Goal: Task Accomplishment & Management: Complete application form

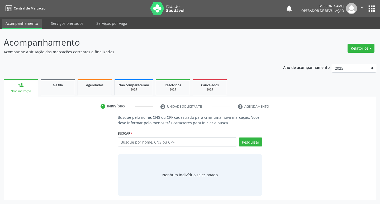
click at [130, 143] on input "text" at bounding box center [177, 141] width 119 height 9
type input "700009161439309"
click at [252, 142] on button "Pesquisar" at bounding box center [250, 141] width 23 height 9
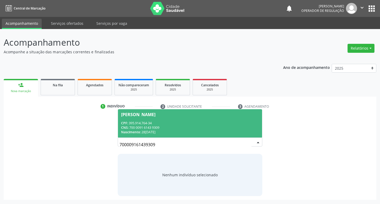
click at [162, 124] on div "CPF: 395.914.764-34" at bounding box center [190, 123] width 138 height 4
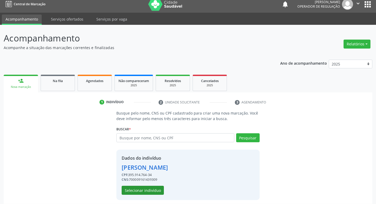
scroll to position [8, 0]
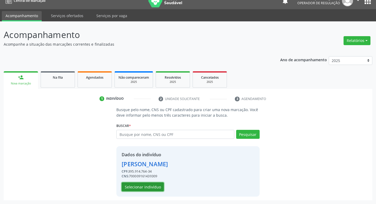
click at [153, 189] on button "Selecionar indivíduo" at bounding box center [142, 186] width 42 height 9
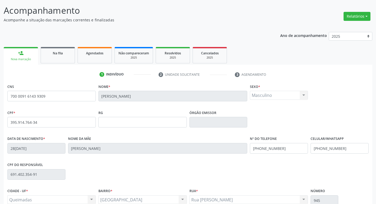
scroll to position [82, 0]
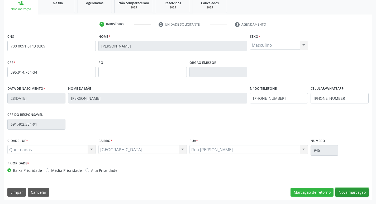
click at [344, 191] on button "Nova marcação" at bounding box center [351, 192] width 33 height 9
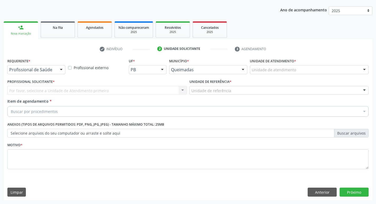
scroll to position [57, 0]
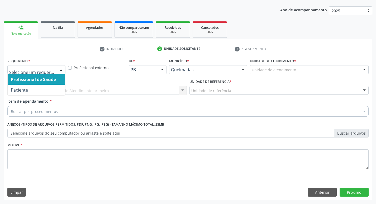
click at [32, 84] on span "Profissional de Saúde" at bounding box center [36, 79] width 57 height 11
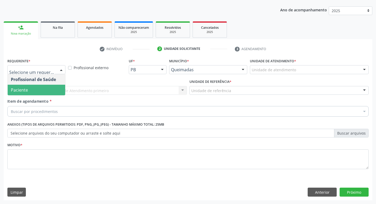
click at [36, 91] on span "Paciente" at bounding box center [36, 90] width 57 height 11
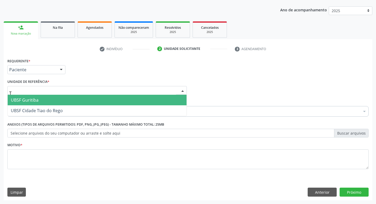
type input "TI"
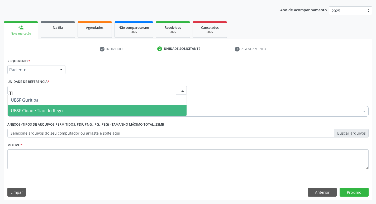
click at [56, 114] on span "UBSF Cidade Tiao do Rego" at bounding box center [97, 110] width 179 height 11
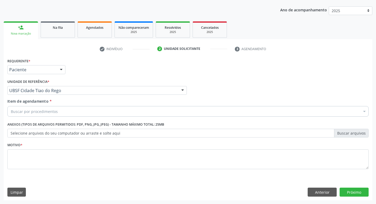
click at [32, 146] on div "Motivo *" at bounding box center [187, 155] width 361 height 28
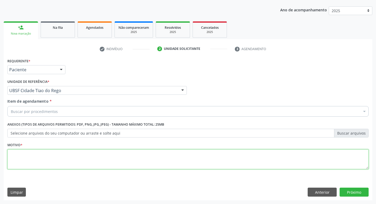
click at [22, 155] on textarea at bounding box center [187, 159] width 361 height 20
type textarea "AVALIACAO"
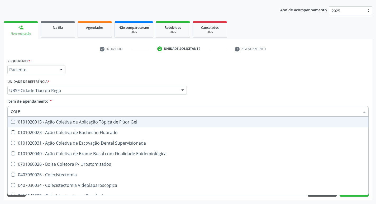
type input "COLES"
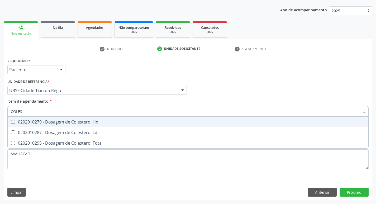
click at [48, 124] on div "0202010279 - Dosagem de Colesterol Hdl" at bounding box center [188, 122] width 354 height 4
checkbox Hdl "true"
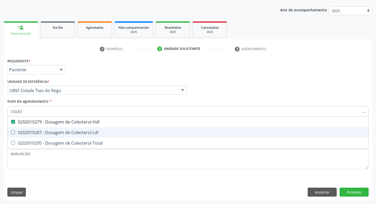
drag, startPoint x: 57, startPoint y: 133, endPoint x: 52, endPoint y: 134, distance: 5.2
click at [52, 134] on div "0202010287 - Dosagem de Colesterol Ldl" at bounding box center [188, 132] width 354 height 4
checkbox Ldl "true"
type input "COLE"
checkbox Hdl "false"
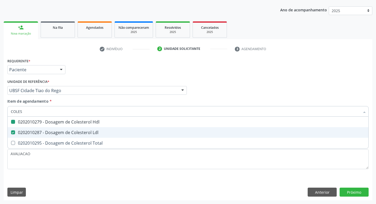
checkbox Ldl "false"
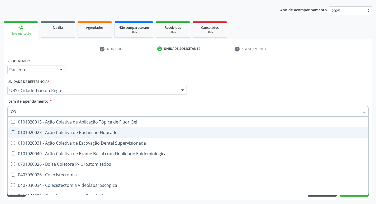
type input "C"
checkbox Hdl "false"
checkbox Ldl "false"
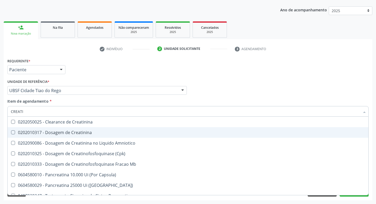
type input "CREATIN"
click at [52, 134] on div "0202010317 - Dosagem de Creatinina" at bounding box center [188, 132] width 354 height 4
checkbox Creatinina "true"
type input "CREA"
checkbox Creatinina "false"
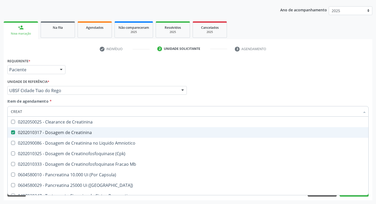
checkbox Amniotico "false"
checkbox Mb "true"
type input "C"
checkbox Mb "false"
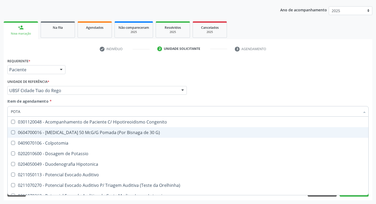
type input "POTAS"
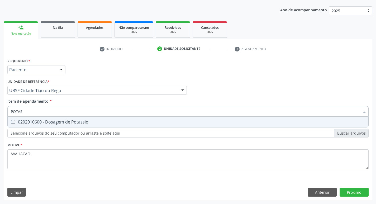
click at [42, 124] on div "0202010600 - Dosagem de Potassio" at bounding box center [188, 122] width 354 height 4
checkbox Potassio "true"
type input "POT"
checkbox Potassio "false"
type input "P"
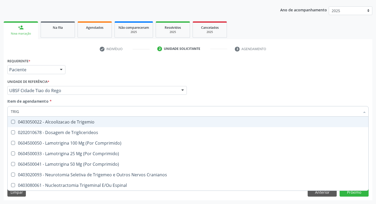
type input "TRIGL"
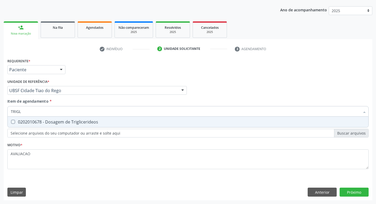
click at [42, 124] on div "0202010678 - Dosagem de Triglicerideos" at bounding box center [188, 122] width 354 height 4
checkbox Triglicerideos "true"
type input "TRIG"
checkbox Triglicerideos "false"
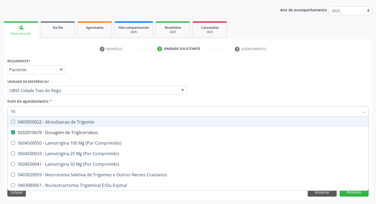
type input "T"
checkbox Triglicerideos "false"
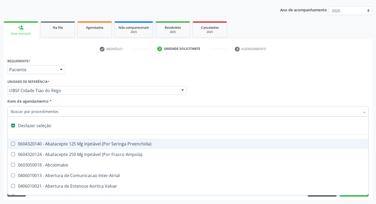
type input "2"
checkbox Monopolar "true"
checkbox Quadril "true"
checkbox Biologica "true"
checkbox Conica "true"
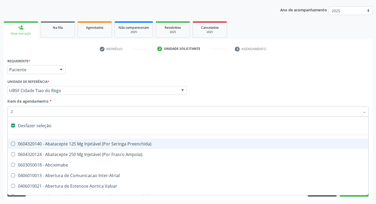
checkbox Aorto-Cavitarias "true"
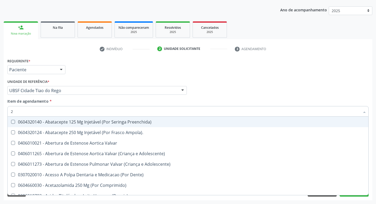
type input "20205001"
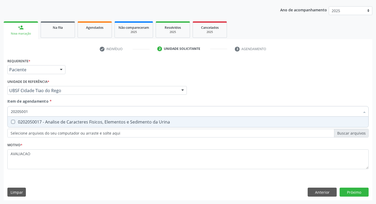
click at [75, 120] on div "0202050017 - Analise de Caracteres Fisicos, Elementos e Sedimento da Urina" at bounding box center [188, 122] width 354 height 4
checkbox Urina "true"
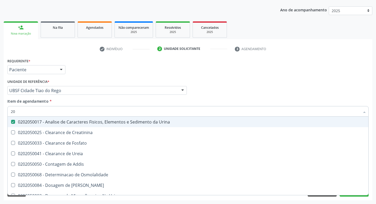
type input "2"
checkbox Urina "false"
checkbox Ureia "false"
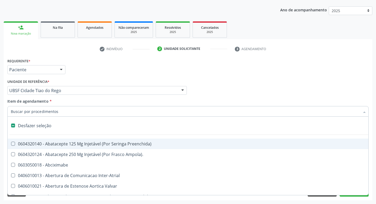
type input "G"
checkbox Urina "false"
checkbox Comprimido\) "true"
checkbox Sanitária "true"
checkbox Criança "true"
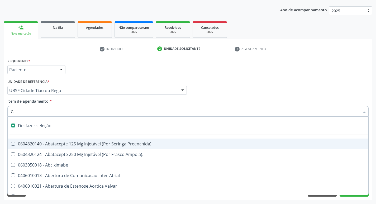
checkbox Capsula\) "true"
checkbox Osso "true"
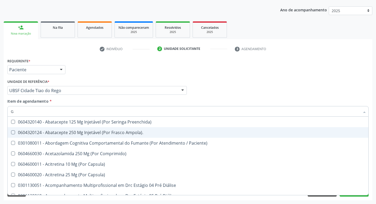
type input "GLICOSE"
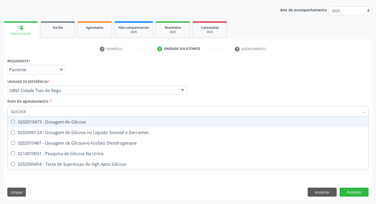
click at [70, 117] on span "0202010473 - Dosagem de Glicose" at bounding box center [188, 121] width 360 height 11
checkbox Glicose "true"
type input "GLICOS"
checkbox Glicose "false"
checkbox Derrames "true"
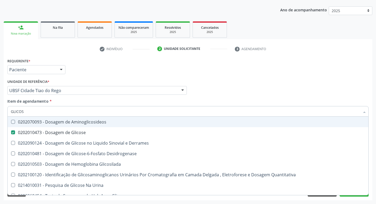
type input "GLICO"
checkbox Glicose "false"
checkbox Derrames "true"
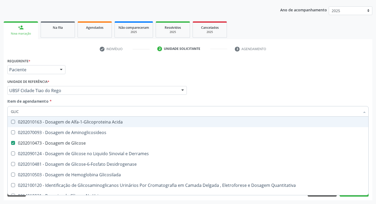
type input "GLI"
checkbox Glicose "false"
type input "G"
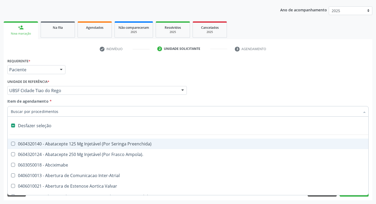
type input "H"
checkbox Urina "false"
checkbox Lactente\) "true"
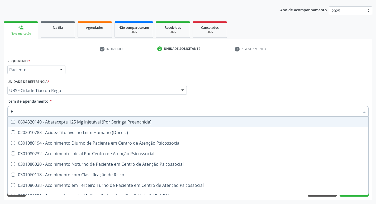
type input "HEMOGLOBINA G"
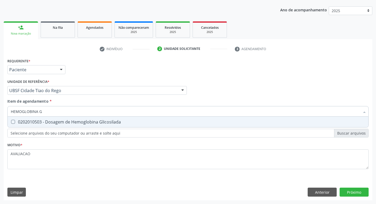
click at [78, 121] on div "0202010503 - Dosagem de Hemoglobina Glicosilada" at bounding box center [188, 122] width 354 height 4
checkbox Glicosilada "true"
type input "HEMOGLOBINA"
checkbox Glicosilada "false"
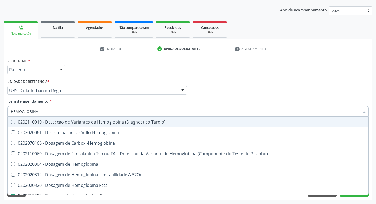
type input "HEMOGLOBIN"
checkbox Glicosilada "false"
checkbox Hemoglobina "true"
type input "H"
checkbox Hemoglobina "false"
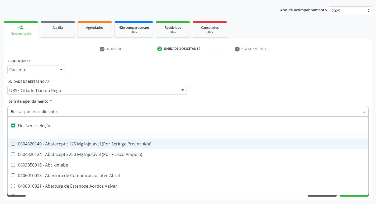
type input "H"
checkbox Urina "false"
checkbox Lactente\) "true"
checkbox A "true"
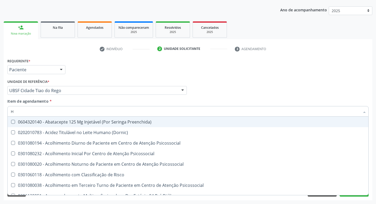
type input "HEMOGR"
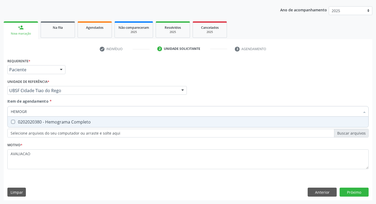
click at [61, 125] on span "0202020380 - Hemograma Completo" at bounding box center [188, 121] width 360 height 11
checkbox Completo "true"
type input "HEMOG"
checkbox Completo "false"
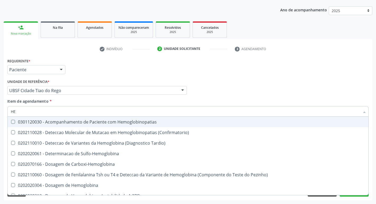
type input "H"
checkbox Glicosilada "false"
checkbox Completo "false"
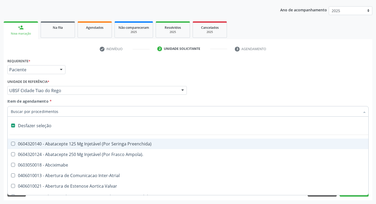
type input "P"
checkbox Urina "false"
checkbox Supra-Aortica "true"
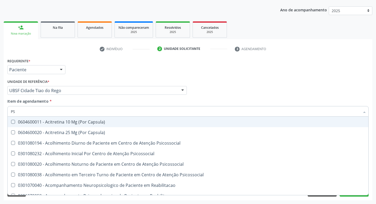
type input "PSA"
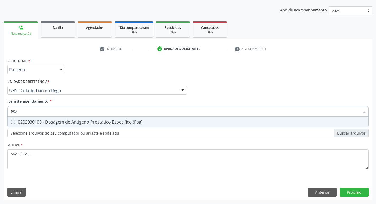
click at [70, 122] on div "0202030105 - Dosagem de Antigeno Prostatico Especifico (Psa)" at bounding box center [188, 122] width 354 height 4
checkbox \(Psa\) "true"
click at [353, 192] on div "Requerente * Paciente Profissional de Saúde Paciente Nenhum resultado encontrad…" at bounding box center [188, 128] width 368 height 143
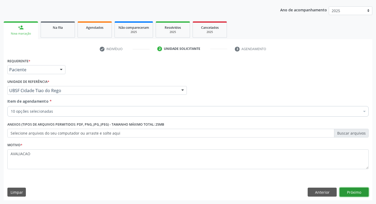
click at [354, 192] on button "Próximo" at bounding box center [353, 191] width 29 height 9
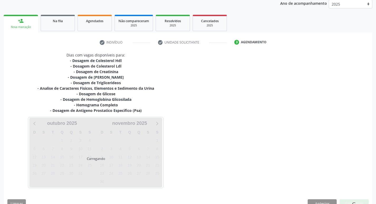
scroll to position [75, 0]
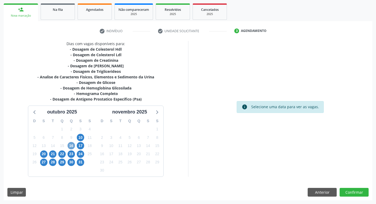
click at [68, 145] on span "16" at bounding box center [70, 145] width 7 height 7
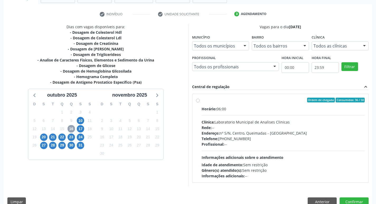
scroll to position [102, 0]
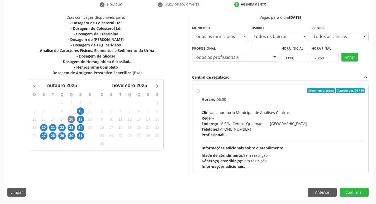
click at [239, 124] on div "Endereço: nº S/N, Centro, Queimadas - PB" at bounding box center [282, 124] width 163 height 6
click at [200, 93] on input "Ordem de chegada Consumidos: 36 / 50 Horário: 06:00 Clínica: Laboratorio Munici…" at bounding box center [198, 90] width 4 height 5
radio input "true"
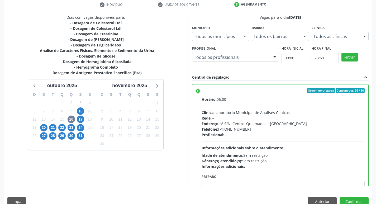
scroll to position [26, 0]
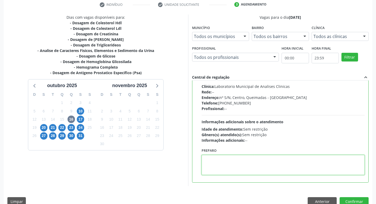
drag, startPoint x: 230, startPoint y: 163, endPoint x: 227, endPoint y: 159, distance: 5.1
click at [229, 163] on textarea at bounding box center [282, 165] width 163 height 20
paste textarea "IR EM [GEOGRAPHIC_DATA]"
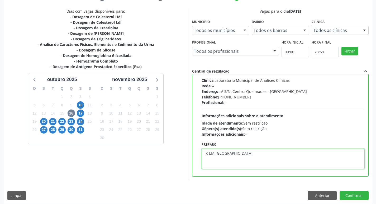
scroll to position [111, 0]
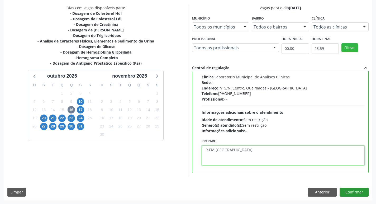
type textarea "IR EM [GEOGRAPHIC_DATA]"
click at [354, 190] on button "Confirmar" at bounding box center [353, 191] width 29 height 9
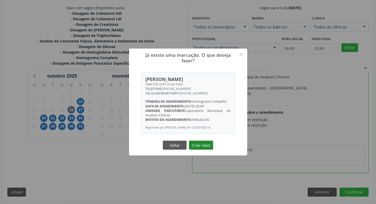
click at [210, 147] on button "Criar novo" at bounding box center [201, 144] width 24 height 9
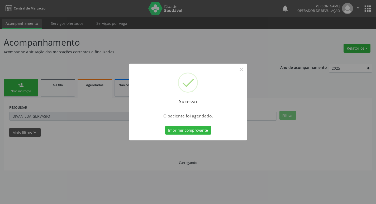
scroll to position [0, 0]
click at [192, 128] on button "Imprimir comprovante" at bounding box center [190, 130] width 46 height 9
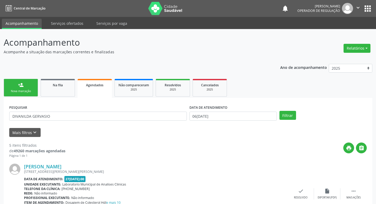
click at [23, 87] on div "person_add" at bounding box center [21, 85] width 6 height 6
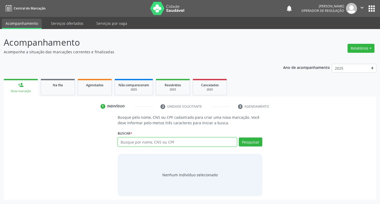
click at [158, 142] on input "text" at bounding box center [177, 141] width 119 height 9
type input "700406937654848"
click at [244, 142] on button "Pesquisar" at bounding box center [250, 141] width 23 height 9
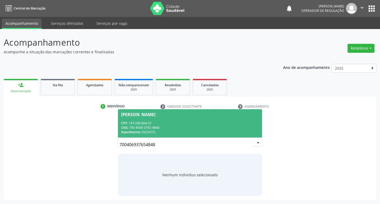
click at [144, 116] on div "Maria Fabiola da Silva" at bounding box center [138, 114] width 34 height 4
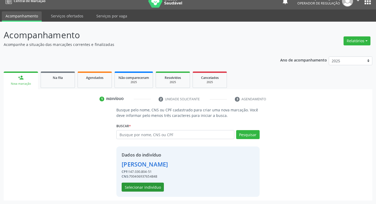
scroll to position [8, 0]
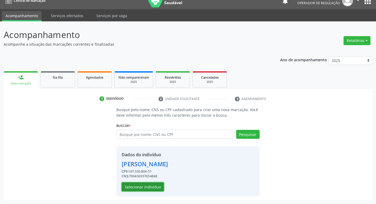
click at [149, 188] on button "Selecionar indivíduo" at bounding box center [142, 186] width 42 height 9
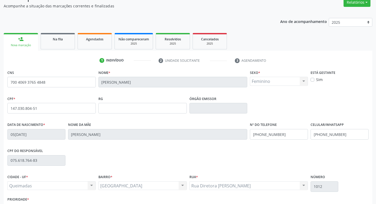
scroll to position [82, 0]
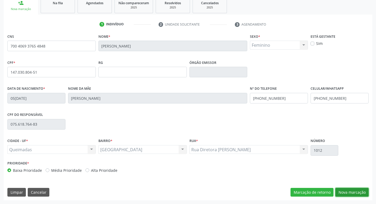
click at [348, 192] on button "Nova marcação" at bounding box center [351, 192] width 33 height 9
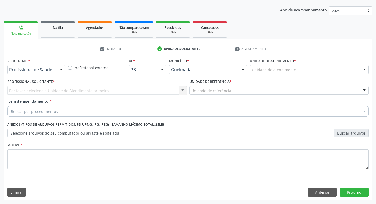
scroll to position [57, 0]
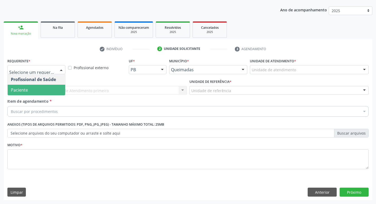
click at [31, 88] on span "Paciente" at bounding box center [36, 90] width 57 height 11
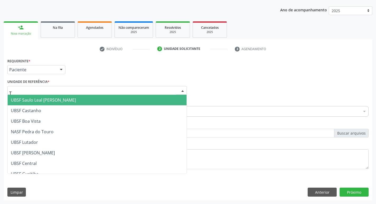
type input "TI"
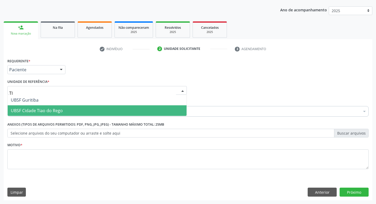
click at [54, 112] on span "UBSF Cidade Tiao do Rego" at bounding box center [37, 111] width 52 height 6
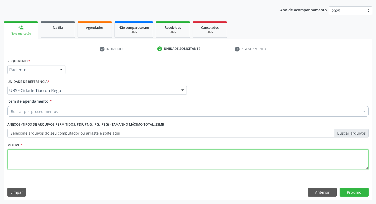
click at [39, 162] on textarea at bounding box center [187, 159] width 361 height 20
type textarea "AVALIACAO"
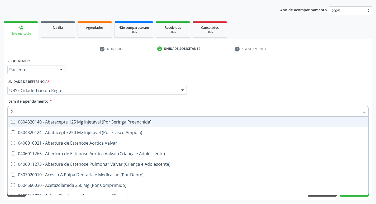
type input "20205001"
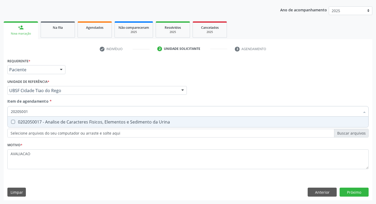
drag, startPoint x: 62, startPoint y: 123, endPoint x: 59, endPoint y: 123, distance: 3.0
click at [60, 123] on div "0202050017 - Analise de Caracteres Fisicos, Elementos e Sedimento da Urina" at bounding box center [188, 122] width 354 height 4
checkbox Urina "true"
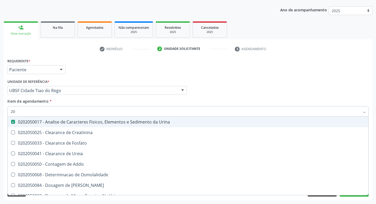
type input "2"
checkbox Urina "false"
checkbox Ureia "false"
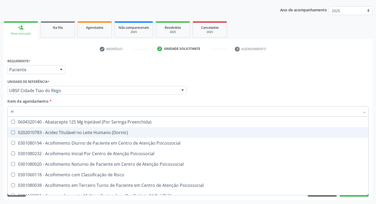
type input "HEMOGR"
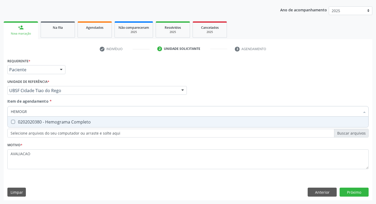
click at [66, 123] on div "0202020380 - Hemograma Completo" at bounding box center [188, 122] width 354 height 4
checkbox Completo "true"
type input "HEMOG"
checkbox Completo "false"
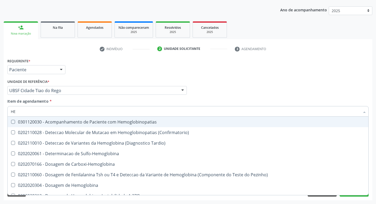
type input "H"
checkbox Completo "false"
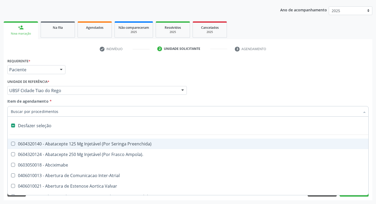
type input "L"
checkbox Pulmonares "true"
checkbox Urina "false"
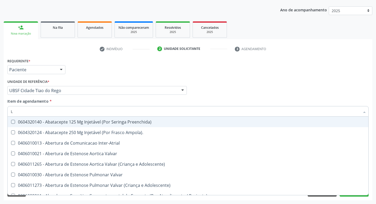
type input "LARVAS"
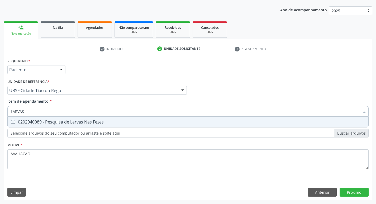
click at [84, 120] on div "0202040089 - Pesquisa de Larvas Nas Fezes" at bounding box center [188, 122] width 354 height 4
checkbox Fezes "true"
click at [357, 193] on div "Requerente * Paciente Profissional de Saúde Paciente Nenhum resultado encontrad…" at bounding box center [188, 128] width 368 height 143
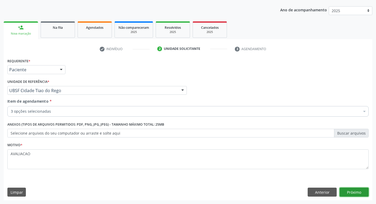
click at [352, 193] on button "Próximo" at bounding box center [353, 191] width 29 height 9
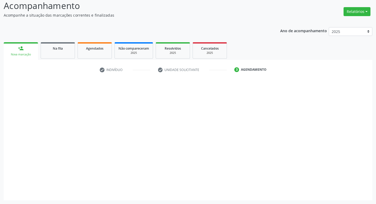
scroll to position [37, 0]
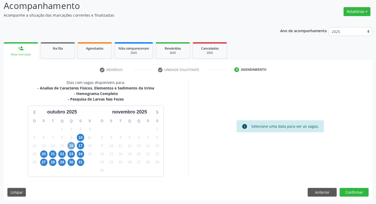
click at [73, 145] on span "16" at bounding box center [70, 145] width 7 height 7
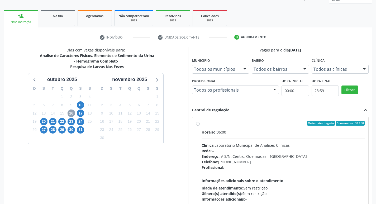
scroll to position [102, 0]
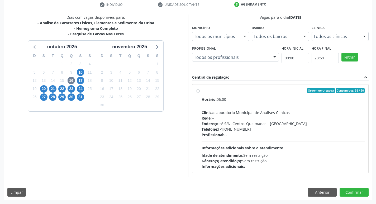
click at [212, 123] on span "Endereço:" at bounding box center [210, 123] width 18 height 5
click at [200, 93] on input "Ordem de chegada Consumidos: 38 / 50 Horário: 06:00 Clínica: Laboratorio Munici…" at bounding box center [198, 90] width 4 height 5
radio input "true"
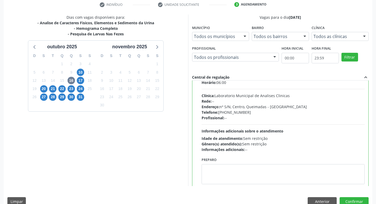
scroll to position [26, 0]
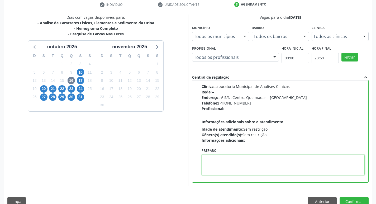
click at [228, 170] on textarea at bounding box center [282, 165] width 163 height 20
paste textarea "IR EM [GEOGRAPHIC_DATA]"
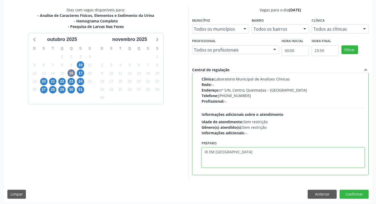
scroll to position [111, 0]
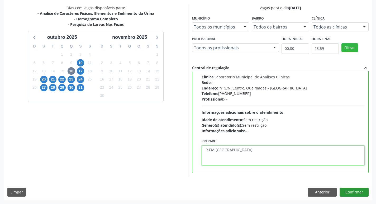
type textarea "IR EM [GEOGRAPHIC_DATA]"
click at [358, 190] on button "Confirmar" at bounding box center [353, 191] width 29 height 9
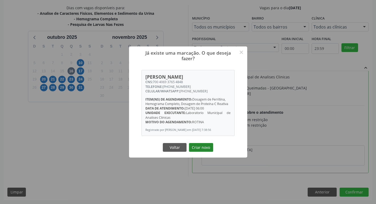
click at [206, 150] on button "Criar novo" at bounding box center [201, 147] width 24 height 9
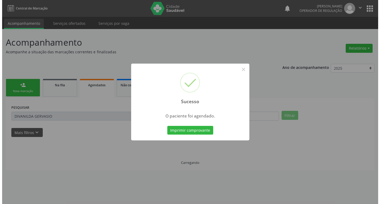
scroll to position [0, 0]
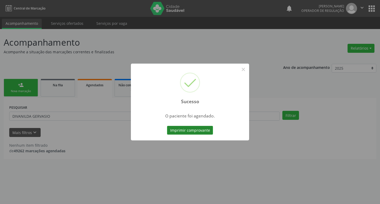
click at [192, 132] on button "Imprimir comprovante" at bounding box center [190, 130] width 46 height 9
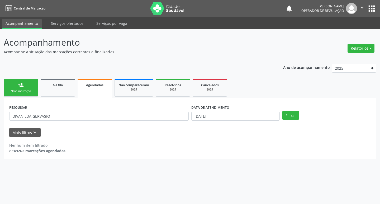
click at [32, 84] on link "person_add Nova marcação" at bounding box center [21, 88] width 34 height 18
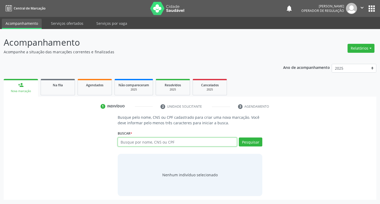
click at [130, 141] on input "text" at bounding box center [177, 141] width 119 height 9
type input "706202514798967"
click at [254, 144] on button "Pesquisar" at bounding box center [250, 141] width 23 height 9
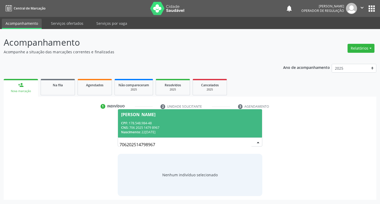
click at [164, 120] on span "José Hiago Américo da Silva CPF: 178.548.984-48 CNS: 706 2025 1479 8967 Nascime…" at bounding box center [190, 123] width 144 height 28
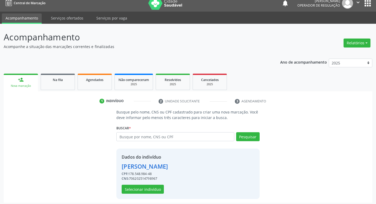
scroll to position [8, 0]
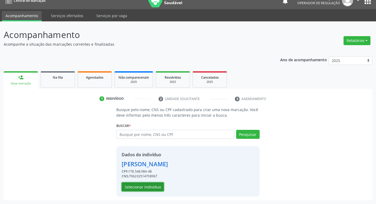
click at [146, 189] on button "Selecionar indivíduo" at bounding box center [142, 186] width 42 height 9
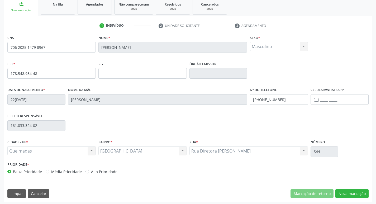
scroll to position [82, 0]
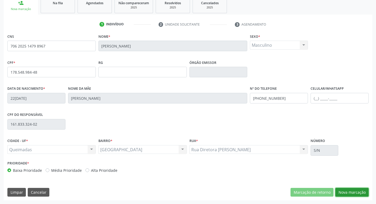
click at [352, 194] on button "Nova marcação" at bounding box center [351, 192] width 33 height 9
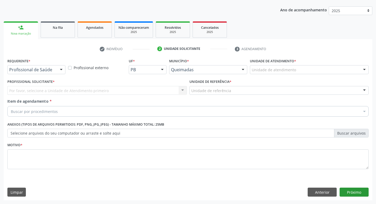
scroll to position [57, 0]
click at [20, 75] on div "Requerente * Profissional de Saúde Profissional de Saúde Paciente Nenhum result…" at bounding box center [36, 67] width 61 height 21
click at [13, 73] on div "Profissional de Saúde" at bounding box center [36, 69] width 58 height 9
click at [17, 96] on div "Profissional Solicitante * Por favor, selecione a Unidade de Atendimento primei…" at bounding box center [97, 88] width 182 height 21
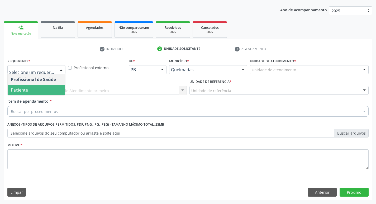
click at [26, 90] on span "Paciente" at bounding box center [19, 90] width 17 height 6
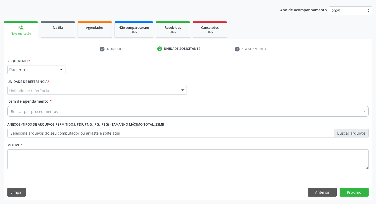
click at [52, 92] on div "Unidade de referência" at bounding box center [96, 90] width 179 height 9
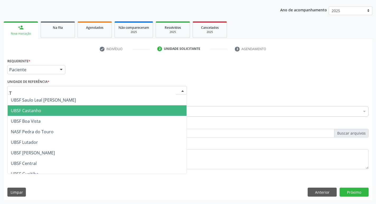
type input "TI"
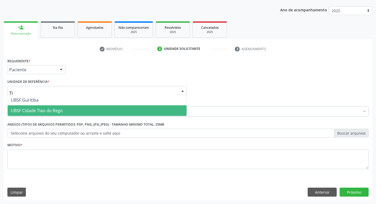
click at [64, 113] on span "UBSF Cidade Tiao do Rego" at bounding box center [97, 110] width 179 height 11
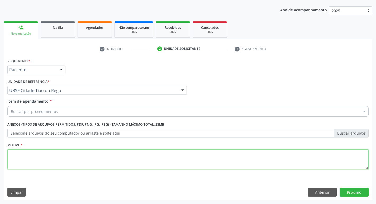
click at [63, 161] on textarea at bounding box center [187, 159] width 361 height 20
type textarea "AVALIACAO"
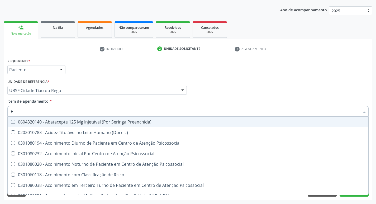
type input "HEMOGR"
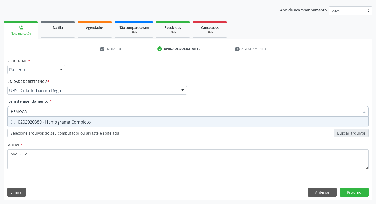
click at [82, 120] on div "0202020380 - Hemograma Completo" at bounding box center [188, 122] width 354 height 4
checkbox Completo "true"
type input "HEMOG"
checkbox Completo "false"
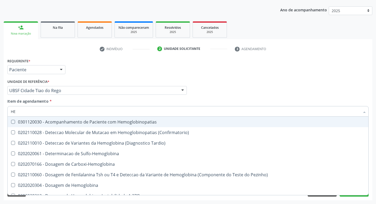
type input "H"
checkbox Completo "false"
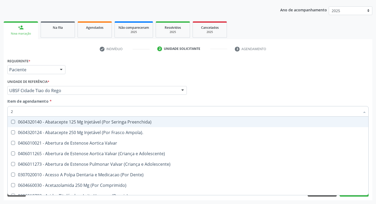
type input "20205001"
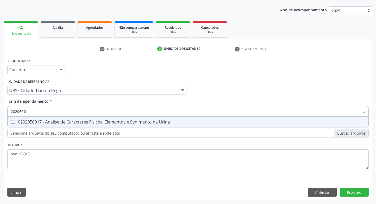
click at [72, 124] on div "0202050017 - Analise de Caracteres Fisicos, Elementos e Sedimento da Urina" at bounding box center [188, 122] width 354 height 4
checkbox Urina "true"
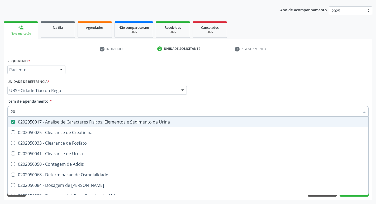
type input "2"
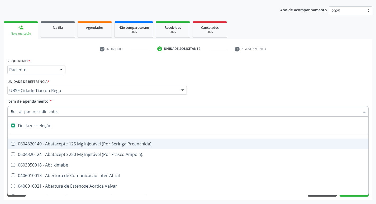
checkbox Preenchida\) "false"
checkbox Inter-Atrial "false"
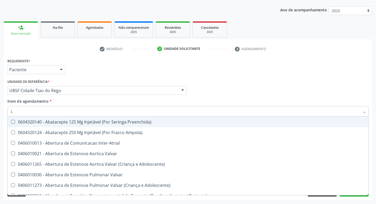
type input "LARVAS"
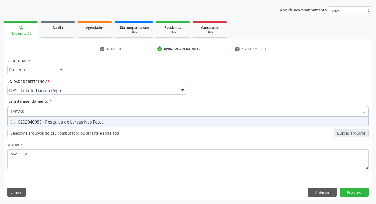
click at [104, 124] on span "0202040089 - Pesquisa de Larvas Nas Fezes" at bounding box center [188, 121] width 360 height 11
checkbox Fezes "true"
click at [356, 194] on div "Requerente * Paciente Profissional de Saúde Paciente Nenhum resultado encontrad…" at bounding box center [188, 128] width 368 height 143
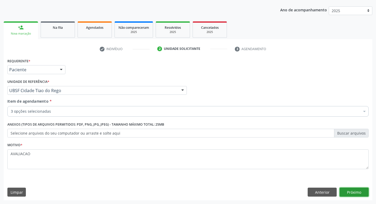
click at [357, 190] on button "Próximo" at bounding box center [353, 191] width 29 height 9
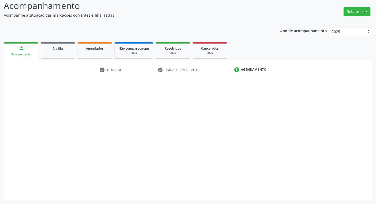
scroll to position [37, 0]
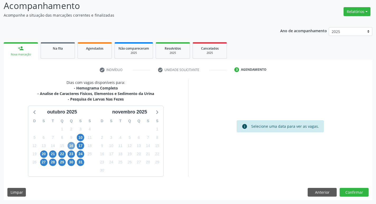
click at [71, 147] on span "16" at bounding box center [70, 145] width 7 height 7
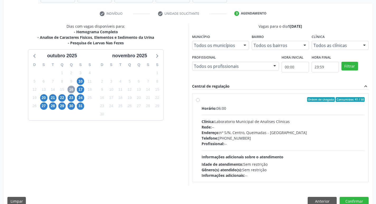
scroll to position [102, 0]
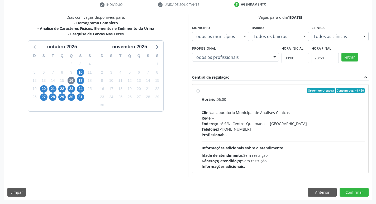
click at [286, 136] on div "Profissional: --" at bounding box center [282, 135] width 163 height 6
click at [200, 93] on input "Ordem de chegada Consumidos: 41 / 50 Horário: 06:00 Clínica: Laboratorio Munici…" at bounding box center [198, 90] width 4 height 5
radio input "true"
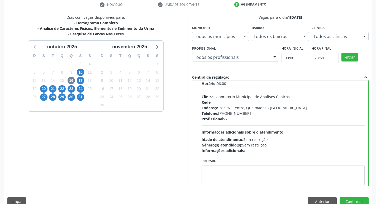
scroll to position [26, 0]
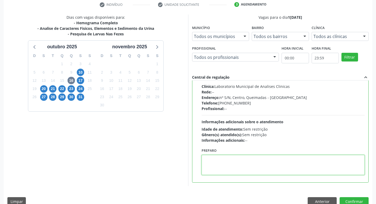
click at [247, 166] on textarea at bounding box center [282, 165] width 163 height 20
paste textarea "IR EM [GEOGRAPHIC_DATA]"
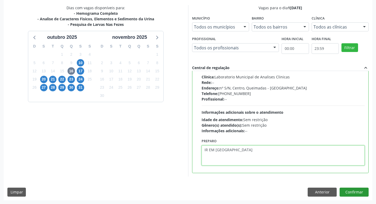
type textarea "IR EM [GEOGRAPHIC_DATA]"
click at [356, 191] on button "Confirmar" at bounding box center [353, 191] width 29 height 9
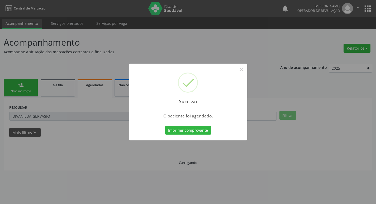
scroll to position [0, 0]
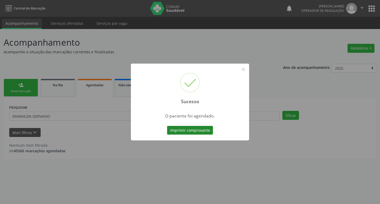
click at [180, 133] on button "Imprimir comprovante" at bounding box center [190, 130] width 46 height 9
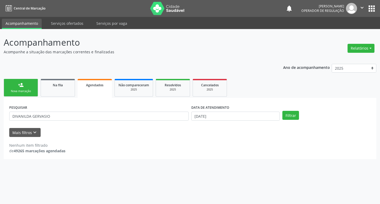
click at [20, 93] on link "person_add Nova marcação" at bounding box center [21, 88] width 34 height 18
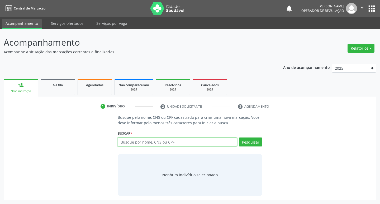
click at [143, 139] on input "text" at bounding box center [177, 141] width 119 height 9
type input "708504344348279"
click at [247, 142] on button "Pesquisar" at bounding box center [250, 141] width 23 height 9
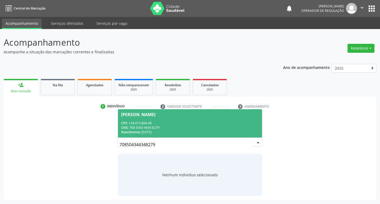
click at [138, 115] on div "Cristian da Silva" at bounding box center [138, 114] width 34 height 4
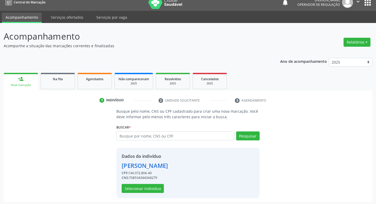
scroll to position [8, 0]
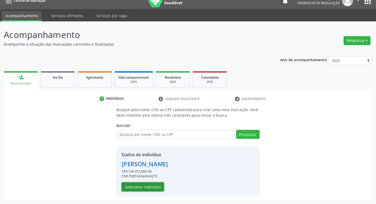
click at [139, 184] on button "Selecionar indivíduo" at bounding box center [142, 186] width 42 height 9
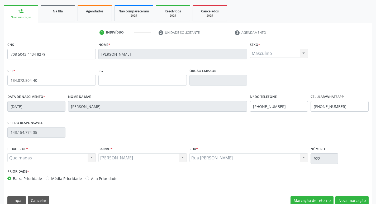
scroll to position [82, 0]
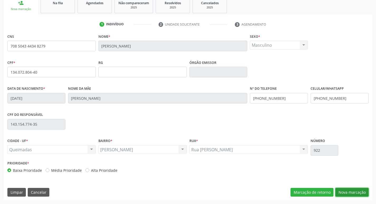
click at [352, 191] on button "Nova marcação" at bounding box center [351, 192] width 33 height 9
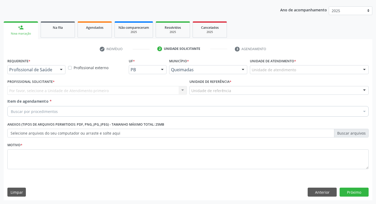
scroll to position [57, 0]
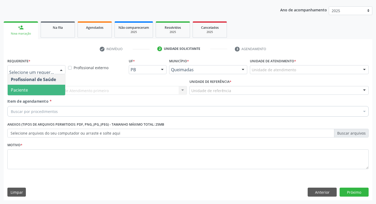
click at [33, 91] on span "Paciente" at bounding box center [36, 90] width 57 height 11
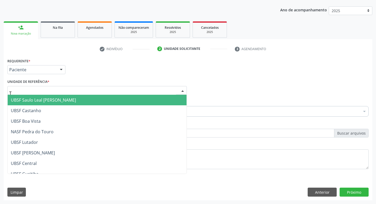
type input "TI"
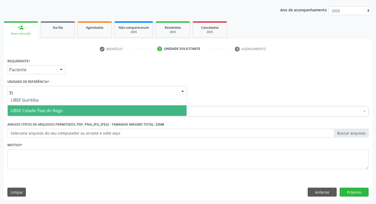
click at [47, 111] on span "UBSF Cidade Tiao do Rego" at bounding box center [37, 111] width 52 height 6
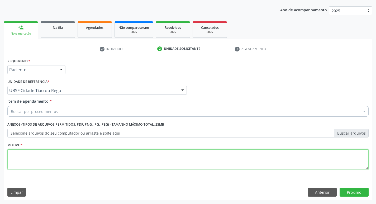
click at [30, 154] on textarea at bounding box center [187, 159] width 361 height 20
type textarea "AVALIACAO"
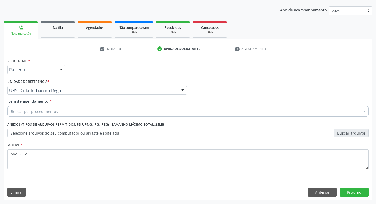
click at [15, 115] on div "Buscar por procedimentos" at bounding box center [187, 111] width 361 height 11
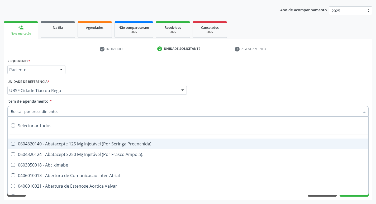
click at [15, 115] on input "Item de agendamento *" at bounding box center [185, 111] width 349 height 11
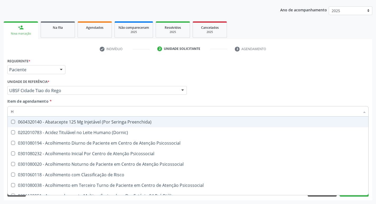
type input "HEMOGR"
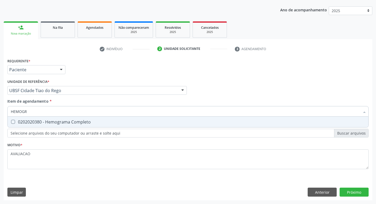
click at [46, 123] on div "0202020380 - Hemograma Completo" at bounding box center [188, 122] width 354 height 4
checkbox Completo "true"
type input "HEMOG"
checkbox Completo "false"
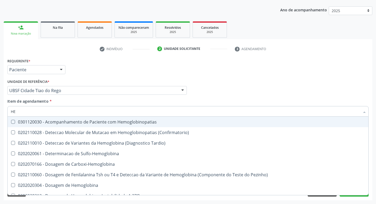
type input "H"
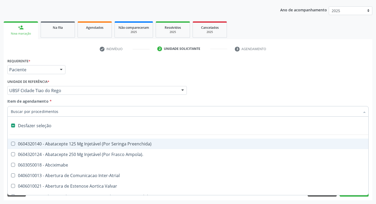
checkbox Capsula\) "false"
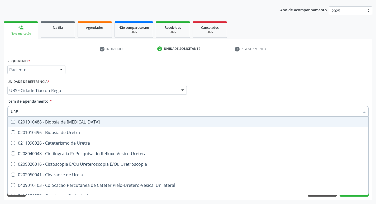
type input "UREI"
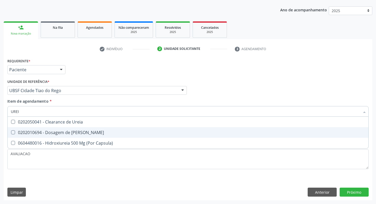
click at [57, 133] on div "0202010694 - Dosagem de [PERSON_NAME]" at bounding box center [188, 132] width 354 height 4
checkbox Ureia "true"
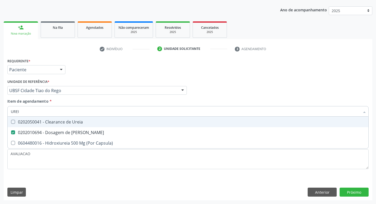
type input "URE"
checkbox Ureia "false"
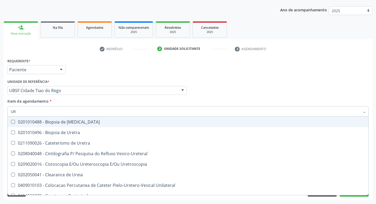
type input "U"
checkbox Ureia "false"
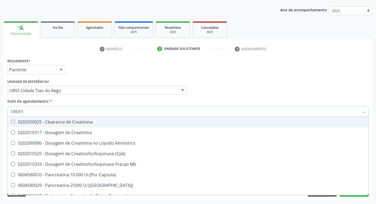
type input "CREATIN"
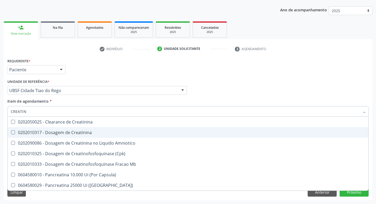
click at [69, 133] on div "0202010317 - Dosagem de Creatinina" at bounding box center [188, 132] width 354 height 4
checkbox Creatinina "true"
type input "CREAT"
checkbox Creatinina "false"
checkbox Amniotico "true"
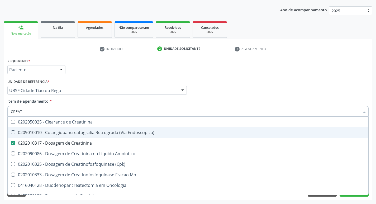
type input "CREA"
checkbox Creatinina "false"
checkbox \(Cpk\) "true"
type input "C"
checkbox \(Cpk\) "false"
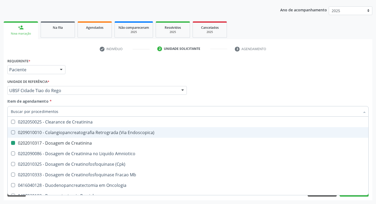
checkbox Oncologia "false"
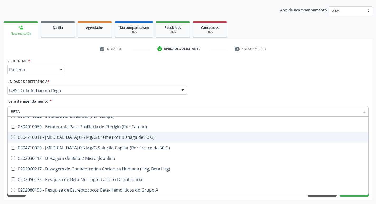
scroll to position [59, 0]
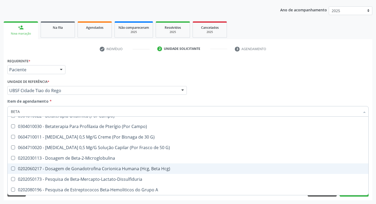
type input "BETA H"
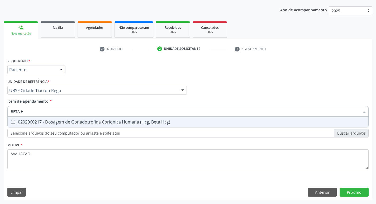
click at [128, 123] on div "0202060217 - Dosagem de Gonadotrofina Corionica Humana (Hcg, Beta Hcg)" at bounding box center [188, 122] width 354 height 4
checkbox Hcg\) "true"
type input "BETA"
checkbox Hcg\) "false"
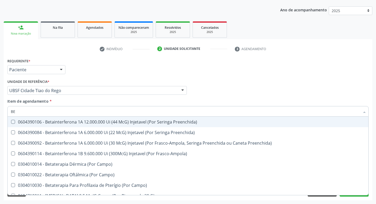
type input "B"
checkbox Hcg\) "false"
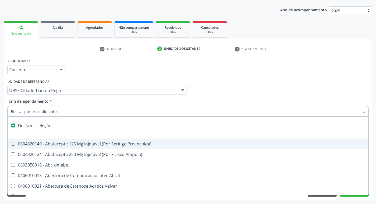
type input "2"
checkbox Biologica "true"
checkbox Trabalhador "true"
checkbox Congenita "true"
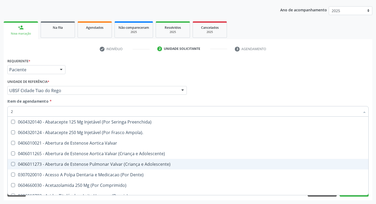
type input "20205001"
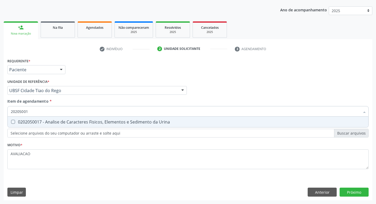
click at [71, 122] on div "0202050017 - Analise de Caracteres Fisicos, Elementos e Sedimento da Urina" at bounding box center [188, 122] width 354 height 4
checkbox Urina "true"
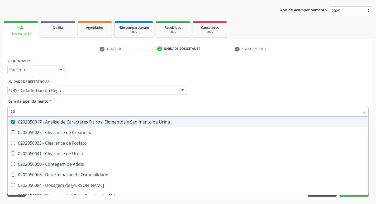
type input "2"
checkbox Urina "false"
checkbox Ureia "false"
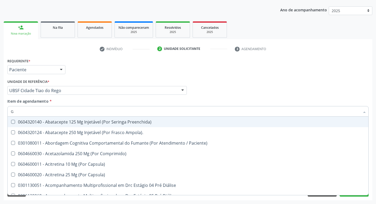
type input "GLICOSE"
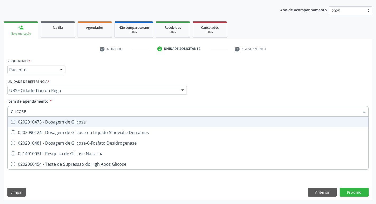
drag, startPoint x: 76, startPoint y: 123, endPoint x: 72, endPoint y: 123, distance: 4.2
click at [72, 123] on div "0202010473 - Dosagem de Glicose" at bounding box center [188, 122] width 354 height 4
checkbox Glicose "true"
type input "GLICOS"
checkbox Glicose "false"
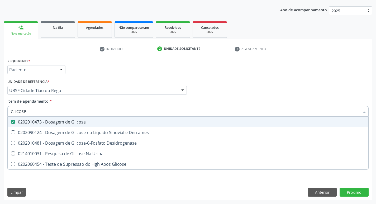
checkbox Derrames "true"
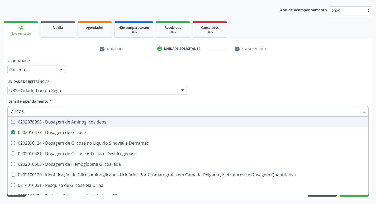
type input "GLICO"
checkbox Glicose "false"
checkbox Derrames "true"
type input "GLI"
checkbox Derrames "false"
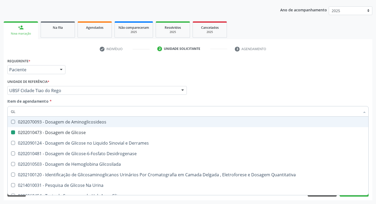
type input "G"
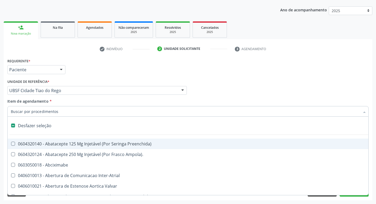
type input "G"
checkbox Urina "false"
checkbox Criança "true"
checkbox Percutanea "true"
checkbox Hemodialise "true"
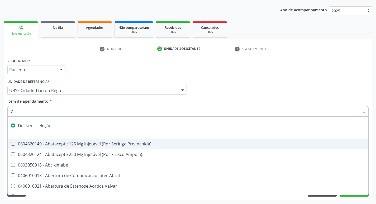
checkbox \(Dacriocintilografia\) "true"
checkbox Persistente "true"
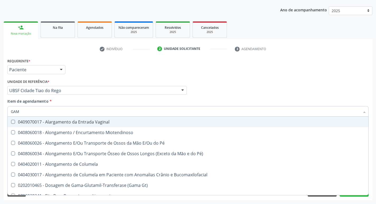
type input "GAMA"
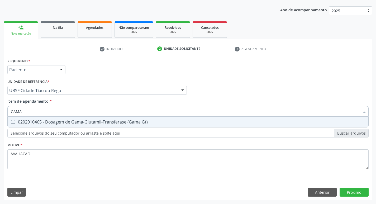
click at [72, 123] on div "0202010465 - Dosagem de Gama-Glutamil-Transferase (Gama Gt)" at bounding box center [188, 122] width 354 height 4
checkbox Gt\) "true"
type input "GAM"
checkbox Gt\) "false"
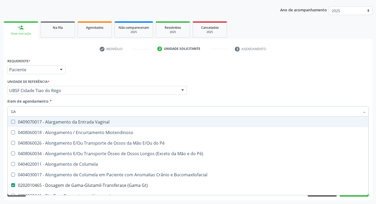
type input "G"
checkbox Gt\) "false"
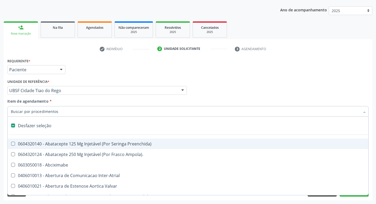
type input "T"
checkbox Dedo "true"
checkbox Urina "false"
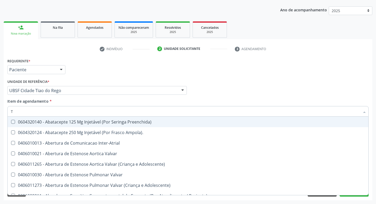
type input "TR"
checkbox Urina "false"
checkbox Turno\) "true"
checkbox Psicossocial "true"
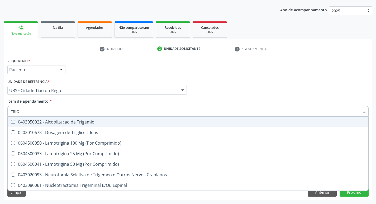
type input "TRIGL"
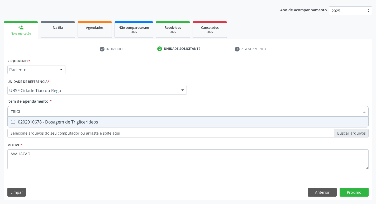
click at [72, 123] on div "0202010678 - Dosagem de Triglicerideos" at bounding box center [188, 122] width 354 height 4
checkbox Triglicerideos "true"
click at [353, 188] on div "Requerente * Paciente Profissional de Saúde Paciente Nenhum resultado encontrad…" at bounding box center [188, 128] width 368 height 143
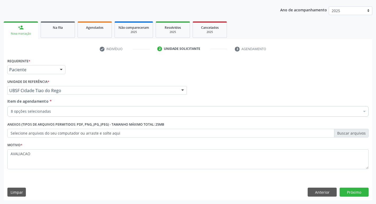
click at [351, 186] on div "Requerente * Paciente Profissional de Saúde Paciente Nenhum resultado encontrad…" at bounding box center [188, 128] width 368 height 143
click at [349, 191] on button "Próximo" at bounding box center [353, 191] width 29 height 9
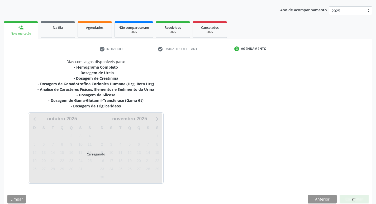
scroll to position [64, 0]
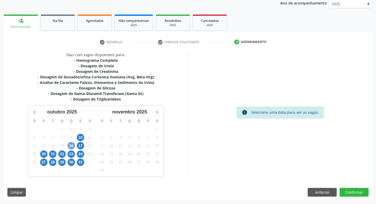
click at [70, 145] on span "16" at bounding box center [70, 145] width 7 height 7
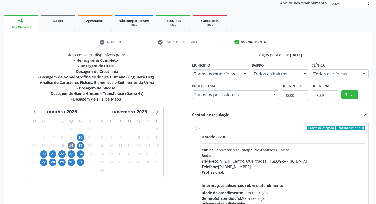
click at [285, 136] on div "Horário: 06:00" at bounding box center [282, 137] width 163 height 6
click at [200, 130] on input "Ordem de chegada Consumidos: 43 / 50 Horário: 06:00 Clínica: Laboratorio Munici…" at bounding box center [198, 127] width 4 height 5
radio input "true"
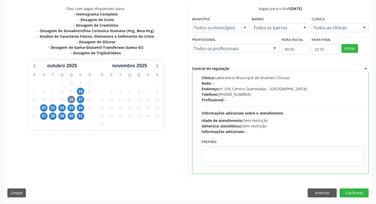
scroll to position [111, 0]
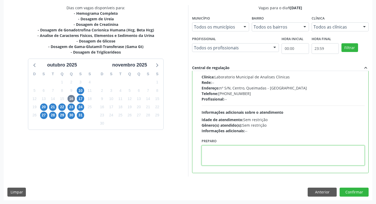
click at [222, 157] on textarea at bounding box center [282, 155] width 163 height 20
paste textarea "IR EM [GEOGRAPHIC_DATA]"
type textarea "IR EM [GEOGRAPHIC_DATA]"
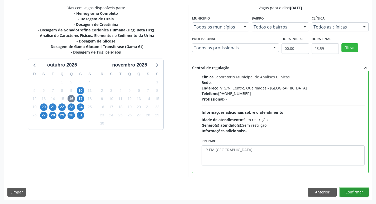
click at [349, 191] on button "Confirmar" at bounding box center [353, 191] width 29 height 9
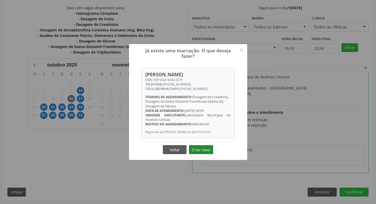
click at [204, 146] on button "Criar novo" at bounding box center [201, 149] width 24 height 9
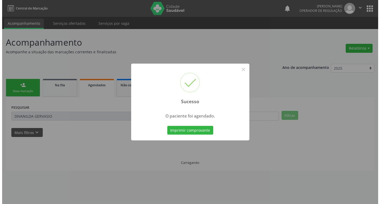
scroll to position [0, 0]
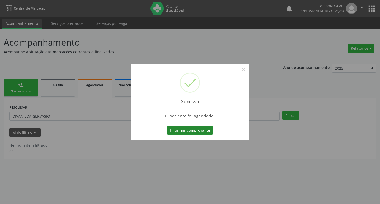
click at [180, 131] on button "Imprimir comprovante" at bounding box center [190, 130] width 46 height 9
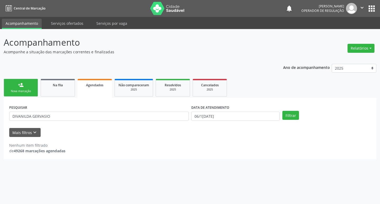
click at [26, 91] on div "Nova marcação" at bounding box center [21, 91] width 26 height 4
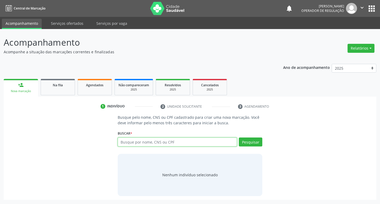
click at [157, 143] on input "text" at bounding box center [177, 141] width 119 height 9
click at [137, 145] on input "text" at bounding box center [177, 141] width 119 height 9
click at [130, 143] on input "text" at bounding box center [177, 141] width 119 height 9
type input "703208647121195"
click at [254, 143] on button "Pesquisar" at bounding box center [250, 141] width 23 height 9
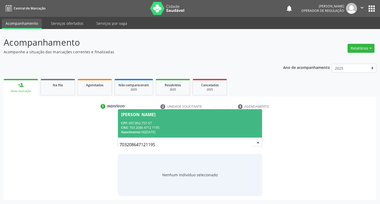
click at [179, 123] on div "CPF: 097.892.757-57" at bounding box center [190, 123] width 138 height 4
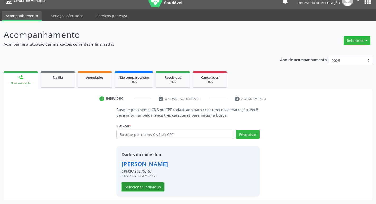
click at [147, 184] on button "Selecionar indivíduo" at bounding box center [142, 186] width 42 height 9
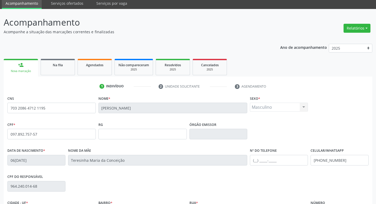
scroll to position [82, 0]
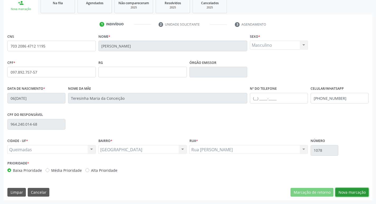
click at [353, 190] on button "Nova marcação" at bounding box center [351, 192] width 33 height 9
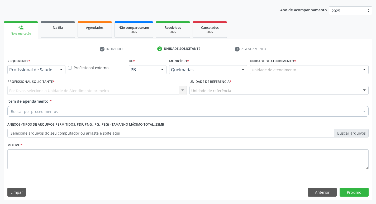
scroll to position [57, 0]
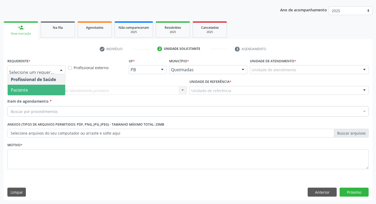
click at [40, 86] on span "Paciente" at bounding box center [36, 90] width 57 height 11
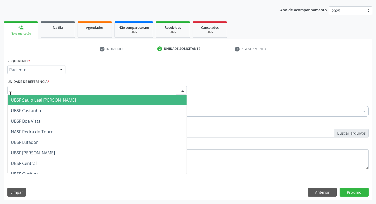
type input "TI"
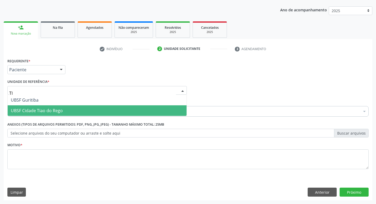
click at [56, 108] on span "UBSF Cidade Tiao do Rego" at bounding box center [37, 111] width 52 height 6
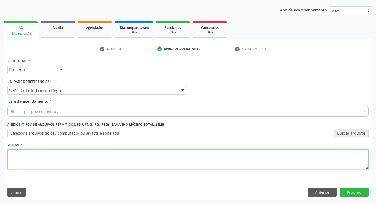
click at [36, 160] on textarea at bounding box center [187, 159] width 361 height 20
type textarea "AVALIACAO"
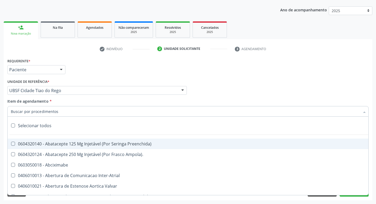
click at [48, 113] on input "Item de agendamento *" at bounding box center [185, 111] width 349 height 11
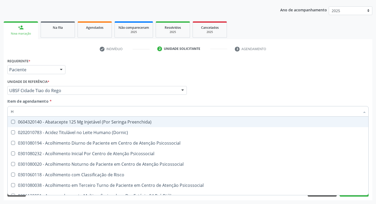
type input "HEMOGR"
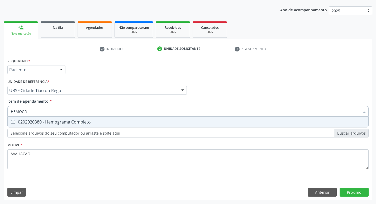
click at [50, 124] on div "0202020380 - Hemograma Completo" at bounding box center [188, 122] width 354 height 4
checkbox Completo "true"
type input "HEMOG"
checkbox Completo "false"
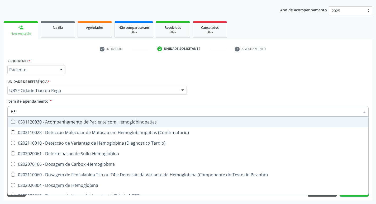
type input "H"
checkbox Completo "false"
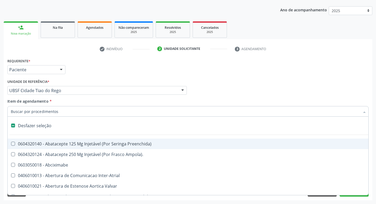
type input "G"
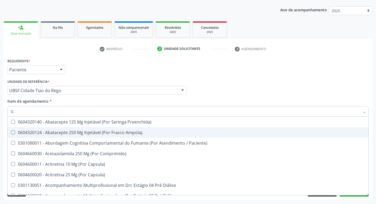
checkbox Completo "true"
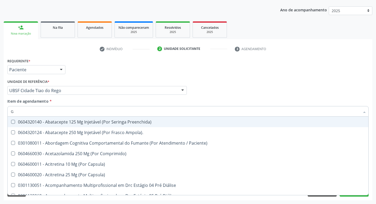
type input "GLICOSE"
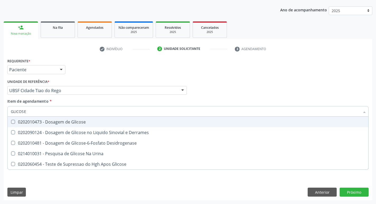
click at [58, 122] on div "0202010473 - Dosagem de Glicose" at bounding box center [188, 122] width 354 height 4
checkbox Glicose "true"
type input "GLICOS"
checkbox Glicose "false"
checkbox Derrames "true"
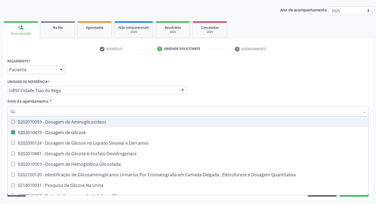
type input "G"
checkbox Glicose "false"
checkbox Derrames "false"
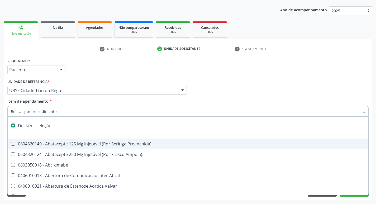
type input "H"
checkbox Convencional\) "true"
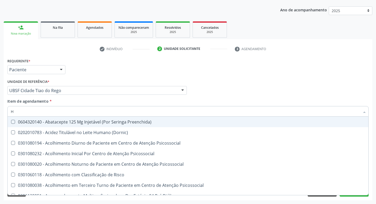
type input "HEMOGLOBINA G"
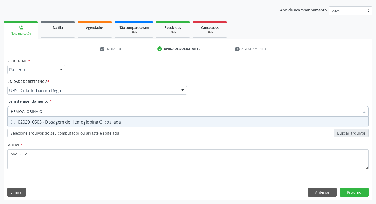
click at [59, 126] on span "0202010503 - Dosagem de Hemoglobina Glicosilada" at bounding box center [188, 121] width 360 height 11
checkbox Glicosilada "true"
type input "HEMOGLOBINA"
checkbox Glicosilada "false"
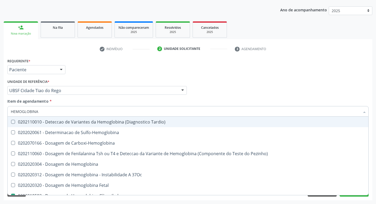
type input "HEMOGLOBIN"
checkbox Glicosilada "false"
checkbox Hemoglobina "true"
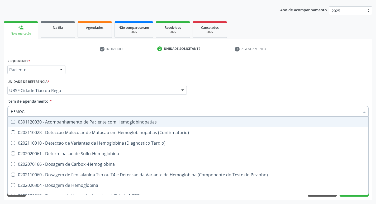
type input "HEMOG"
checkbox S "true"
type input "H"
checkbox Glicosilada "false"
checkbox S "false"
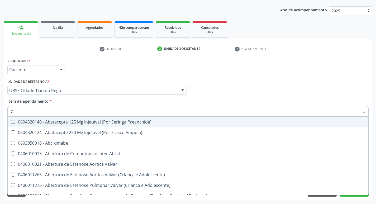
type input "CO"
checkbox Comprimido\) "true"
checkbox Transcutanea "true"
checkbox Osseo "true"
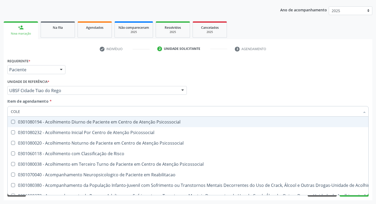
type input "COLES"
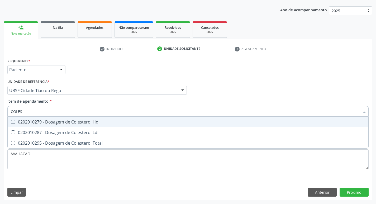
click at [59, 126] on span "0202010279 - Dosagem de Colesterol Hdl" at bounding box center [188, 121] width 360 height 11
checkbox Hdl "true"
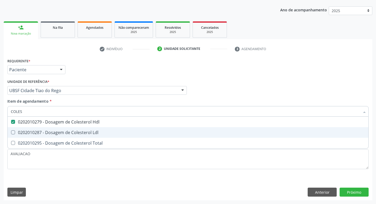
click at [65, 134] on div "0202010287 - Dosagem de Colesterol Ldl" at bounding box center [188, 132] width 354 height 4
checkbox Ldl "true"
type input "COLE"
checkbox Hdl "false"
checkbox Ldl "false"
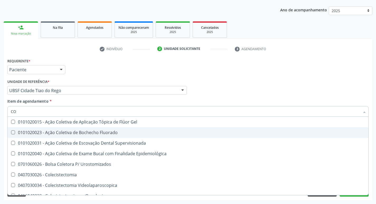
type input "C"
checkbox Hdl "false"
checkbox Ldl "false"
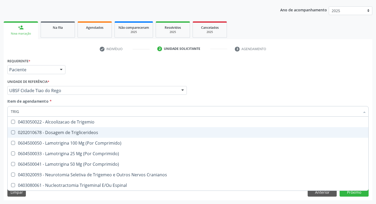
type input "TRIGL"
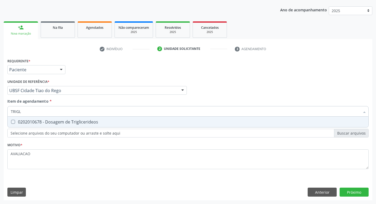
click at [64, 124] on div "0202010678 - Dosagem de Triglicerideos" at bounding box center [188, 122] width 354 height 4
checkbox Triglicerideos "true"
type input "TRIG"
checkbox Triglicerideos "false"
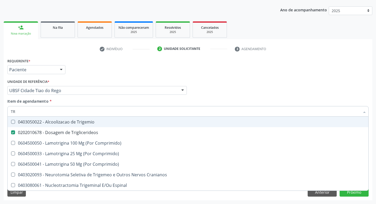
type input "T"
checkbox Triglicerideos "false"
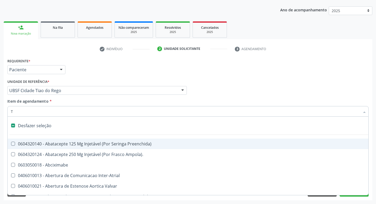
type input "TG"
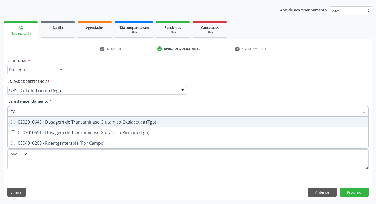
drag, startPoint x: 110, startPoint y: 115, endPoint x: 114, endPoint y: 129, distance: 15.0
click at [113, 115] on div "TG Desfazer seleção 0202010643 - Dosagem de Transaminase Glutamico-Oxalacetica …" at bounding box center [187, 110] width 361 height 9
drag, startPoint x: 113, startPoint y: 124, endPoint x: 115, endPoint y: 134, distance: 10.4
click at [113, 125] on span "0202010643 - Dosagem de Transaminase Glutamico-Oxalacetica (Tgo)" at bounding box center [188, 121] width 360 height 11
checkbox \(Tgo\) "true"
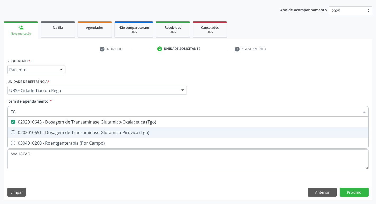
click at [115, 134] on div "0202010651 - Dosagem de Transaminase Glutamico-Piruvica (Tgp)" at bounding box center [188, 132] width 354 height 4
checkbox \(Tgp\) "true"
type input "T"
checkbox \(Tgo\) "false"
checkbox \(Tgp\) "false"
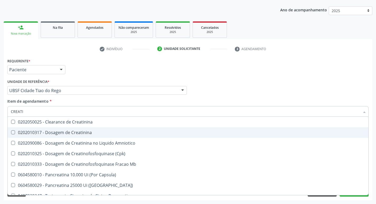
type input "CREATIN"
click at [115, 134] on div "0202010317 - Dosagem de Creatinina" at bounding box center [188, 132] width 354 height 4
checkbox Creatinina "true"
type input "C"
checkbox Creatinina "false"
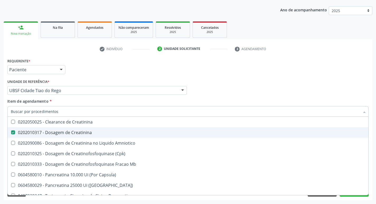
checkbox Amniotico "false"
checkbox Mb "false"
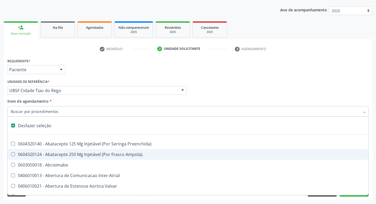
type input "2"
checkbox Monopolar "true"
checkbox Quadril "true"
checkbox Biologica "true"
checkbox Vagina "true"
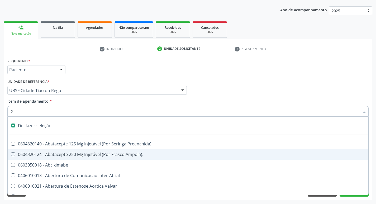
checkbox Puerperal "true"
checkbox Congenita "true"
checkbox Adolescente\) "true"
checkbox Aorto-Cavitarias "true"
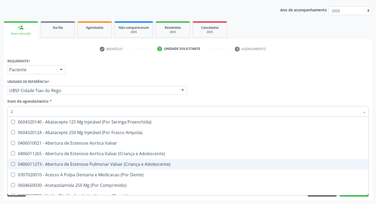
type input "20205001"
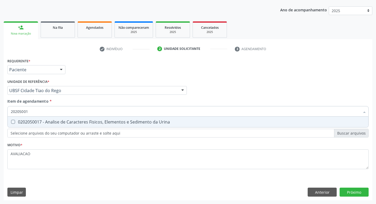
click at [60, 122] on div "0202050017 - Analise de Caracteres Fisicos, Elementos e Sedimento da Urina" at bounding box center [188, 122] width 354 height 4
checkbox Urina "true"
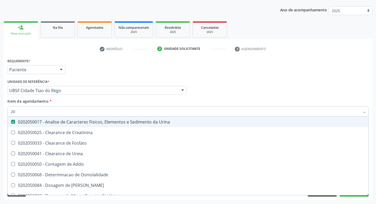
type input "2"
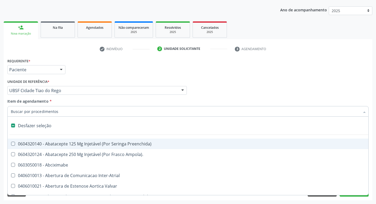
checkbox Preenchida\) "false"
checkbox Inter-Atrial "false"
type input "T"
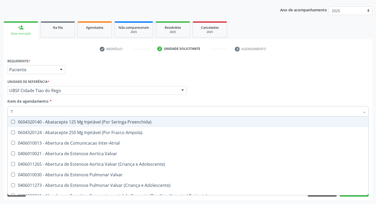
checkbox Urina "true"
checkbox Central "false"
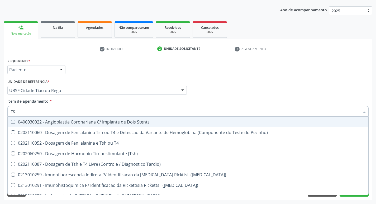
type input "TSH"
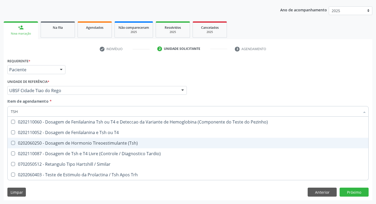
click at [80, 140] on span "0202060250 - Dosagem de Hormonio Tireoestimulante (Tsh)" at bounding box center [188, 143] width 360 height 11
checkbox \(Tsh\) "true"
type input "TS"
checkbox \(Tsh\) "false"
checkbox Tardio\) "true"
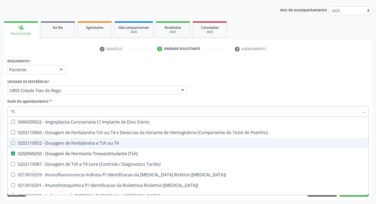
type input "T"
checkbox \(Tsh\) "false"
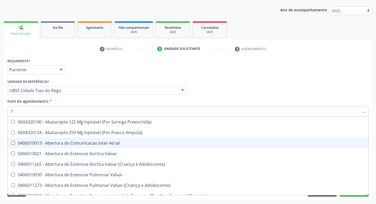
type input "T4"
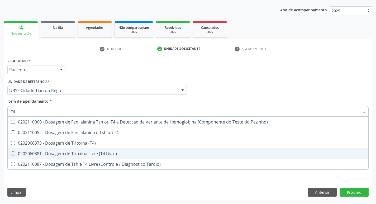
click at [90, 154] on div "0202060381 - Dosagem de Tiroxina Livre (T4 Livre)" at bounding box center [188, 153] width 354 height 4
checkbox Livre\) "true"
type input "T"
checkbox Livre\) "false"
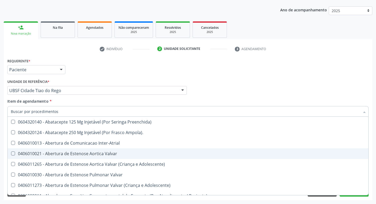
checkbox Urina "false"
checkbox Central "true"
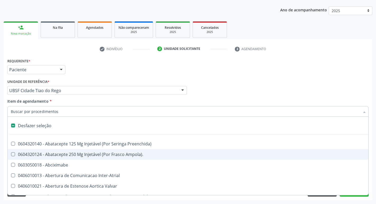
type input "2"
checkbox Hepático "true"
checkbox Urina "false"
checkbox Monopolar "true"
checkbox Quadril "true"
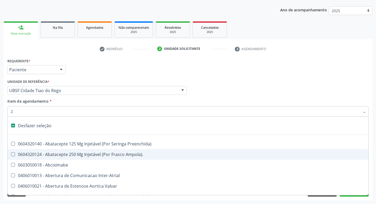
checkbox Biologica "true"
checkbox Vagina "true"
checkbox Puerperal "true"
checkbox Internado "true"
checkbox Anos\) "true"
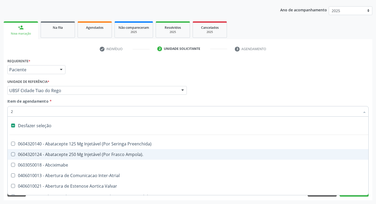
checkbox Congenita "true"
checkbox Adolescente\) "true"
checkbox Aorto-Cavitarias "true"
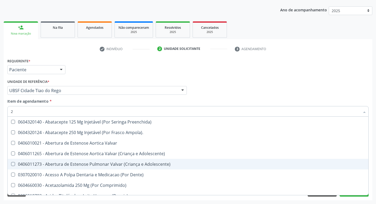
type input "20205001"
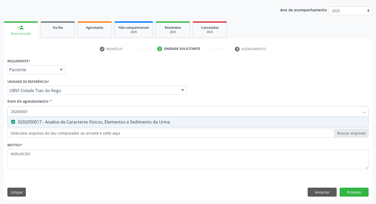
checkbox Urina "true"
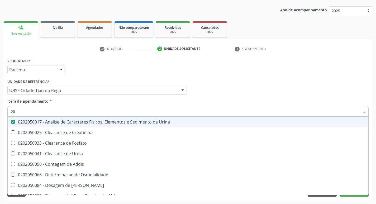
type input "2"
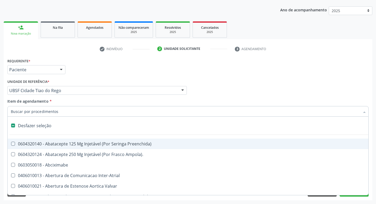
checkbox Preenchida\) "false"
checkbox Inter-Atrial "false"
type input "L"
checkbox Pulmonares "true"
checkbox Urina "false"
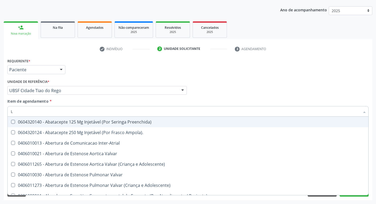
type input "LARVAS"
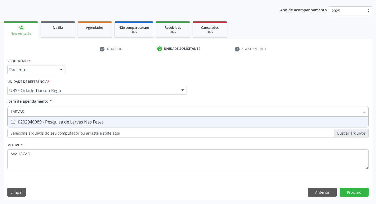
click at [74, 123] on div "0202040089 - Pesquisa de Larvas Nas Fezes" at bounding box center [188, 122] width 354 height 4
checkbox Fezes "true"
type input "L"
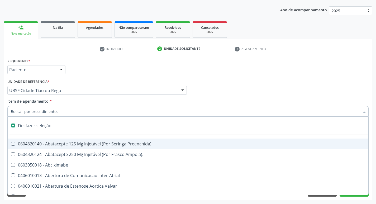
checkbox Preenchida\) "false"
type input "U"
checkbox Frasco-Ampola\) "true"
checkbox Urina "false"
checkbox Coledocoplastia "true"
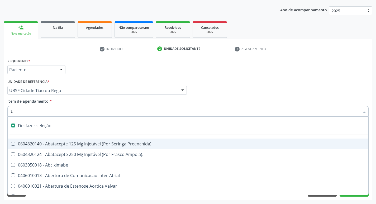
checkbox Cama "true"
checkbox Personalizada "true"
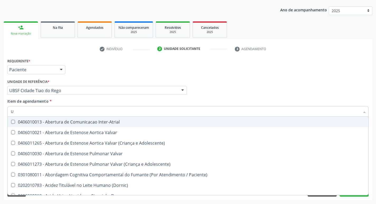
type input "UR"
checkbox Reabilitacao "true"
checkbox Urina "false"
type input "URI"
checkbox Adolescente\) "true"
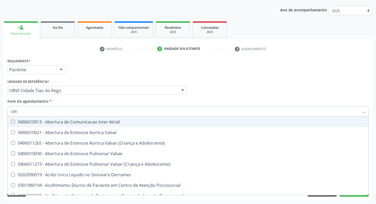
checkbox Urina "false"
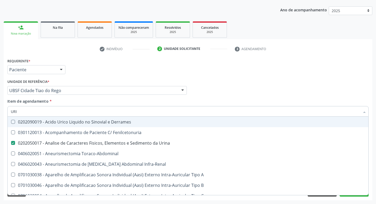
type input "URIC"
checkbox Urina "false"
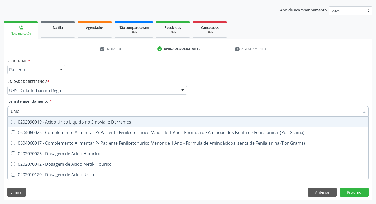
type input "URICO"
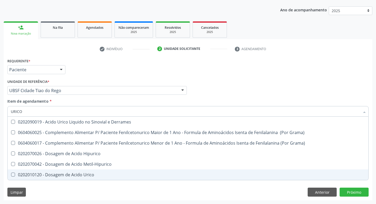
click at [82, 178] on span "0202010120 - Dosagem de Acido Urico" at bounding box center [188, 174] width 360 height 11
checkbox Urico "true"
type input "URIC"
checkbox Urico "false"
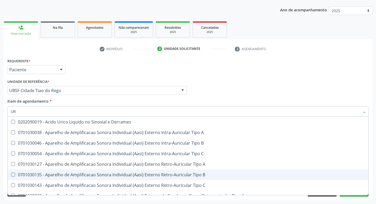
type input "U"
checkbox B "false"
checkbox Urico "false"
checkbox Pré-Auricular "false"
checkbox A "false"
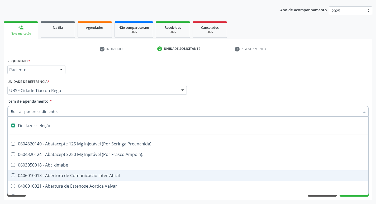
type input "O"
checkbox Agua "true"
checkbox Urina "false"
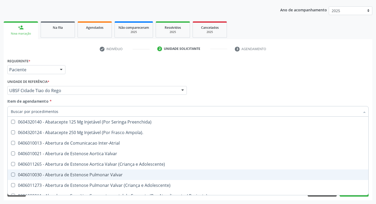
checkbox Urina "false"
checkbox Pesados "true"
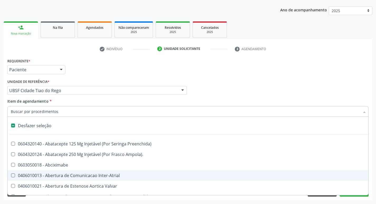
type input "P"
checkbox Urina "false"
checkbox Aortico "true"
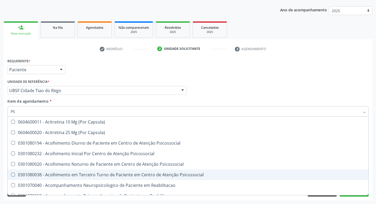
type input "PSA"
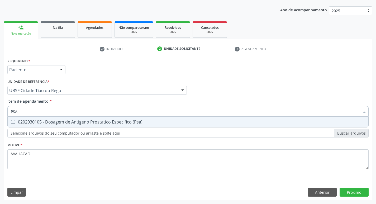
click at [78, 123] on div "0202030105 - Dosagem de Antigeno Prostatico Especifico (Psa)" at bounding box center [188, 122] width 354 height 4
checkbox \(Psa\) "true"
type input "PS"
checkbox \(Psa\) "false"
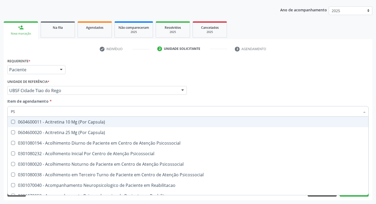
type input "P"
checkbox \(Psa\) "false"
checkbox Capsula\) "true"
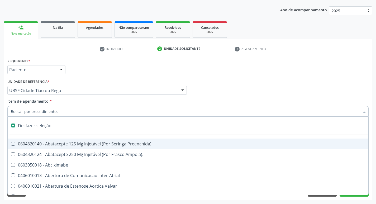
type input "S"
checkbox Revestido\) "true"
checkbox Urina "false"
checkbox Adolescente\) "true"
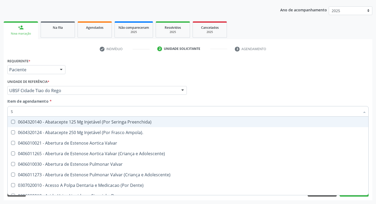
type input "SA"
checkbox Urina "false"
checkbox A "true"
checkbox Rodas "true"
checkbox Níveis "true"
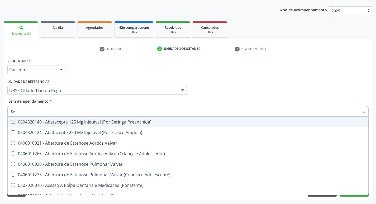
checkbox Nivel "true"
checkbox Nível "true"
checkbox Articulações "true"
checkbox Cardiovasculares "true"
checkbox Psicossocial "true"
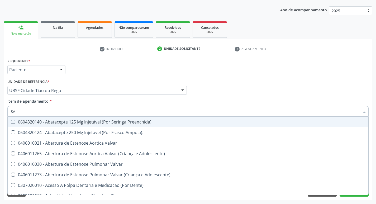
checkbox Atendimentos-Mês\) "true"
checkbox Visual "true"
checkbox Crise "true"
checkbox Especializada "true"
checkbox \(Cantoplastia\) "true"
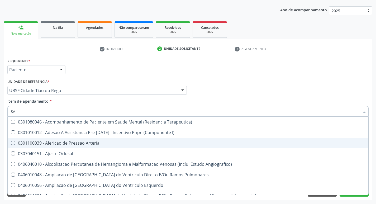
type input "SANGUE O"
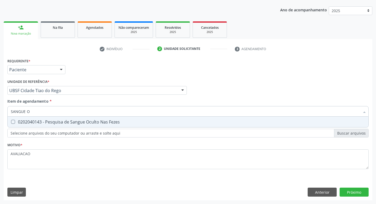
click at [91, 123] on div "0202040143 - Pesquisa de Sangue Oculto Nas Fezes" at bounding box center [188, 122] width 354 height 4
checkbox Fezes "true"
type input "SANGUE"
checkbox Fezes "false"
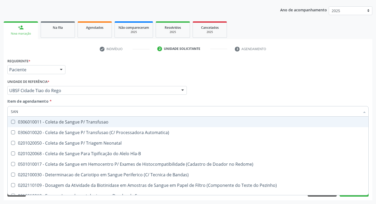
type input "SA"
checkbox Fezes "false"
checkbox Sangue\ "false"
checkbox Irradiados "false"
type input "S"
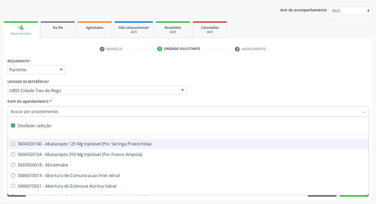
type input "V"
checkbox Urina "false"
checkbox \(Unilateral\) "true"
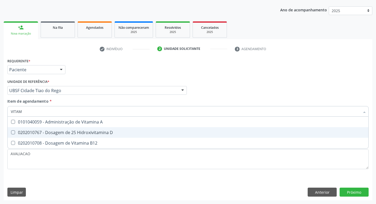
click at [79, 132] on div "0202010767 - Dosagem de 25 Hidroxivitamina D" at bounding box center [188, 132] width 354 height 4
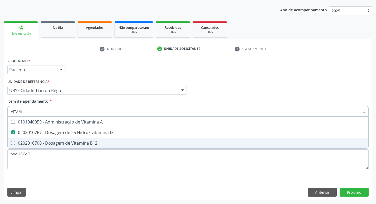
click at [82, 141] on div "0202010708 - Dosagem de Vitamina B12" at bounding box center [188, 143] width 354 height 4
click at [358, 193] on div "Requerente * Paciente Profissional de Saúde Paciente Nenhum resultado encontrad…" at bounding box center [188, 128] width 368 height 143
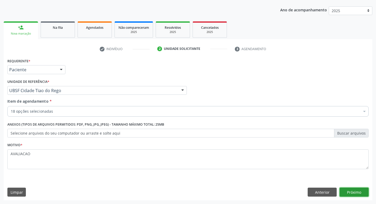
click at [358, 191] on button "Próximo" at bounding box center [353, 191] width 29 height 9
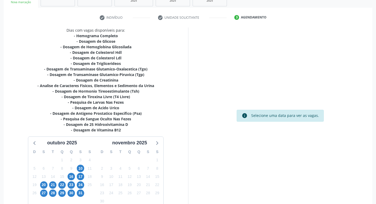
scroll to position [120, 0]
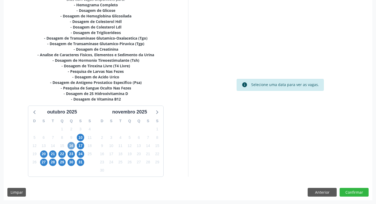
click at [72, 147] on span "16" at bounding box center [70, 145] width 7 height 7
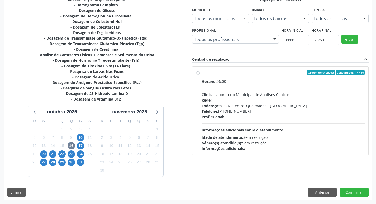
click at [278, 102] on div "Rede: --" at bounding box center [282, 100] width 163 height 6
click at [200, 75] on input "Ordem de chegada Consumidos: 47 / 50 Horário: 06:00 Clínica: Laboratorio Munici…" at bounding box center [198, 72] width 4 height 5
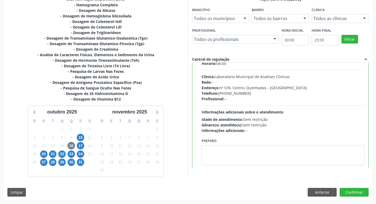
scroll to position [26, 0]
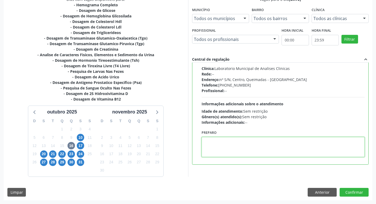
click at [216, 153] on textarea at bounding box center [282, 147] width 163 height 20
paste textarea "IR EM [GEOGRAPHIC_DATA]"
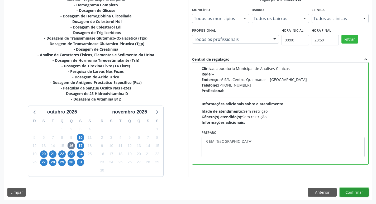
click at [360, 192] on button "Confirmar" at bounding box center [353, 192] width 29 height 9
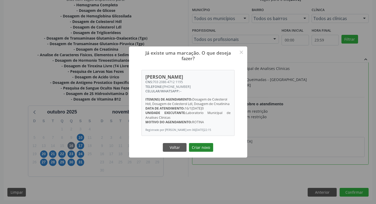
click at [200, 150] on button "Criar novo" at bounding box center [201, 147] width 24 height 9
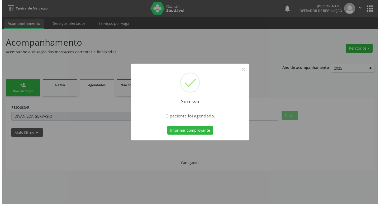
scroll to position [0, 0]
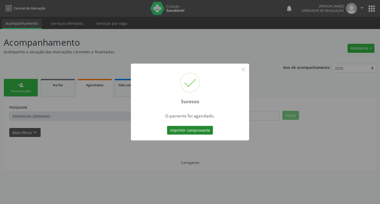
click at [207, 134] on button "Imprimir comprovante" at bounding box center [190, 130] width 46 height 9
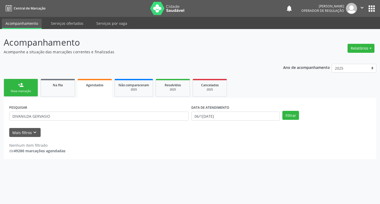
click at [27, 91] on div "Nova marcação" at bounding box center [21, 91] width 26 height 4
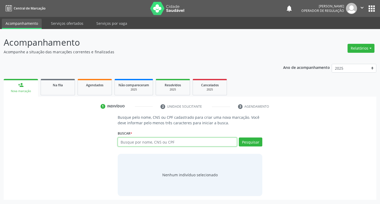
click at [126, 143] on input "text" at bounding box center [177, 141] width 119 height 9
click at [123, 143] on input "text" at bounding box center [177, 141] width 119 height 9
type input "706404610833085"
click at [256, 145] on button "Pesquisar" at bounding box center [250, 141] width 23 height 9
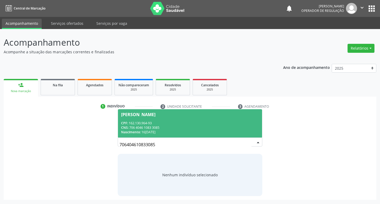
click at [164, 125] on div "CNS: 706 4046 1083 3085" at bounding box center [190, 127] width 138 height 4
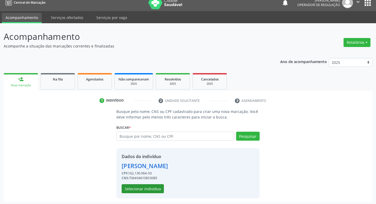
scroll to position [8, 0]
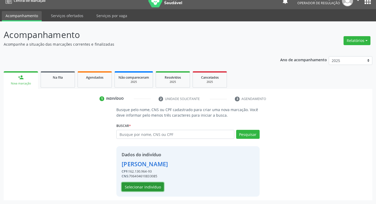
click at [151, 184] on button "Selecionar indivíduo" at bounding box center [142, 186] width 42 height 9
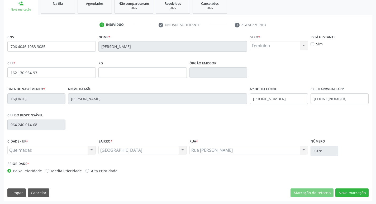
scroll to position [82, 0]
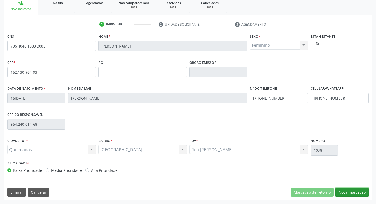
click at [352, 194] on button "Nova marcação" at bounding box center [351, 192] width 33 height 9
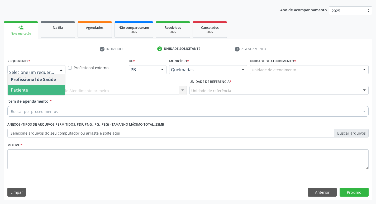
click at [41, 89] on span "Paciente" at bounding box center [36, 90] width 57 height 11
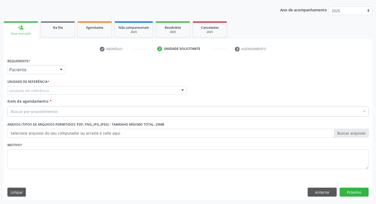
click at [49, 92] on div "Unidade de referência" at bounding box center [96, 90] width 179 height 9
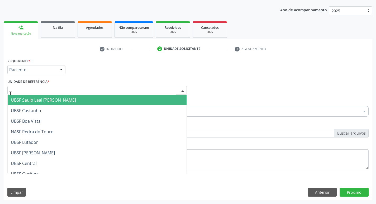
type input "TI"
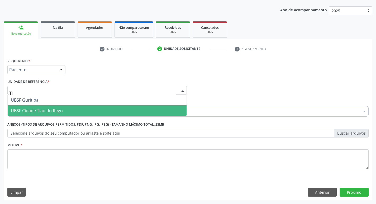
click at [45, 111] on span "UBSF Cidade Tiao do Rego" at bounding box center [37, 111] width 52 height 6
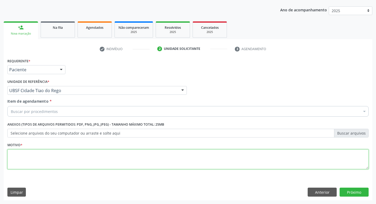
click at [38, 167] on textarea at bounding box center [187, 159] width 361 height 20
type textarea "AVALIACAO"
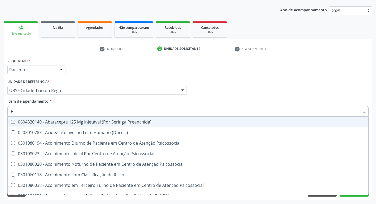
type input "HEMOGR"
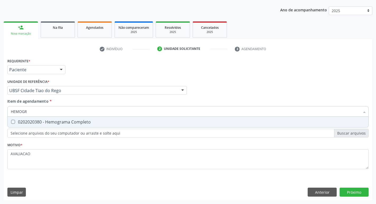
click at [67, 121] on div "0202020380 - Hemograma Completo" at bounding box center [188, 122] width 354 height 4
checkbox Completo "true"
type input "HEMOG"
checkbox Completo "false"
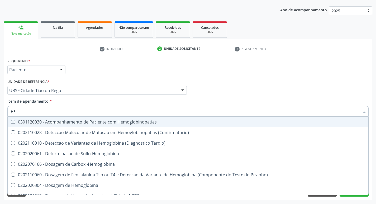
type input "H"
checkbox Completo "false"
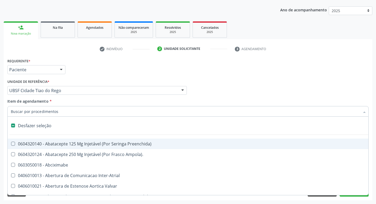
type input "G"
checkbox Persistente "true"
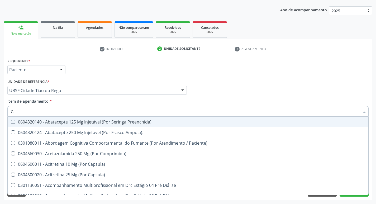
type input "GLICOSE"
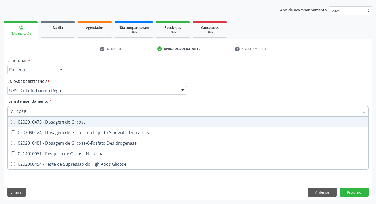
click at [69, 126] on span "0202010473 - Dosagem de Glicose" at bounding box center [188, 121] width 360 height 11
checkbox Glicose "true"
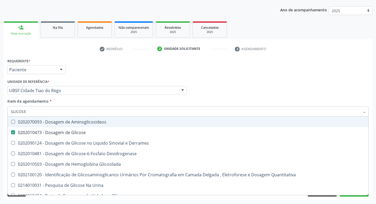
type input "GLICOS"
checkbox Aminoglicosideos "false"
checkbox Glicose "true"
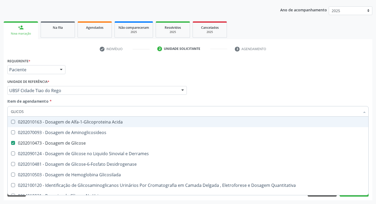
type input "GLICO"
checkbox Aminoglicosideos "false"
checkbox Glicose "true"
type input "G"
checkbox Glicose "false"
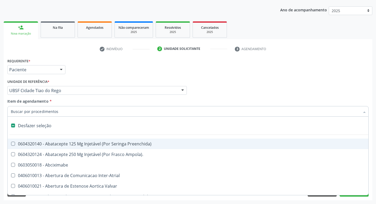
click at [59, 112] on input "Item de agendamento *" at bounding box center [185, 111] width 349 height 11
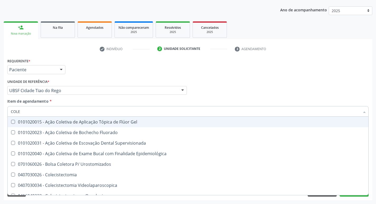
type input "COLES"
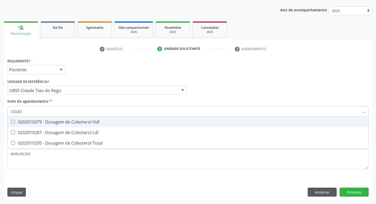
click at [76, 125] on span "0202010279 - Dosagem de Colesterol Hdl" at bounding box center [188, 121] width 360 height 11
checkbox Hdl "true"
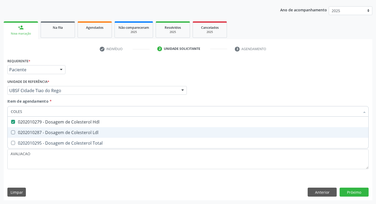
click at [84, 132] on div "0202010287 - Dosagem de Colesterol Ldl" at bounding box center [188, 132] width 354 height 4
checkbox Ldl "true"
type input "COLE"
checkbox Hdl "false"
checkbox Ldl "false"
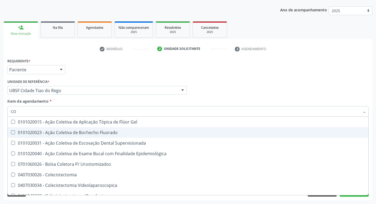
type input "C"
checkbox Hdl "false"
checkbox Ldl "false"
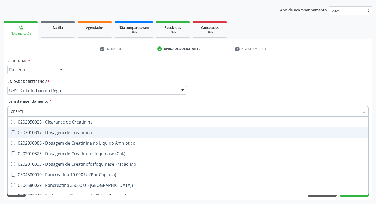
type input "CREATIN"
click at [87, 132] on div "0202010317 - Dosagem de Creatinina" at bounding box center [188, 132] width 354 height 4
checkbox Creatinina "true"
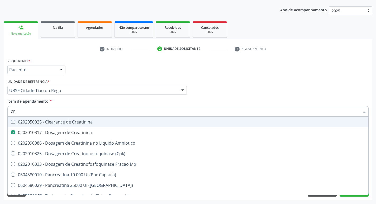
type input "C"
checkbox Creatinina "false"
checkbox Amniotico "false"
checkbox Mb "false"
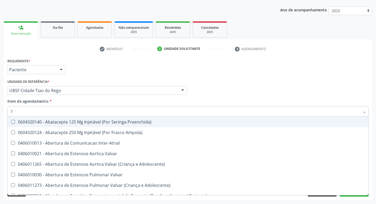
type input "TG"
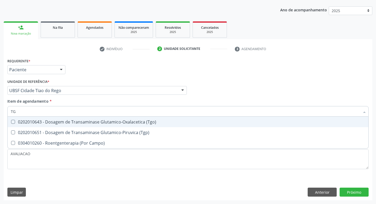
drag, startPoint x: 113, startPoint y: 122, endPoint x: 116, endPoint y: 129, distance: 8.6
click at [114, 122] on div "0202010643 - Dosagem de Transaminase Glutamico-Oxalacetica (Tgo)" at bounding box center [188, 122] width 354 height 4
checkbox \(Tgo\) "true"
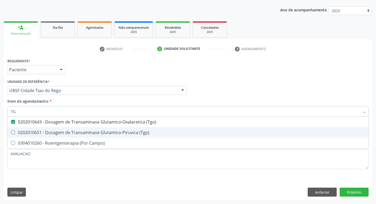
click at [117, 130] on div "0202010651 - Dosagem de Transaminase Glutamico-Piruvica (Tgp)" at bounding box center [188, 132] width 354 height 4
checkbox \(Tgp\) "true"
type input "T"
checkbox \(Tgo\) "false"
checkbox \(Tgp\) "false"
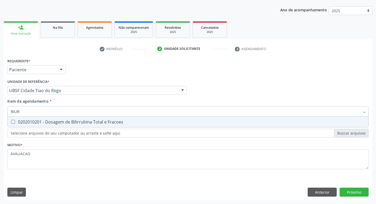
type input "BILIRR"
click at [114, 122] on div "0202010201 - Dosagem de Bilirrubina Total e Fracoes" at bounding box center [188, 122] width 354 height 4
checkbox Fracoes "true"
type input "B"
checkbox Fracoes "false"
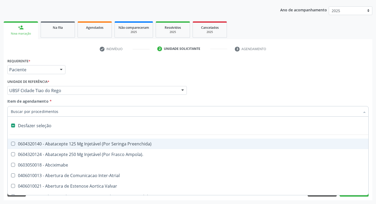
type input "R"
type input "Y"
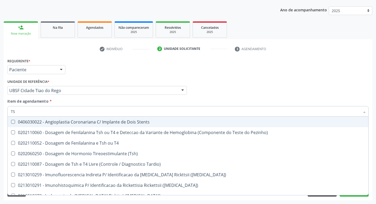
type input "TSH"
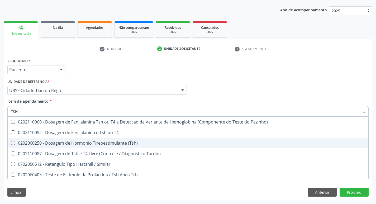
click at [120, 143] on div "0202060250 - Dosagem de Hormonio Tireoestimulante (Tsh)" at bounding box center [188, 143] width 354 height 4
checkbox \(Tsh\) "true"
type input "TS"
checkbox \(Tsh\) "false"
checkbox Tardio\) "true"
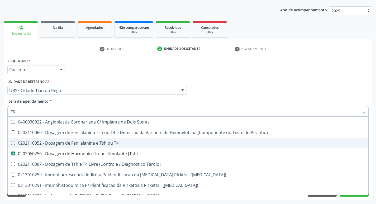
type input "T"
checkbox \(Tsh\) "false"
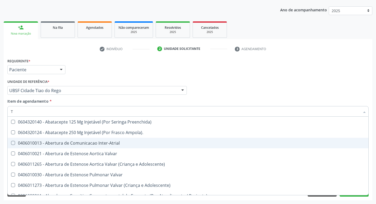
type input "T4"
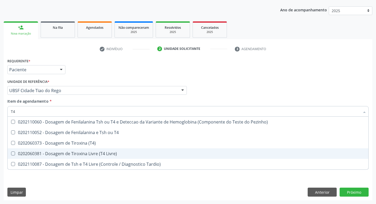
click at [99, 150] on span "0202060381 - Dosagem de Tiroxina Livre (T4 Livre)" at bounding box center [188, 153] width 360 height 11
checkbox Livre\) "true"
type input "T"
checkbox Livre\) "false"
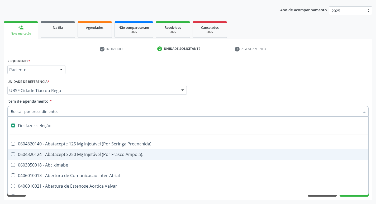
type input "2"
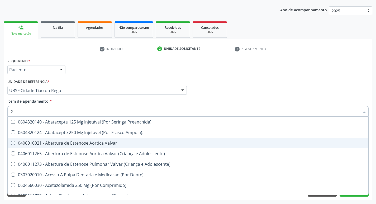
checkbox Fracoes "true"
checkbox Hdl "true"
checkbox Ldl "true"
checkbox Creatinina "true"
checkbox Glicose "true"
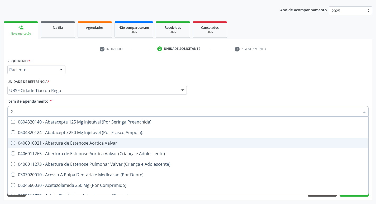
checkbox \(Tsh\) "true"
checkbox Livre\) "true"
checkbox \(Tgo\) "true"
checkbox \(Tgp\) "true"
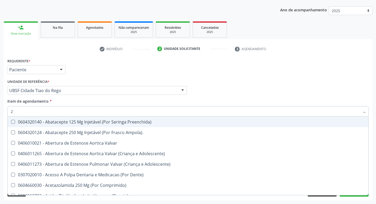
type input "20205001"
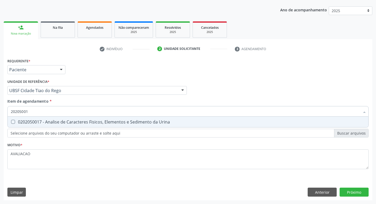
click at [71, 121] on div "0202050017 - Analise de Caracteres Fisicos, Elementos e Sedimento da Urina" at bounding box center [188, 122] width 354 height 4
checkbox Urina "true"
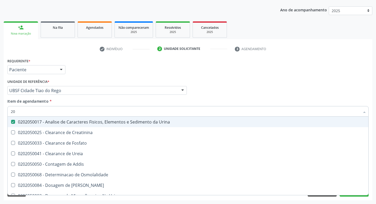
type input "2"
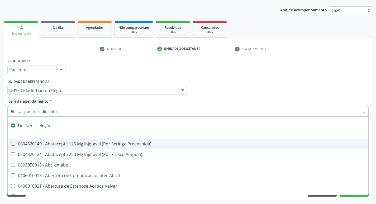
checkbox Preenchida\) "false"
checkbox Inter-Atrial "false"
type input "F"
checkbox Congênita\ "true"
checkbox Urina "false"
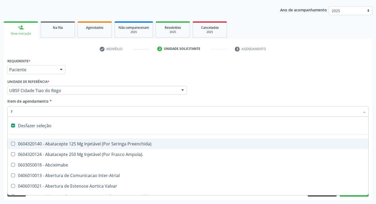
checkbox Regulado "true"
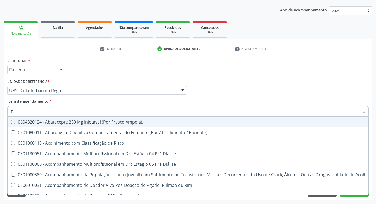
type input "FE"
checkbox Urina "false"
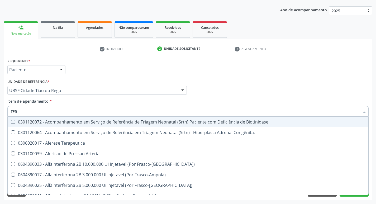
type input "FERR"
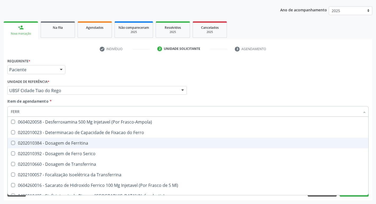
click at [80, 143] on div "0202010384 - Dosagem de Ferritina" at bounding box center [188, 143] width 354 height 4
checkbox Ferritina "true"
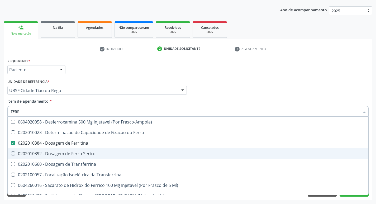
click at [84, 158] on span "0202010392 - Dosagem de Ferro Serico" at bounding box center [188, 153] width 360 height 11
checkbox Serico "true"
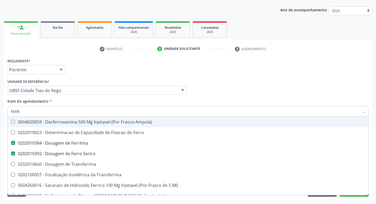
click at [252, 93] on div "Profissional Solicitante Por favor, selecione a Unidade de Atendimento primeiro…" at bounding box center [187, 88] width 363 height 21
checkbox Ferro "true"
checkbox Transferrina "true"
checkbox Ml\) "true"
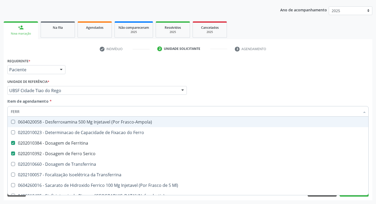
checkbox \(Nefroplastia\) "true"
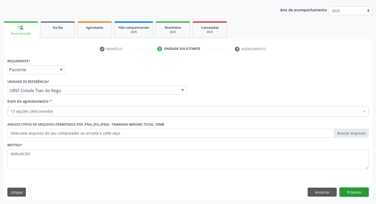
drag, startPoint x: 353, startPoint y: 192, endPoint x: 357, endPoint y: 191, distance: 3.4
click at [357, 191] on button "Próximo" at bounding box center [353, 191] width 29 height 9
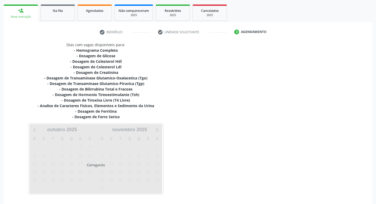
scroll to position [92, 0]
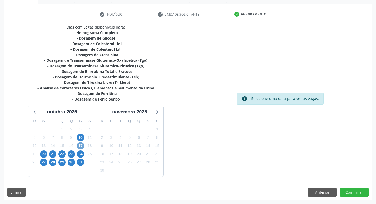
click at [79, 147] on span "17" at bounding box center [80, 145] width 7 height 7
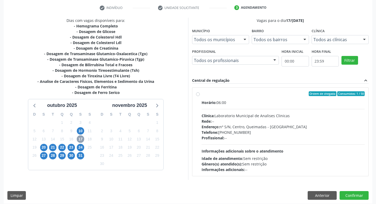
scroll to position [102, 0]
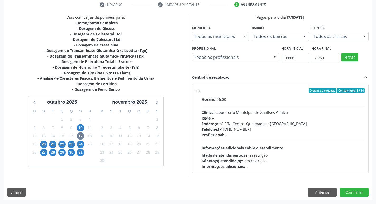
click at [251, 138] on div "Horário: 06:00 Clínica: Laboratorio Municipal de Analises Clinicas Rede: -- End…" at bounding box center [282, 132] width 163 height 72
click at [200, 93] on input "Ordem de chegada Consumidos: 1 / 50 Horário: 06:00 Clínica: Laboratorio Municip…" at bounding box center [198, 90] width 4 height 5
radio input "true"
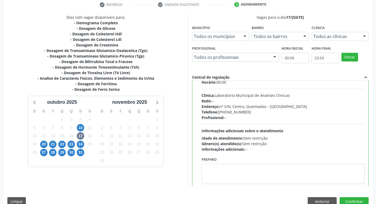
scroll to position [26, 0]
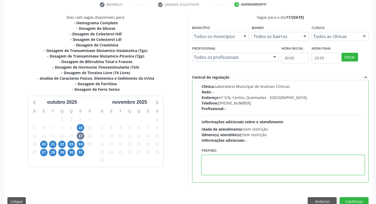
click at [221, 162] on textarea at bounding box center [282, 165] width 163 height 20
paste textarea "IR EM [GEOGRAPHIC_DATA]"
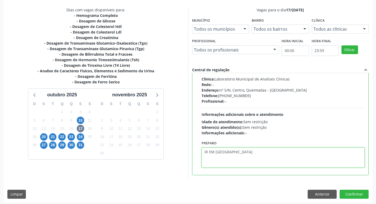
scroll to position [111, 0]
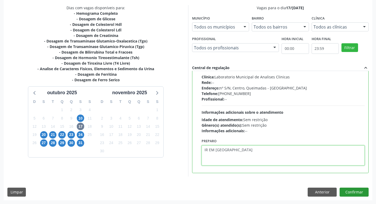
type textarea "IR EM [GEOGRAPHIC_DATA]"
click at [351, 190] on button "Confirmar" at bounding box center [353, 191] width 29 height 9
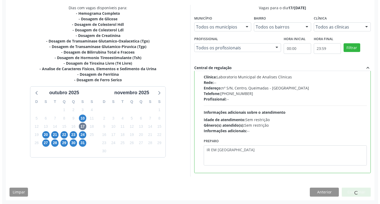
scroll to position [0, 0]
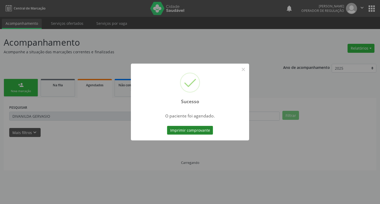
click at [177, 128] on button "Imprimir comprovante" at bounding box center [190, 130] width 46 height 9
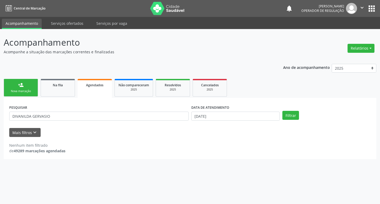
click at [11, 89] on div "Sucesso × O paciente foi agendado. Imprimir comprovante Cancel" at bounding box center [190, 102] width 380 height 204
click at [14, 92] on div "Nova marcação" at bounding box center [21, 91] width 26 height 4
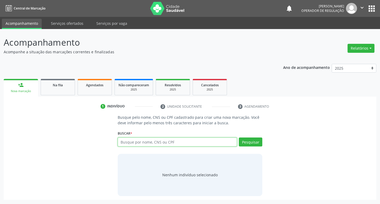
click at [124, 144] on input "text" at bounding box center [177, 141] width 119 height 9
click at [129, 144] on input "text" at bounding box center [177, 141] width 119 height 9
type input "702003805147180"
click at [249, 142] on button "Pesquisar" at bounding box center [250, 141] width 23 height 9
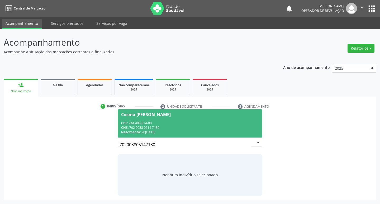
click at [177, 129] on div "CNS: 702 0038 0514 7180" at bounding box center [190, 127] width 138 height 4
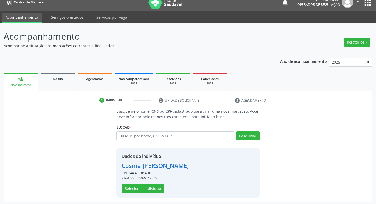
scroll to position [8, 0]
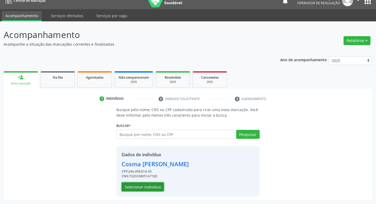
click at [160, 185] on button "Selecionar indivíduo" at bounding box center [142, 186] width 42 height 9
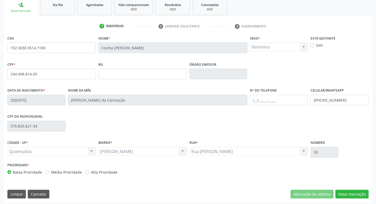
scroll to position [82, 0]
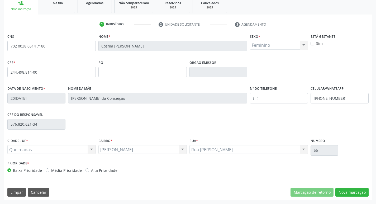
click at [362, 198] on div "CNS 702 0038 0514 7180 Nome * Cosma Leal da Silva Sexo * Feminino Masculino Fem…" at bounding box center [188, 116] width 368 height 168
click at [354, 194] on button "Nova marcação" at bounding box center [351, 192] width 33 height 9
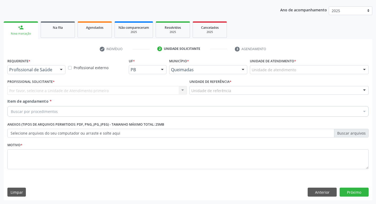
scroll to position [57, 0]
click at [41, 74] on div "Requerente * Profissional de Saúde Profissional de Saúde Paciente Nenhum result…" at bounding box center [36, 67] width 61 height 21
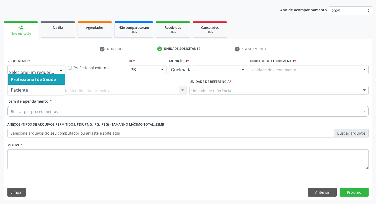
drag, startPoint x: 41, startPoint y: 74, endPoint x: 45, endPoint y: 76, distance: 4.8
click at [40, 74] on div at bounding box center [36, 69] width 58 height 9
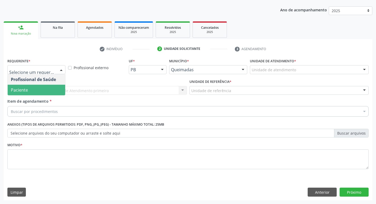
click at [40, 95] on span "Paciente" at bounding box center [36, 90] width 57 height 11
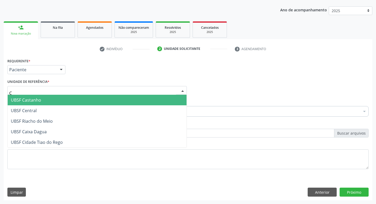
type input "CE"
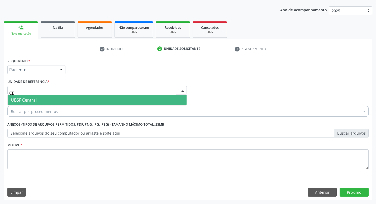
click at [62, 99] on span "UBSF Central" at bounding box center [97, 100] width 179 height 11
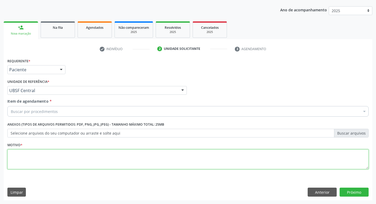
click at [47, 160] on textarea at bounding box center [187, 159] width 361 height 20
type textarea "AVALIACAO"
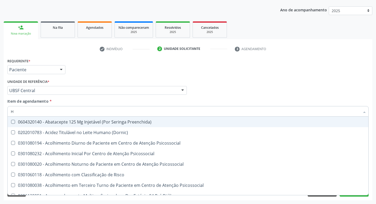
type input "HEMOGR"
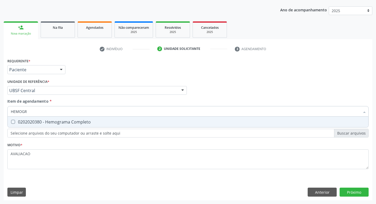
click at [53, 123] on div "0202020380 - Hemograma Completo" at bounding box center [188, 122] width 354 height 4
checkbox Completo "true"
type input "HEMOG"
checkbox Completo "false"
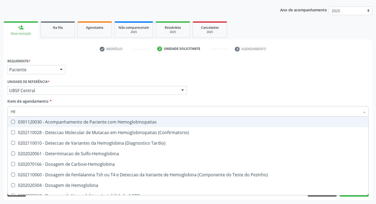
type input "H"
checkbox Completo "false"
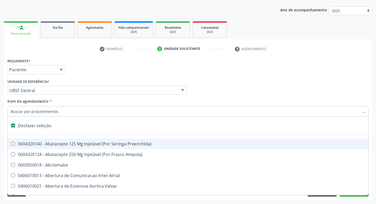
type input "G"
checkbox Persistente "true"
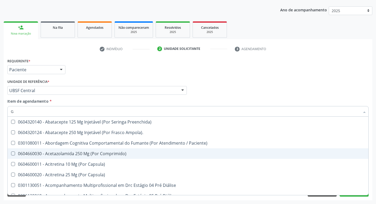
type input "GLICOSE"
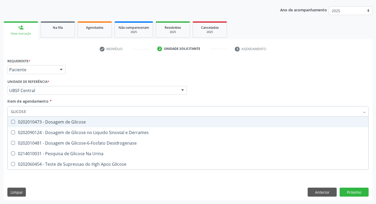
click at [57, 126] on span "0202010473 - Dosagem de Glicose" at bounding box center [188, 121] width 360 height 11
checkbox Glicose "true"
type input "GLICOS"
checkbox Glicose "false"
checkbox Derrames "true"
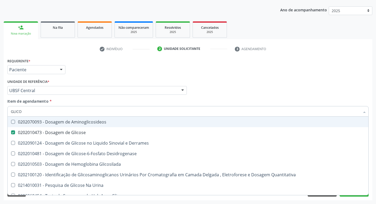
type input "GLIC"
checkbox Glicose "false"
checkbox Derrames "false"
type input "G"
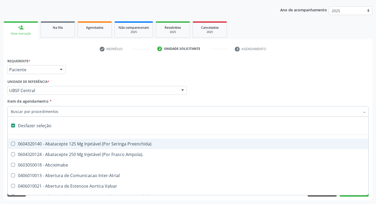
type input "H"
checkbox Convencional\) "true"
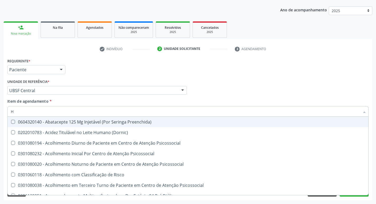
type input "HEMOGLOBINA G"
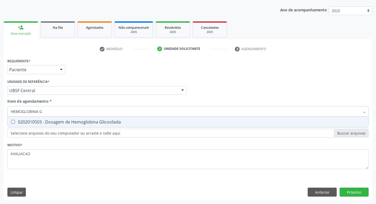
click at [71, 121] on div "0202010503 - Dosagem de Hemoglobina Glicosilada" at bounding box center [188, 122] width 354 height 4
checkbox Glicosilada "true"
type input "HEMOGLOBINA"
checkbox Glicosilada "false"
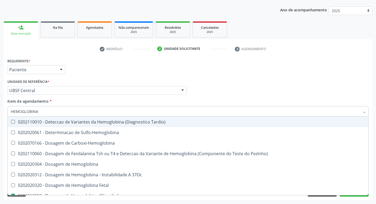
type input "HEMOGLOBIN"
checkbox Glicosilada "false"
checkbox Hemoglobina "true"
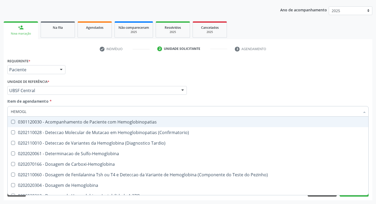
type input "HEMOG"
checkbox S "true"
type input "H"
checkbox Glicosilada "false"
checkbox S "false"
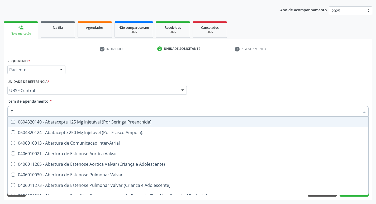
type input "TG"
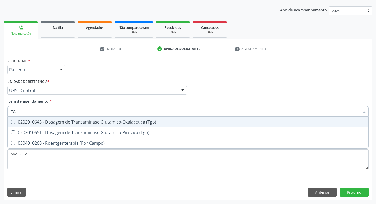
click at [71, 121] on div "0202010643 - Dosagem de Transaminase Glutamico-Oxalacetica (Tgo)" at bounding box center [188, 122] width 354 height 4
checkbox \(Tgo\) "true"
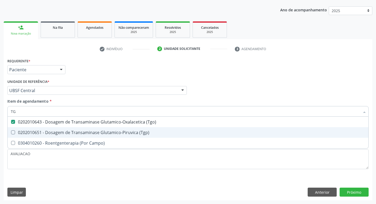
click at [73, 130] on div "0202010651 - Dosagem de Transaminase Glutamico-Piruvica (Tgp)" at bounding box center [188, 132] width 354 height 4
checkbox \(Tgp\) "true"
type input "T"
checkbox \(Tgo\) "false"
checkbox \(Tgp\) "false"
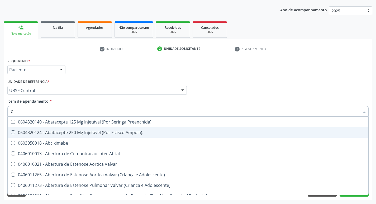
type input "CO"
checkbox Comprimido\) "true"
checkbox Transcutanea "true"
checkbox Colecistostomia "true"
checkbox \(Hemicolectomia\) "true"
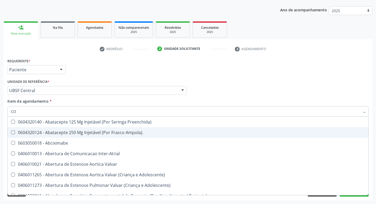
checkbox Osseo "true"
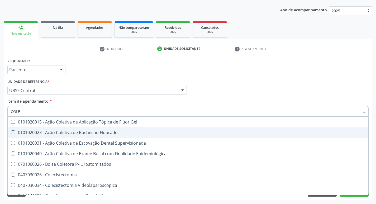
type input "COLES"
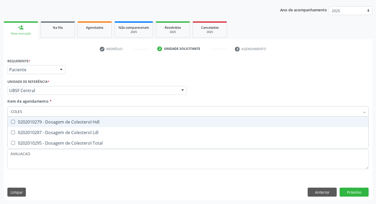
click at [72, 123] on div "0202010279 - Dosagem de Colesterol Hdl" at bounding box center [188, 122] width 354 height 4
checkbox Hdl "true"
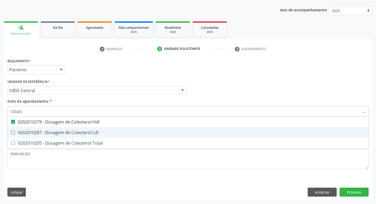
click at [75, 134] on div "0202010287 - Dosagem de Colesterol Ldl" at bounding box center [188, 132] width 354 height 4
checkbox Ldl "true"
type input "COLE"
checkbox Hdl "false"
checkbox Ldl "false"
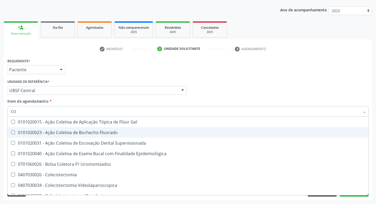
type input "C"
checkbox Hdl "false"
checkbox Ldl "false"
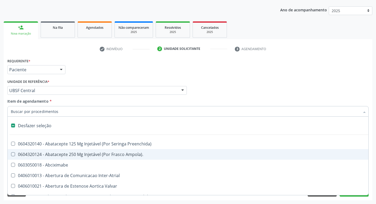
type input "2"
checkbox Monopolar "true"
checkbox Quadril "true"
checkbox Vagina "true"
checkbox Puerperal "true"
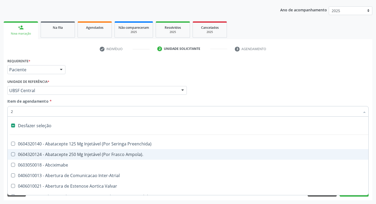
checkbox Congenita "true"
checkbox Adolescente\) "true"
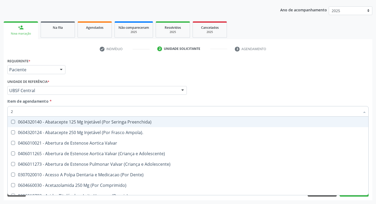
type input "20205001"
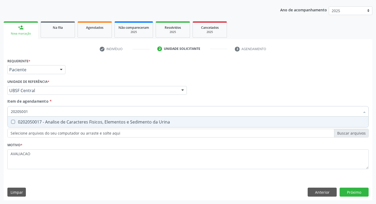
click at [59, 120] on div "0202050017 - Analise de Caracteres Fisicos, Elementos e Sedimento da Urina" at bounding box center [188, 122] width 354 height 4
checkbox Urina "true"
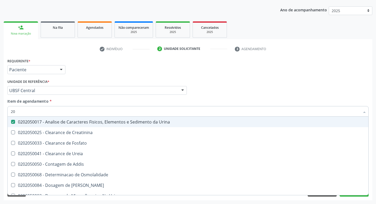
type input "2"
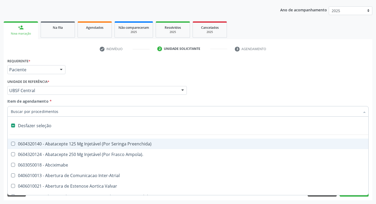
checkbox Preenchida\) "false"
checkbox Inter-Atrial "false"
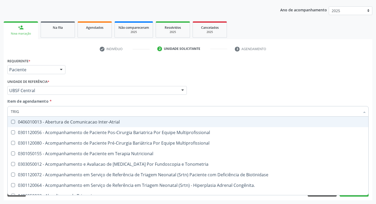
type input "TRIGL"
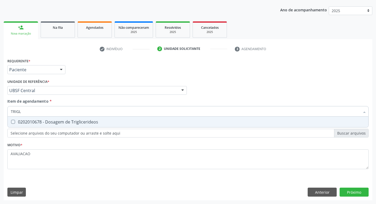
click at [59, 120] on div "0202010678 - Dosagem de Triglicerideos" at bounding box center [188, 122] width 354 height 4
checkbox Triglicerideos "true"
type input "TRIG"
checkbox Triglicerideos "false"
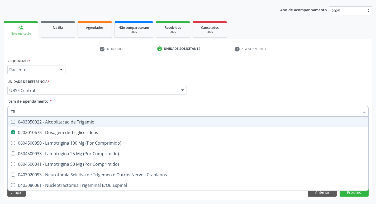
type input "T"
checkbox Triglicerideos "false"
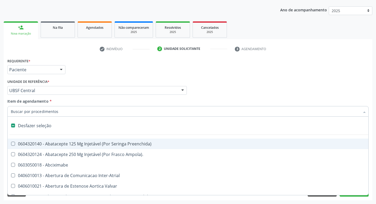
type input "C"
checkbox Dedo "true"
checkbox Urina "false"
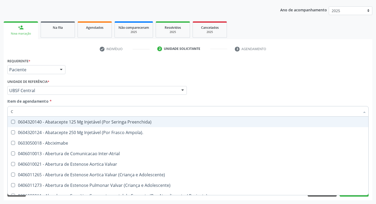
type input "CR"
checkbox Urina "false"
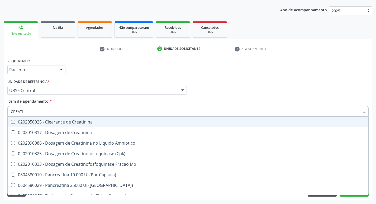
type input "CREATIN"
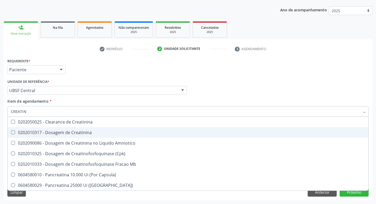
click at [87, 132] on div "0202010317 - Dosagem de Creatinina" at bounding box center [188, 132] width 354 height 4
checkbox Creatinina "true"
type input "CREAT"
checkbox Creatinina "false"
checkbox Amniotico "true"
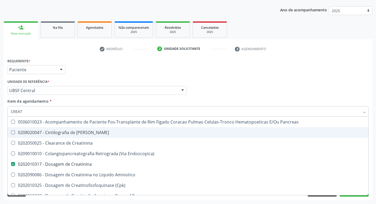
type input "CREA"
checkbox Creatinina "false"
checkbox Creatinina "true"
type input "C"
checkbox Creatinina "false"
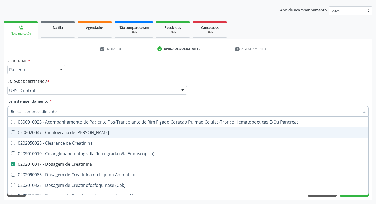
checkbox Oncologia "false"
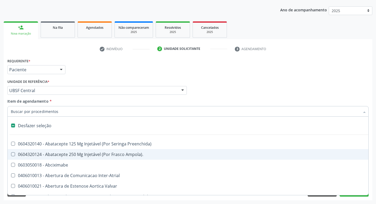
type input "V"
checkbox Urina "false"
checkbox Cornea "true"
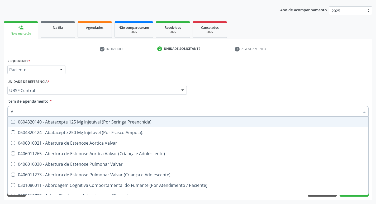
type input "VITAM"
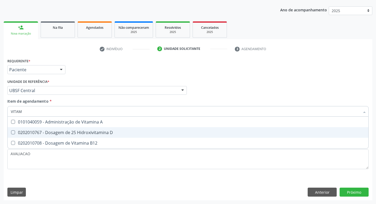
drag, startPoint x: 90, startPoint y: 130, endPoint x: 96, endPoint y: 141, distance: 11.6
click at [91, 130] on div "0202010767 - Dosagem de 25 Hidroxivitamina D" at bounding box center [188, 132] width 354 height 4
checkbox D "true"
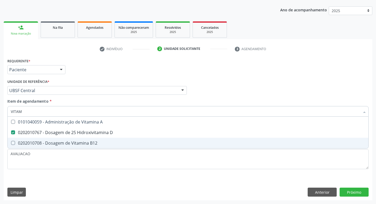
click at [96, 141] on div "0202010708 - Dosagem de Vitamina B12" at bounding box center [188, 143] width 354 height 4
checkbox B12 "true"
click at [351, 195] on div "Requerente * Paciente Profissional de Saúde Paciente Nenhum resultado encontrad…" at bounding box center [188, 128] width 368 height 143
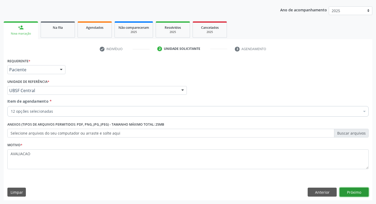
click at [351, 194] on button "Próximo" at bounding box center [353, 191] width 29 height 9
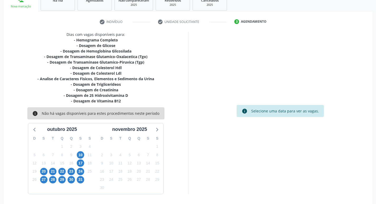
scroll to position [86, 0]
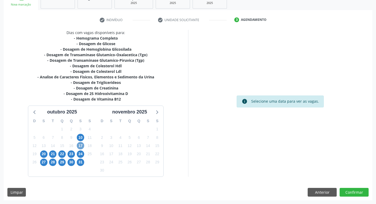
click at [81, 146] on span "17" at bounding box center [80, 145] width 7 height 7
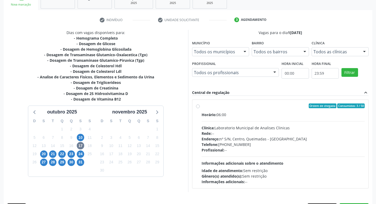
click at [270, 132] on div "Rede: --" at bounding box center [282, 133] width 163 height 6
click at [200, 108] on input "Ordem de chegada Consumidos: 3 / 50 Horário: 06:00 Clínica: Laboratorio Municip…" at bounding box center [198, 105] width 4 height 5
radio input "true"
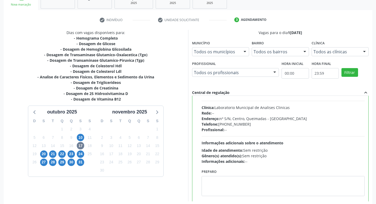
scroll to position [26, 0]
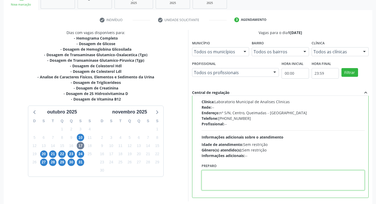
click at [215, 180] on textarea at bounding box center [282, 180] width 163 height 20
paste textarea "IR EM JEJUM"
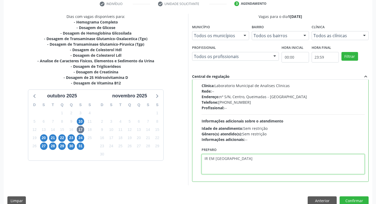
scroll to position [111, 0]
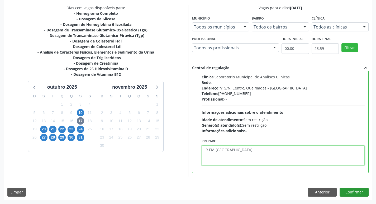
type textarea "IR EM JEJUM"
click at [359, 195] on button "Confirmar" at bounding box center [353, 191] width 29 height 9
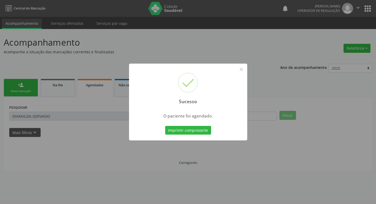
scroll to position [0, 0]
click at [176, 127] on button "Imprimir comprovante" at bounding box center [190, 130] width 46 height 9
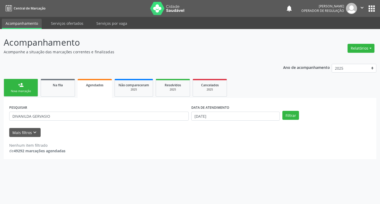
click at [31, 90] on div "Sucesso × O paciente foi agendado. Imprimir comprovante Cancel" at bounding box center [190, 102] width 380 height 204
click at [26, 89] on div "Nova marcação" at bounding box center [21, 91] width 26 height 4
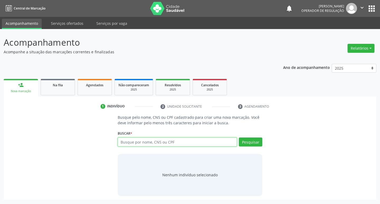
click at [182, 144] on input "text" at bounding box center [177, 141] width 119 height 9
click at [182, 138] on input "text" at bounding box center [177, 141] width 119 height 9
type input "705007630193454"
click at [253, 140] on button "Pesquisar" at bounding box center [250, 141] width 23 height 9
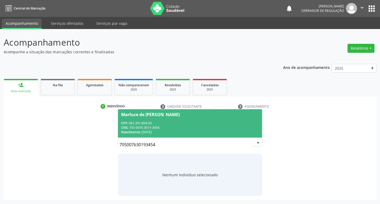
click at [149, 123] on div "CPF: 061.391.894-03" at bounding box center [190, 123] width 138 height 4
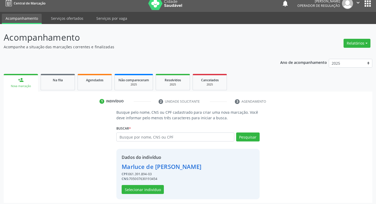
scroll to position [8, 0]
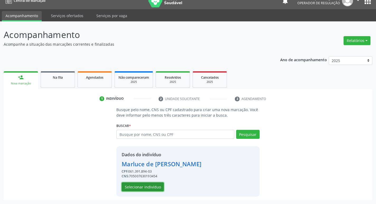
click at [130, 188] on button "Selecionar indivíduo" at bounding box center [142, 186] width 42 height 9
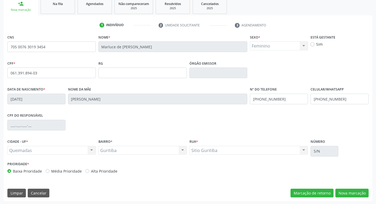
scroll to position [82, 0]
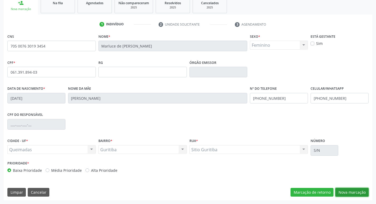
click at [356, 189] on button "Nova marcação" at bounding box center [351, 192] width 33 height 9
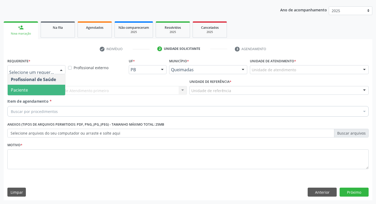
click at [50, 87] on span "Paciente" at bounding box center [36, 90] width 57 height 11
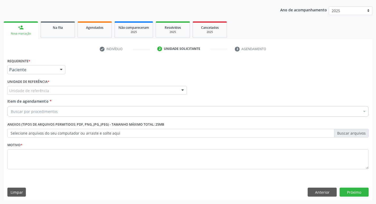
click at [50, 91] on div "Unidade de referência" at bounding box center [96, 90] width 179 height 9
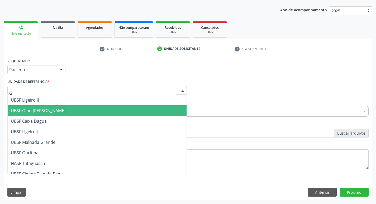
type input "GU"
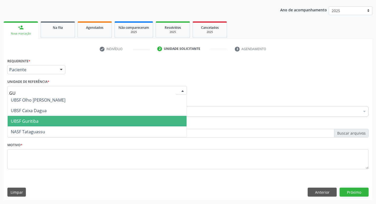
click at [47, 120] on span "UBSF Guritiba" at bounding box center [97, 121] width 179 height 11
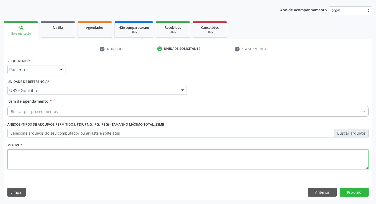
drag, startPoint x: 57, startPoint y: 163, endPoint x: 50, endPoint y: 164, distance: 6.9
click at [51, 164] on textarea at bounding box center [187, 159] width 361 height 20
type textarea "AVALIACAO"
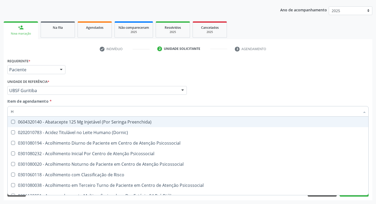
type input "HEMOGR"
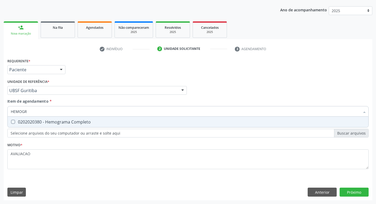
drag, startPoint x: 50, startPoint y: 124, endPoint x: 47, endPoint y: 126, distance: 3.2
click at [50, 124] on div "0202020380 - Hemograma Completo" at bounding box center [188, 122] width 354 height 4
checkbox Completo "true"
type input "HEMOG"
checkbox Completo "false"
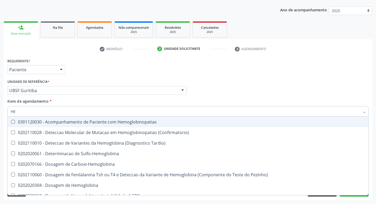
type input "H"
checkbox Completo "false"
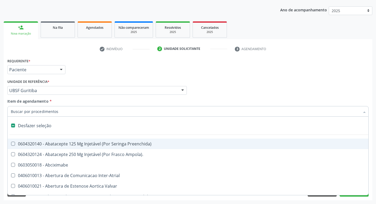
type input "H"
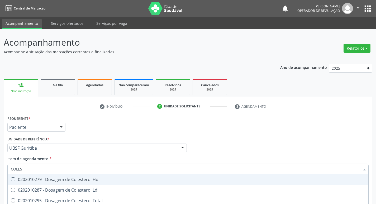
scroll to position [57, 0]
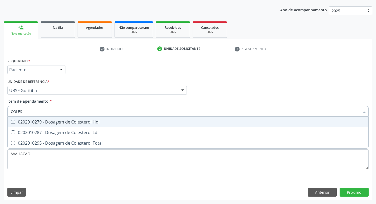
click at [72, 120] on div "0202010279 - Dosagem de Colesterol Hdl" at bounding box center [188, 122] width 354 height 4
checkbox Hdl "true"
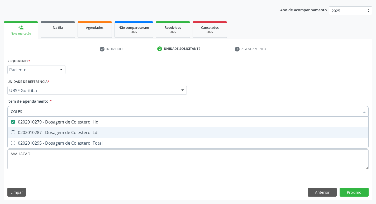
click at [75, 132] on div "0202010287 - Dosagem de Colesterol Ldl" at bounding box center [188, 132] width 354 height 4
checkbox Ldl "true"
type input "COLE"
checkbox Hdl "false"
checkbox Ldl "false"
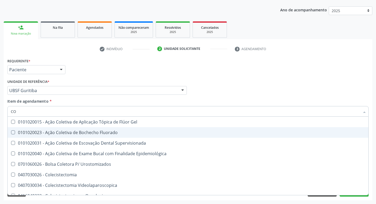
type input "C"
checkbox Hdl "false"
checkbox Ldl "false"
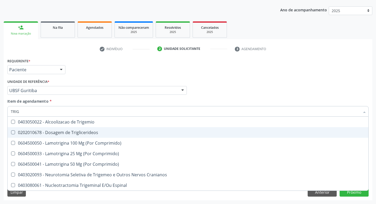
type input "TRIGL"
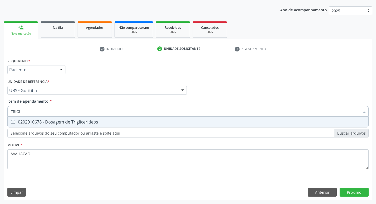
click at [77, 120] on div "0202010678 - Dosagem de Triglicerideos" at bounding box center [188, 122] width 354 height 4
checkbox Triglicerideos "true"
type input "TRIG"
checkbox Triglicerideos "false"
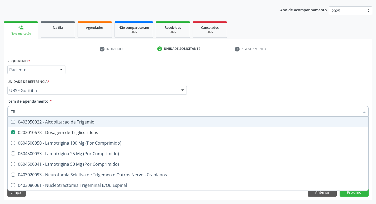
type input "T"
checkbox Triglicerideos "false"
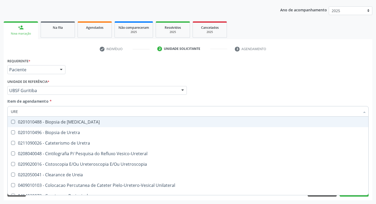
type input "UREI"
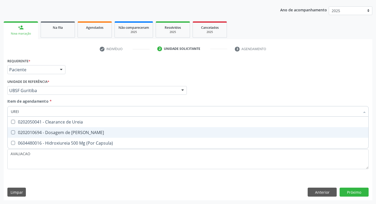
click at [85, 127] on span "0202010694 - Dosagem de [PERSON_NAME]" at bounding box center [188, 132] width 360 height 11
checkbox Ureia "true"
type input "URE"
checkbox Ureia "false"
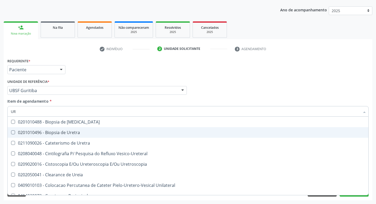
type input "U"
checkbox Ureia "false"
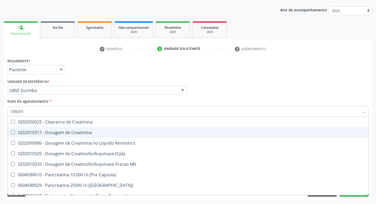
type input "CREATIN"
click at [89, 130] on div "0202010317 - Dosagem de Creatinina" at bounding box center [188, 132] width 354 height 4
checkbox Creatinina "true"
type input "CREA"
checkbox Creatinina "false"
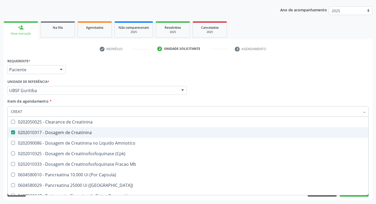
checkbox Amniotico "false"
checkbox Mb "true"
type input "C"
checkbox Mb "false"
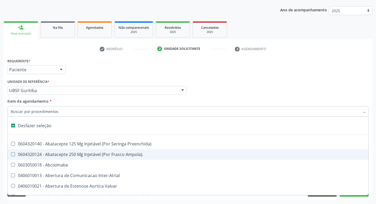
type input "U"
checkbox Pulmonar\) "true"
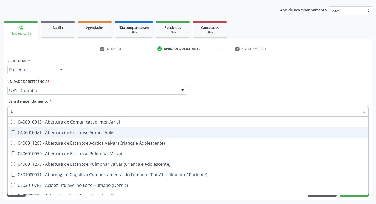
type input "UR"
checkbox Nivel "true"
type input "URE"
checkbox Agudizadas "true"
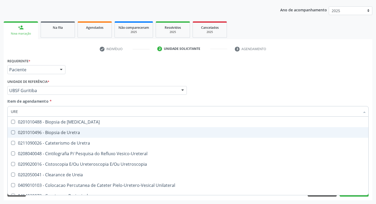
type input "UREI"
checkbox Uretra "true"
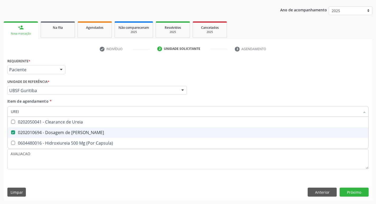
type input "URE"
checkbox Ureia "false"
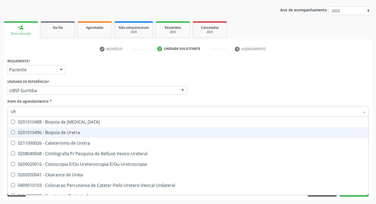
type input "U"
checkbox Ureia "false"
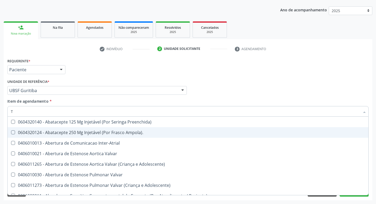
type input "TG"
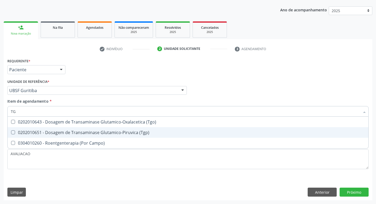
click at [103, 130] on div "0202010651 - Dosagem de Transaminase Glutamico-Piruvica (Tgp)" at bounding box center [188, 132] width 354 height 4
checkbox \(Tgp\) "true"
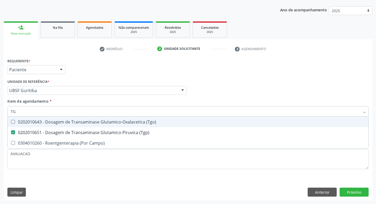
click at [94, 124] on div "0202010643 - Dosagem de Transaminase Glutamico-Oxalacetica (Tgo)" at bounding box center [188, 122] width 354 height 4
checkbox \(Tgo\) "true"
type input "T"
checkbox \(Tgo\) "false"
checkbox \(Tgp\) "false"
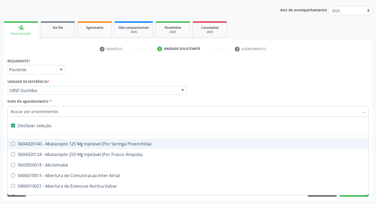
type input "2"
checkbox Monopolar "true"
checkbox Quadril "true"
checkbox Biologica "true"
checkbox Vagina "true"
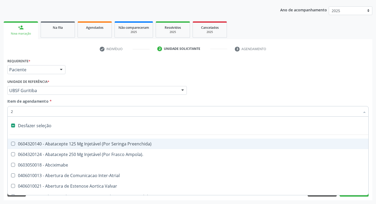
checkbox Puerperal "true"
checkbox Congenita "true"
checkbox Adolescente\) "true"
checkbox Aorto-Cavitarias "true"
checkbox Congenita "true"
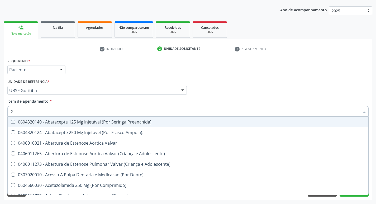
type input "20205001"
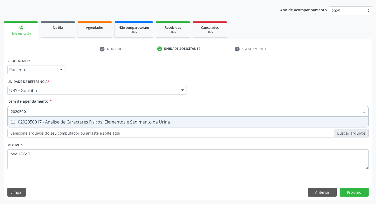
click at [74, 122] on div "0202050017 - Analise de Caracteres Fisicos, Elementos e Sedimento da Urina" at bounding box center [188, 122] width 354 height 4
checkbox Urina "true"
click at [352, 188] on div "Requerente * Paciente Profissional de Saúde Paciente Nenhum resultado encontrad…" at bounding box center [188, 128] width 368 height 143
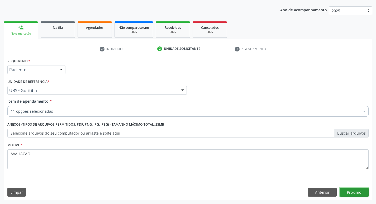
click at [358, 190] on button "Próximo" at bounding box center [353, 191] width 29 height 9
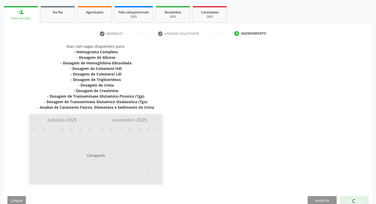
scroll to position [81, 0]
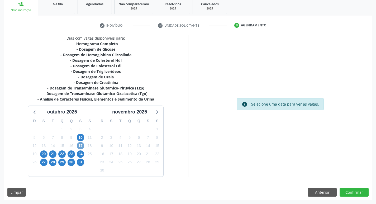
click at [80, 146] on span "17" at bounding box center [80, 145] width 7 height 7
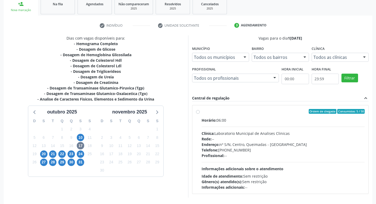
click at [249, 129] on div "Horário: 06:00 Clínica: Laboratorio Municipal de Analises Clinicas Rede: -- End…" at bounding box center [282, 153] width 163 height 72
click at [200, 114] on input "Ordem de chegada Consumidos: 5 / 50 Horário: 06:00 Clínica: Laboratorio Municip…" at bounding box center [198, 111] width 4 height 5
radio input "true"
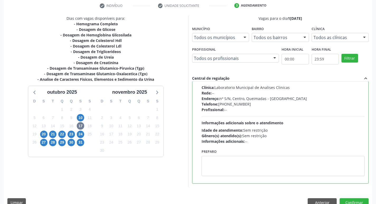
scroll to position [111, 0]
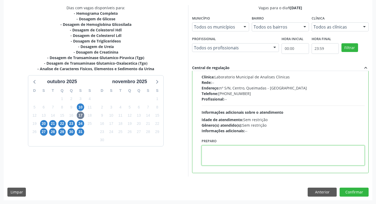
click at [218, 155] on textarea at bounding box center [282, 155] width 163 height 20
paste textarea "IR EM JEJUM"
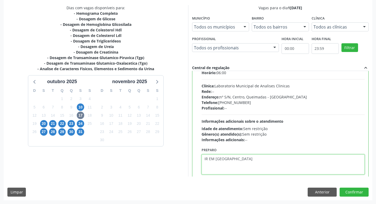
scroll to position [26, 0]
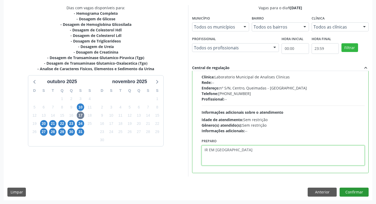
type textarea "IR EM JEJUM"
click at [356, 195] on button "Confirmar" at bounding box center [353, 191] width 29 height 9
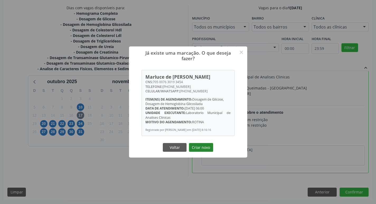
click at [195, 152] on button "Criar novo" at bounding box center [201, 147] width 24 height 9
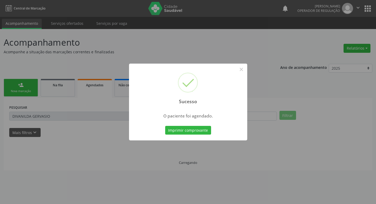
scroll to position [0, 0]
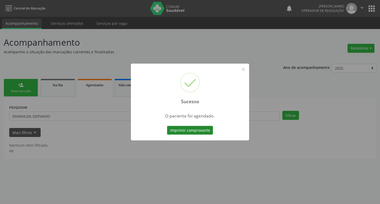
click at [172, 133] on button "Imprimir comprovante" at bounding box center [190, 130] width 46 height 9
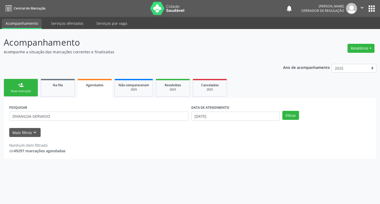
click at [28, 91] on div "Nova marcação" at bounding box center [21, 91] width 26 height 4
click at [30, 86] on link "person_add Nova marcação" at bounding box center [21, 88] width 34 height 18
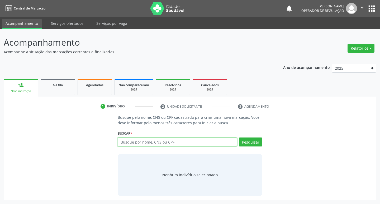
click at [170, 145] on input "text" at bounding box center [177, 141] width 119 height 9
click at [139, 147] on div "Busque por nome, CNS ou CPF Nenhum resultado encontrado para: " " Digite nome, …" at bounding box center [190, 143] width 145 height 13
click at [139, 143] on input "text" at bounding box center [177, 141] width 119 height 9
type input "702700104128660"
click at [246, 143] on button "Pesquisar" at bounding box center [250, 141] width 23 height 9
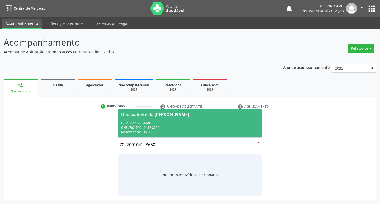
click at [156, 127] on div "CNS: 702 7001 0412 8660" at bounding box center [190, 127] width 138 height 4
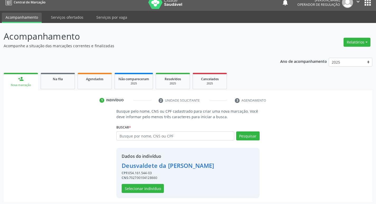
scroll to position [8, 0]
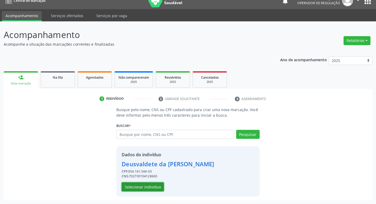
click at [136, 187] on button "Selecionar indivíduo" at bounding box center [142, 186] width 42 height 9
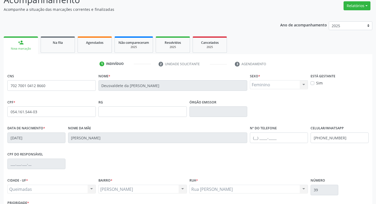
scroll to position [82, 0]
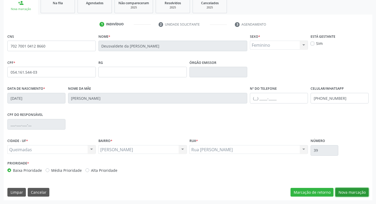
click at [347, 194] on button "Nova marcação" at bounding box center [351, 192] width 33 height 9
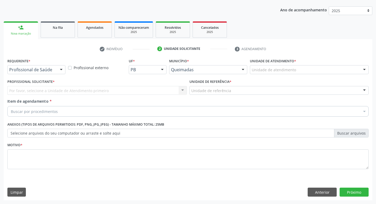
scroll to position [57, 0]
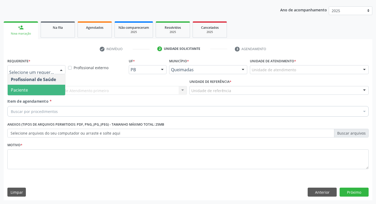
click at [48, 88] on span "Paciente" at bounding box center [36, 90] width 57 height 11
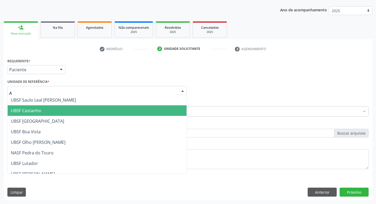
type input "AN"
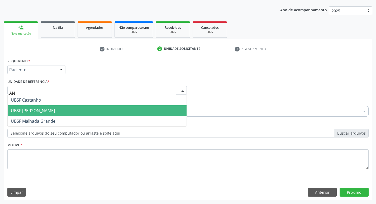
click at [59, 114] on span "UBSF [PERSON_NAME]" at bounding box center [97, 110] width 179 height 11
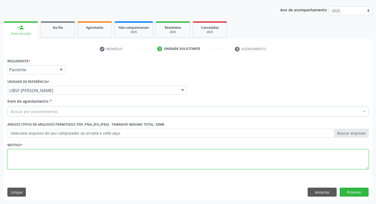
click at [52, 164] on textarea at bounding box center [187, 159] width 361 height 20
type textarea "AVALIACAO"
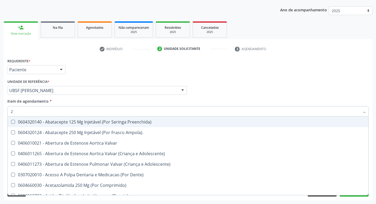
type input "20205001"
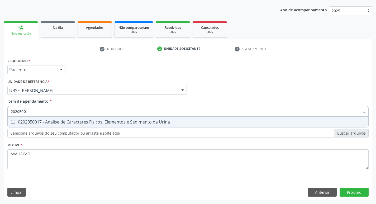
click at [60, 122] on div "0202050017 - Analise de Caracteres Fisicos, Elementos e Sedimento da Urina" at bounding box center [188, 122] width 354 height 4
checkbox Urina "true"
click at [352, 191] on div "Requerente * Paciente Profissional de Saúde Paciente Nenhum resultado encontrad…" at bounding box center [188, 128] width 368 height 143
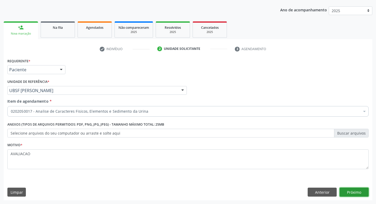
click at [355, 189] on button "Próximo" at bounding box center [353, 191] width 29 height 9
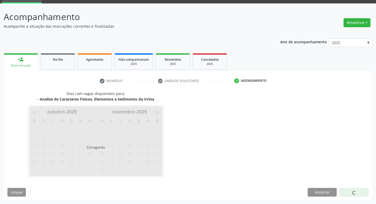
scroll to position [26, 0]
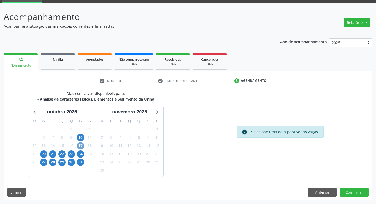
click at [80, 146] on span "17" at bounding box center [80, 145] width 7 height 7
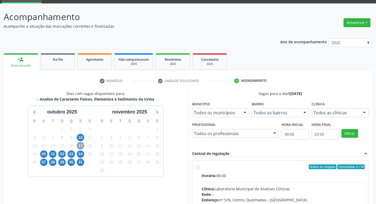
scroll to position [102, 0]
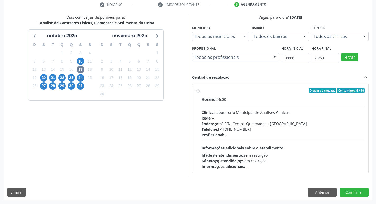
click at [246, 125] on div "Endereço: nº S/N, Centro, Queimadas - PB" at bounding box center [282, 124] width 163 height 6
click at [200, 93] on input "Ordem de chegada Consumidos: 6 / 50 Horário: 06:00 Clínica: Laboratorio Municip…" at bounding box center [198, 90] width 4 height 5
radio input "true"
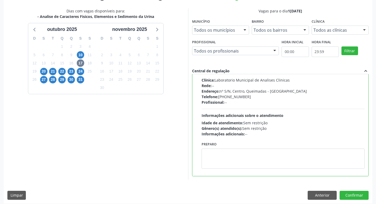
scroll to position [111, 0]
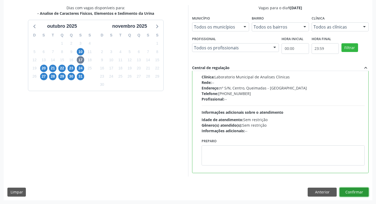
click at [351, 191] on button "Confirmar" at bounding box center [353, 191] width 29 height 9
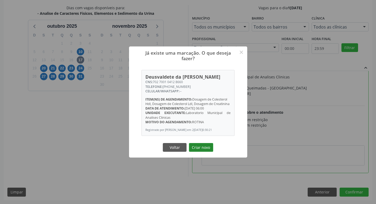
click at [200, 150] on button "Criar novo" at bounding box center [201, 147] width 24 height 9
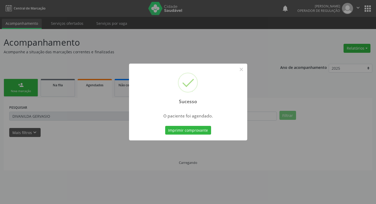
scroll to position [0, 0]
click at [182, 134] on button "Imprimir comprovante" at bounding box center [190, 130] width 46 height 9
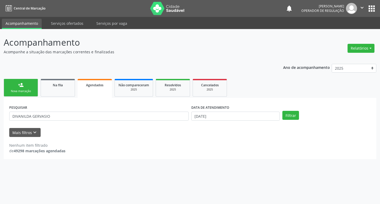
click at [25, 90] on div "Nova marcação" at bounding box center [21, 91] width 26 height 4
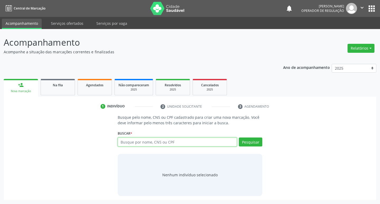
click at [154, 142] on input "text" at bounding box center [177, 141] width 119 height 9
type input "708600518775355"
click at [248, 144] on button "Pesquisar" at bounding box center [250, 141] width 23 height 9
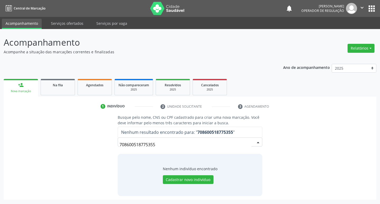
click at [161, 143] on input "708600518775355" at bounding box center [185, 144] width 132 height 11
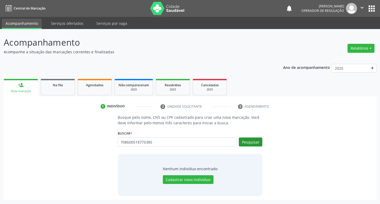
type input "708600518775385"
click at [257, 139] on button "Pesquisar" at bounding box center [250, 141] width 23 height 9
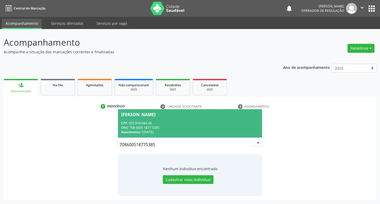
click at [152, 125] on div "CPF: 055.594.684-36" at bounding box center [190, 123] width 138 height 4
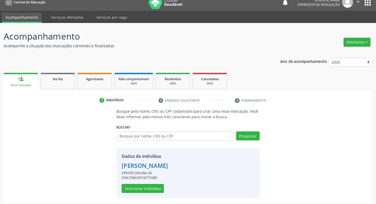
scroll to position [8, 0]
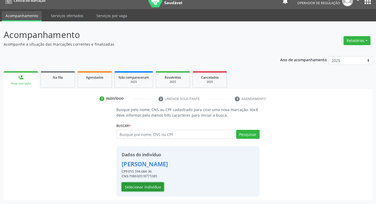
click at [158, 184] on button "Selecionar indivíduo" at bounding box center [142, 186] width 42 height 9
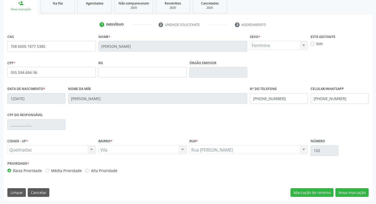
scroll to position [82, 0]
click at [348, 193] on button "Nova marcação" at bounding box center [351, 192] width 33 height 9
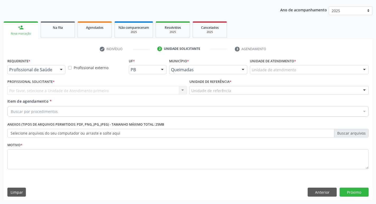
scroll to position [57, 0]
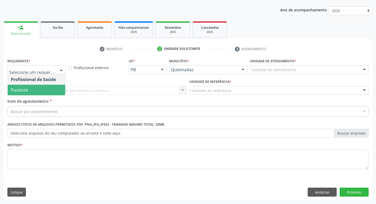
click at [35, 91] on span "Paciente" at bounding box center [36, 90] width 57 height 11
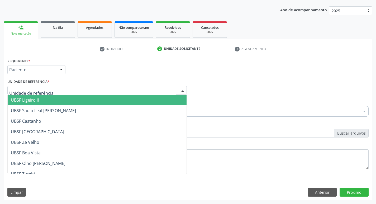
type input "V"
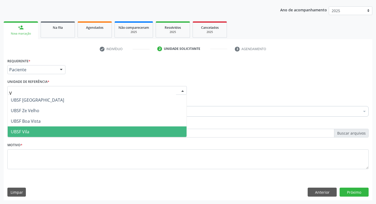
click at [38, 133] on span "UBSF Vila" at bounding box center [97, 131] width 179 height 11
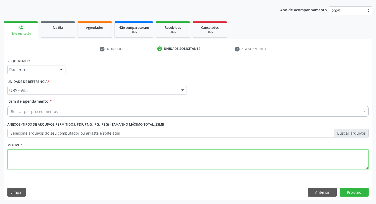
drag, startPoint x: 36, startPoint y: 163, endPoint x: 33, endPoint y: 162, distance: 2.7
click at [35, 163] on textarea at bounding box center [187, 159] width 361 height 20
type textarea "AVALIACAO"
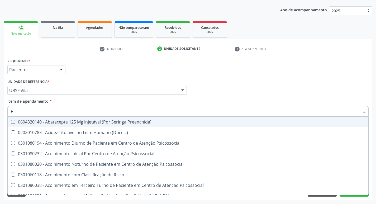
type input "HEMOGR"
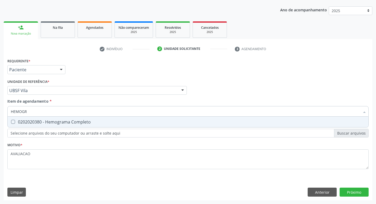
click at [76, 114] on input "HEMOGR" at bounding box center [185, 111] width 349 height 11
click at [81, 125] on span "0202020380 - Hemograma Completo" at bounding box center [188, 121] width 360 height 11
checkbox Completo "true"
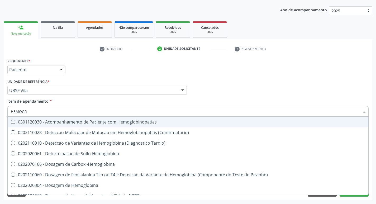
type input "HEMOG"
checkbox Hemoglobinopatias "false"
type input "H"
checkbox Completo "false"
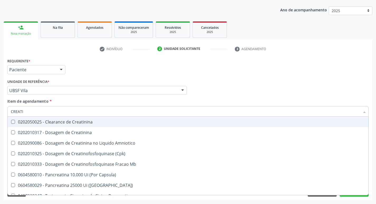
type input "CREATIN"
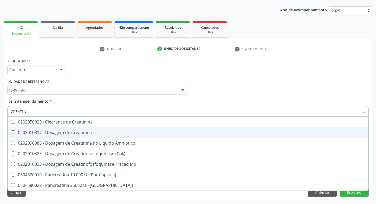
drag, startPoint x: 108, startPoint y: 130, endPoint x: 104, endPoint y: 130, distance: 4.2
click at [104, 130] on span "0202010317 - Dosagem de Creatinina" at bounding box center [188, 132] width 360 height 11
checkbox Creatinina "true"
type input "CREAT"
checkbox Creatinina "false"
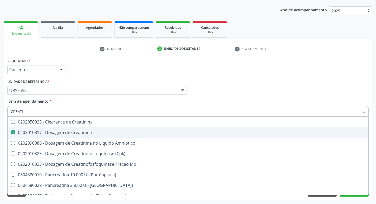
checkbox Amniotico "true"
type input "C"
checkbox Amniotico "false"
checkbox Mb "false"
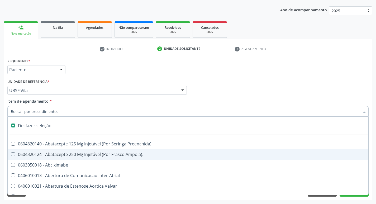
type input "G"
checkbox Criança "true"
checkbox Persistente "true"
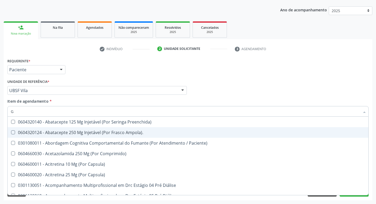
type input "GLICOSE"
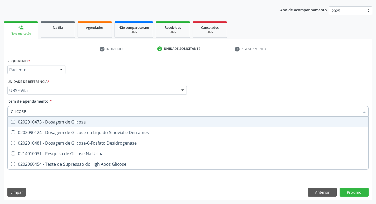
click at [69, 123] on div "0202010473 - Dosagem de Glicose" at bounding box center [188, 122] width 354 height 4
checkbox Glicose "true"
type input "GLICOS"
checkbox Glicose "false"
checkbox Derrames "true"
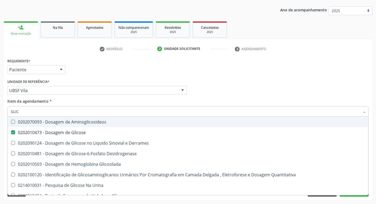
type input "GLI"
checkbox Glicose "false"
checkbox Derrames "false"
type input "G"
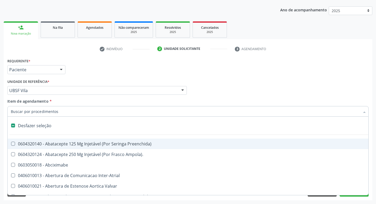
type input "H"
checkbox Convencional\) "true"
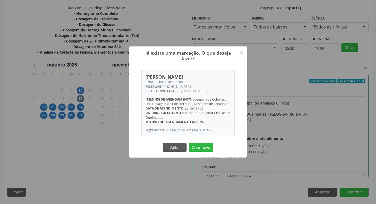
scroll to position [26, 0]
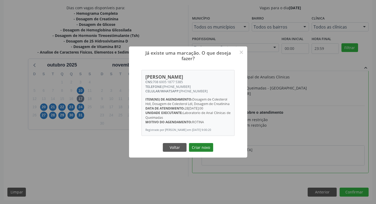
click at [197, 150] on button "Criar novo" at bounding box center [201, 147] width 24 height 9
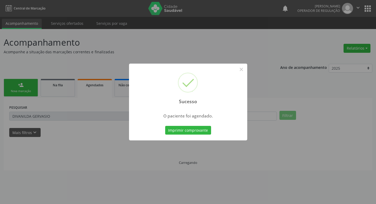
scroll to position [0, 0]
click at [198, 130] on button "Imprimir comprovante" at bounding box center [190, 130] width 46 height 9
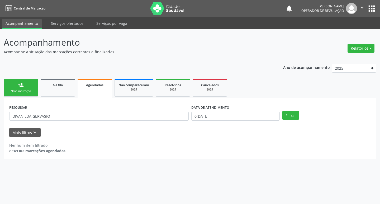
click at [32, 87] on link "person_add Nova marcação" at bounding box center [21, 88] width 34 height 18
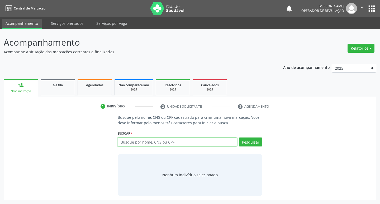
click at [130, 142] on input "text" at bounding box center [177, 141] width 119 height 9
type input "700202993633328"
click at [243, 144] on button "Pesquisar" at bounding box center [250, 141] width 23 height 9
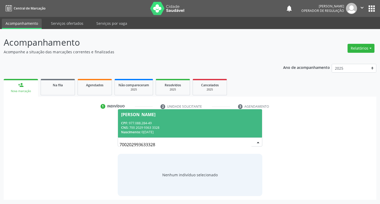
click at [175, 117] on span "Silvia Miranda Mendes Lopes CPF: 977.088.284-49 CNS: 700 2029 9363 3328 Nascime…" at bounding box center [190, 123] width 144 height 28
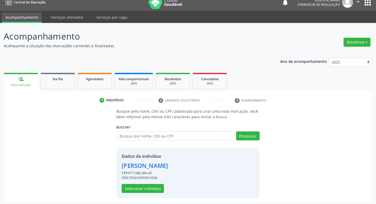
scroll to position [8, 0]
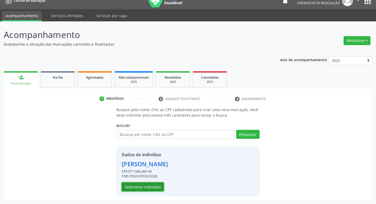
click at [155, 183] on button "Selecionar indivíduo" at bounding box center [142, 186] width 42 height 9
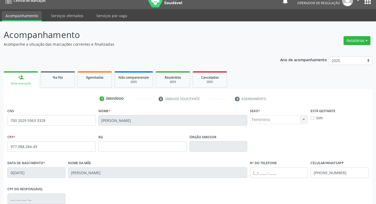
click at [149, 186] on div "CPF do responsável" at bounding box center [187, 198] width 363 height 26
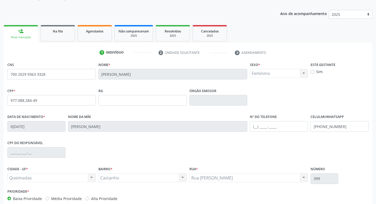
scroll to position [82, 0]
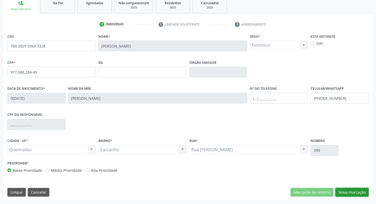
click at [345, 191] on button "Nova marcação" at bounding box center [351, 192] width 33 height 9
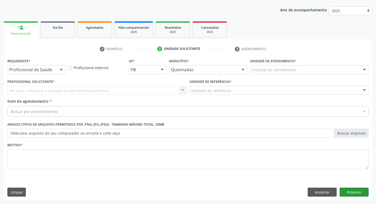
scroll to position [57, 0]
click at [45, 75] on div "Requerente * Profissional de Saúde Profissional de Saúde Paciente Nenhum result…" at bounding box center [36, 67] width 61 height 21
drag, startPoint x: 44, startPoint y: 72, endPoint x: 54, endPoint y: 76, distance: 10.3
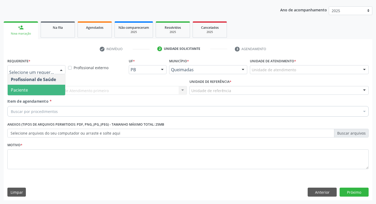
click at [57, 89] on span "Paciente" at bounding box center [36, 90] width 57 height 11
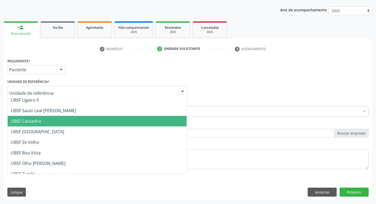
click at [31, 122] on span "UBSF Castanho" at bounding box center [26, 121] width 30 height 6
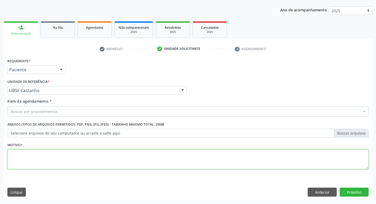
click at [26, 165] on textarea at bounding box center [187, 159] width 361 height 20
type textarea "AVALIACAO"
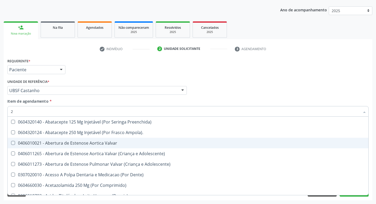
type input "20205001"
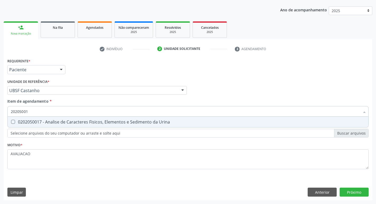
click at [55, 126] on span "0202050017 - Analise de Caracteres Fisicos, Elementos e Sedimento da Urina" at bounding box center [188, 121] width 360 height 11
checkbox Urina "true"
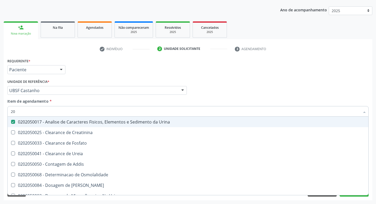
type input "2"
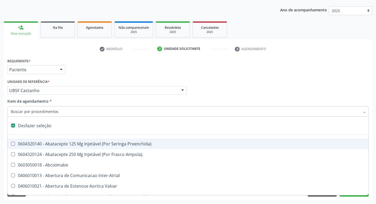
checkbox Preenchida\) "false"
checkbox Inter-Atrial "false"
type input "C"
checkbox Dedo "true"
checkbox Urina "false"
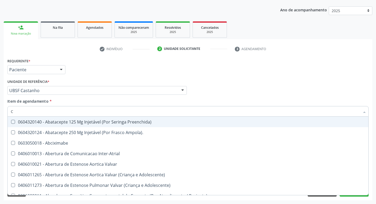
type input "CU"
checkbox Urina "false"
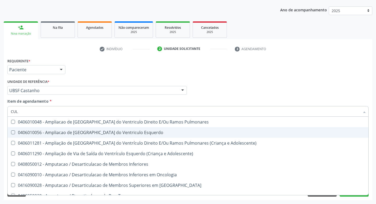
type input "CULTURA"
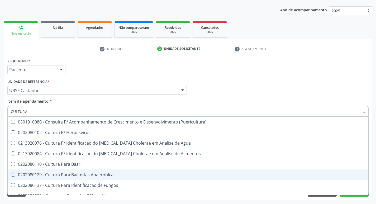
scroll to position [26, 0]
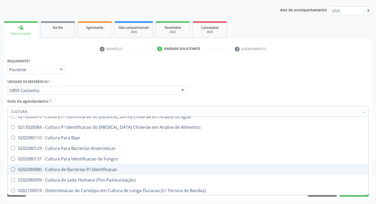
click at [111, 171] on div "0202080080 - Cultura de Bacterias P/ Identificacao" at bounding box center [188, 169] width 354 height 4
checkbox Identificacao "true"
type input "C"
checkbox Identificacao "false"
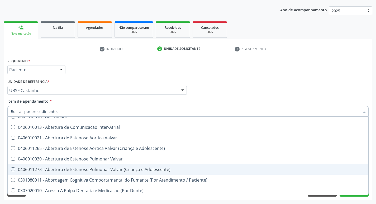
type input "H"
checkbox Urina "false"
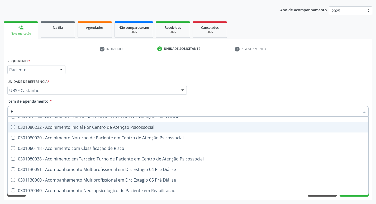
type input "HEMOGR"
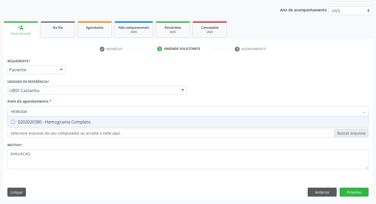
scroll to position [0, 0]
click at [52, 124] on div "0202020380 - Hemograma Completo" at bounding box center [188, 122] width 354 height 4
checkbox Completo "true"
type input "HEMOG"
checkbox Completo "false"
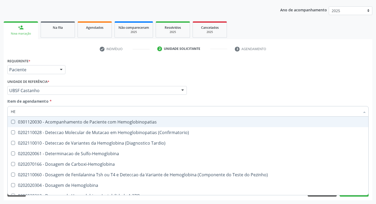
type input "H"
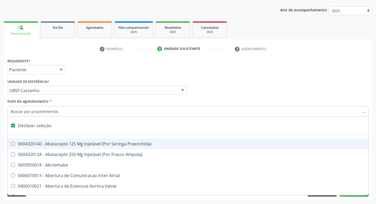
checkbox Capsula\) "false"
type input "G"
checkbox Urina "false"
checkbox Persistente "true"
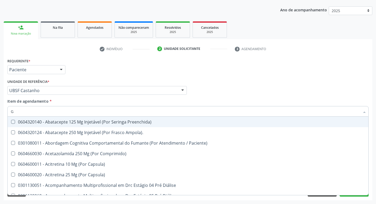
type input "GLICOSE"
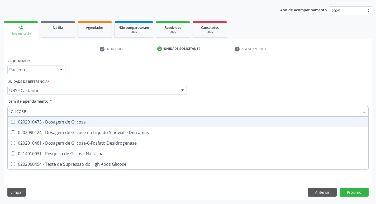
click at [64, 121] on div "0202010473 - Dosagem de Glicose" at bounding box center [188, 122] width 354 height 4
checkbox Glicose "true"
type input "GLICOS"
checkbox Glicose "false"
checkbox Derrames "true"
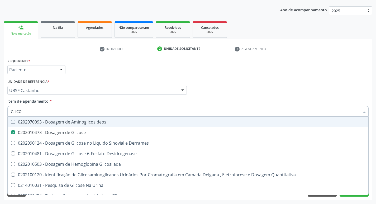
type input "GLIC"
checkbox Glicose "false"
checkbox Derrames "false"
type input "G"
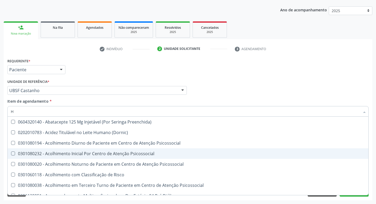
type input "HEMOGLOBINA G"
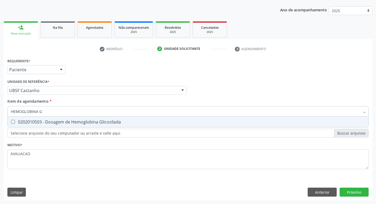
drag, startPoint x: 79, startPoint y: 123, endPoint x: 70, endPoint y: 123, distance: 9.2
click at [79, 123] on div "0202010503 - Dosagem de Hemoglobina Glicosilada" at bounding box center [188, 122] width 354 height 4
checkbox Glicosilada "true"
type input "HEMOGLOBINA"
checkbox Glicosilada "false"
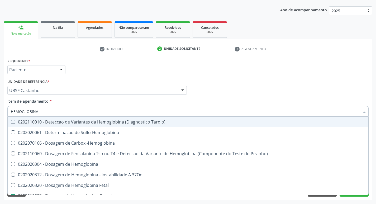
type input "HEMOGLOBIN"
checkbox Glicosilada "false"
checkbox Hemoglobina "true"
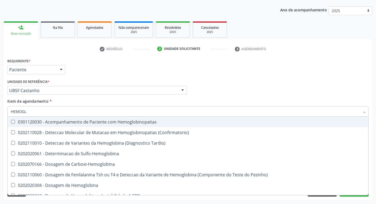
type input "HEMOG"
checkbox S "true"
type input "H"
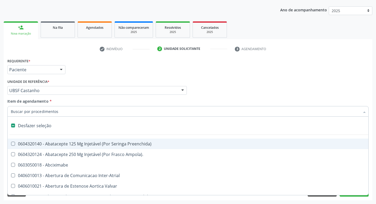
checkbox Dente\) "false"
checkbox Capsula\) "false"
type input "C"
checkbox Dedo "true"
checkbox Urina "false"
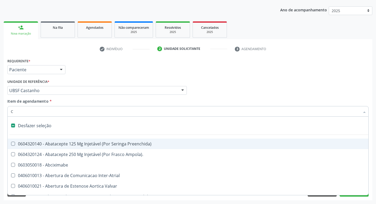
checkbox Tempo\) "true"
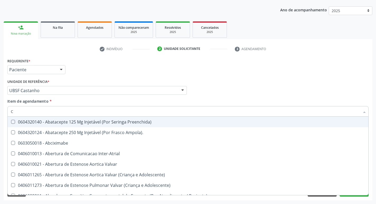
type input "CO"
checkbox Frasco-Ampola\) "true"
checkbox Urina "false"
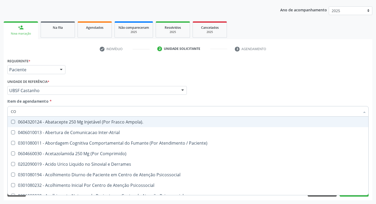
type input "COL"
checkbox Urina "false"
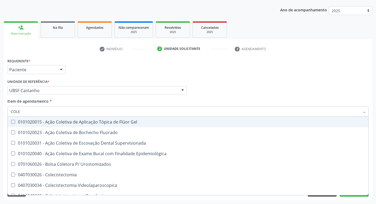
type input "COLES"
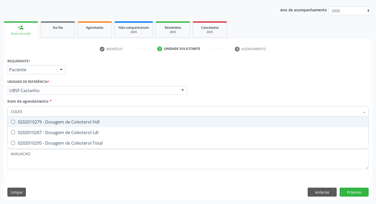
click at [70, 123] on div "0202010279 - Dosagem de Colesterol Hdl" at bounding box center [188, 122] width 354 height 4
checkbox Hdl "true"
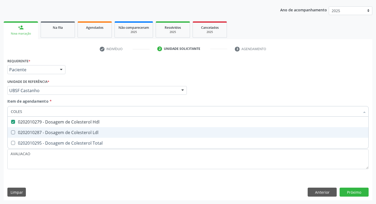
click at [74, 131] on div "0202010287 - Dosagem de Colesterol Ldl" at bounding box center [188, 132] width 354 height 4
checkbox Ldl "true"
type input "COLE"
checkbox Hdl "false"
checkbox Ldl "false"
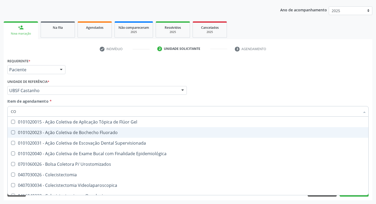
type input "C"
checkbox Hdl "false"
checkbox Ldl "false"
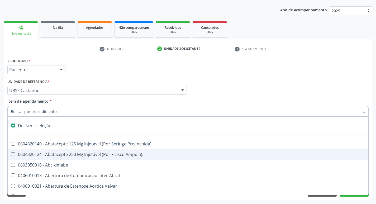
type input "T"
checkbox Dedo "true"
checkbox Urina "false"
checkbox Oro-Sinusal "true"
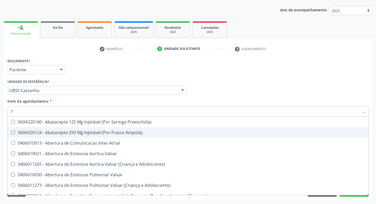
type input "TR"
checkbox Urina "false"
checkbox Identificacao "false"
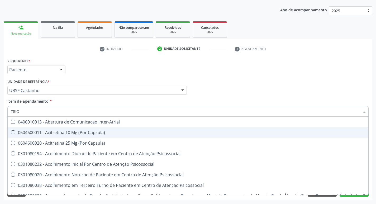
type input "TRIGL"
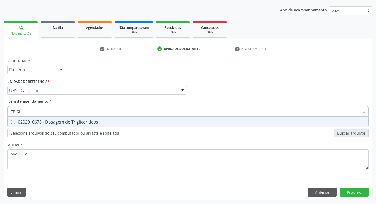
click at [73, 122] on div "0202010678 - Dosagem de Triglicerideos" at bounding box center [188, 122] width 354 height 4
checkbox Triglicerideos "true"
type input "TRIG"
checkbox Triglicerideos "false"
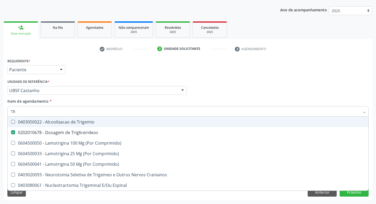
type input "T"
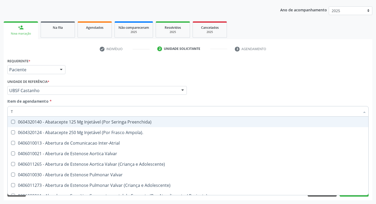
checkbox Ampola\)\ "false"
type input "TG"
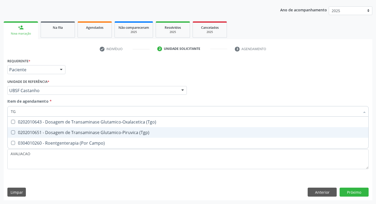
click at [83, 129] on span "0202010651 - Dosagem de Transaminase Glutamico-Piruvica (Tgp)" at bounding box center [188, 132] width 360 height 11
checkbox \(Tgp\) "true"
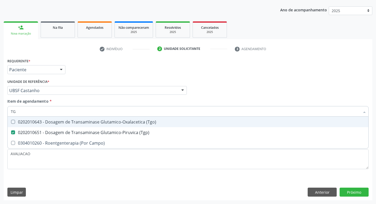
click at [79, 123] on div "0202010643 - Dosagem de Transaminase Glutamico-Oxalacetica (Tgo)" at bounding box center [188, 122] width 354 height 4
checkbox \(Tgo\) "true"
type input "T"
checkbox \(Tgo\) "false"
checkbox \(Tgp\) "false"
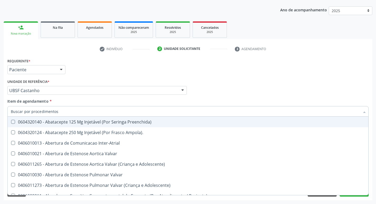
checkbox Urina "false"
checkbox Central "true"
checkbox Identificacao "false"
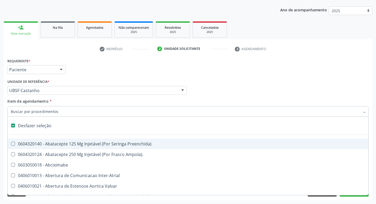
type input "C"
checkbox Dedo "true"
checkbox Urina "false"
checkbox Tempo\) "true"
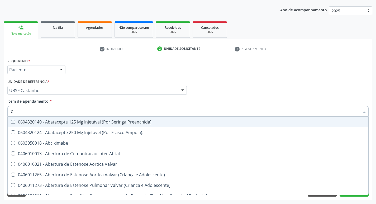
type input "CU"
checkbox Reto "true"
checkbox Urina "false"
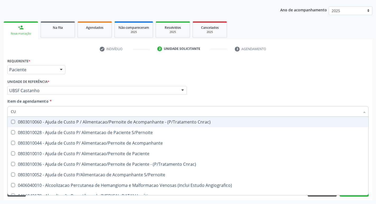
type input "CUL"
checkbox \(Puericultura\) "true"
checkbox Identificacao "false"
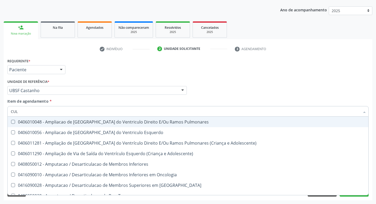
type input "CULTURA"
checkbox Tarso "true"
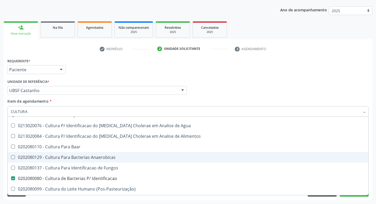
scroll to position [38, 0]
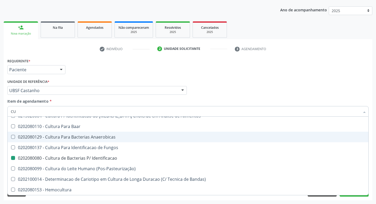
type input "C"
checkbox Identificacao "false"
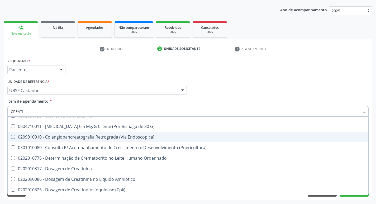
type input "CREATIN"
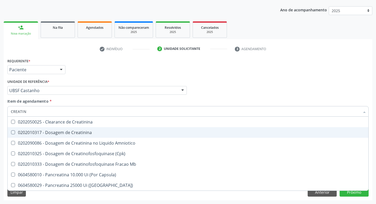
click at [96, 133] on div "0202010317 - Dosagem de Creatinina" at bounding box center [188, 132] width 354 height 4
checkbox Creatinina "true"
type input "CREAT"
checkbox Creatinina "false"
checkbox Amniotico "true"
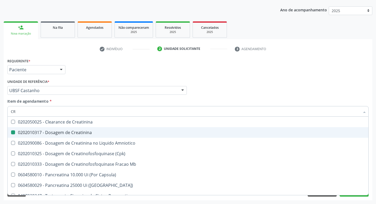
type input "C"
checkbox Amniotico "false"
checkbox Mb "false"
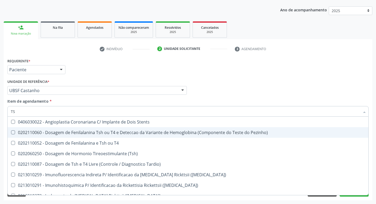
type input "TSH"
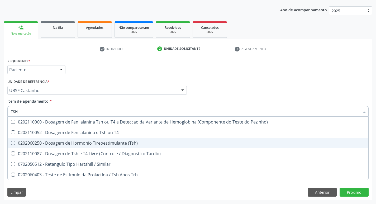
click at [117, 141] on div "0202060250 - Dosagem de Hormonio Tireoestimulante (Tsh)" at bounding box center [188, 143] width 354 height 4
checkbox \(Tsh\) "true"
type input "TS"
checkbox \(Tsh\) "false"
checkbox Tardio\) "true"
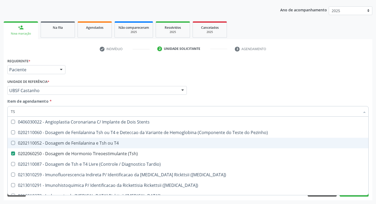
type input "T"
checkbox \(Tsh\) "false"
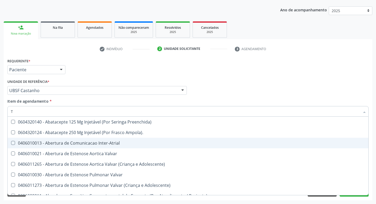
type input "T4"
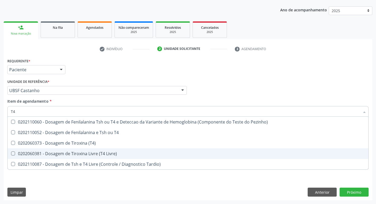
click at [118, 153] on div "0202060381 - Dosagem de Tiroxina Livre (T4 Livre)" at bounding box center [188, 153] width 354 height 4
checkbox Livre\) "true"
type input "T"
checkbox Livre\) "false"
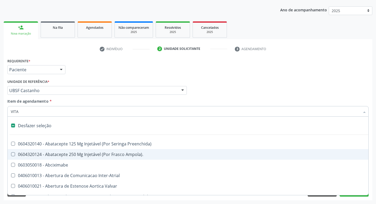
type input "VITAM"
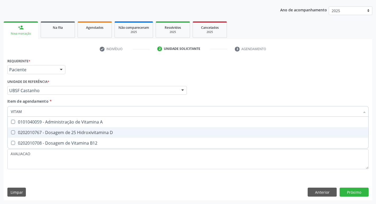
click at [93, 133] on div "0202010767 - Dosagem de 25 Hidroxivitamina D" at bounding box center [188, 132] width 354 height 4
checkbox D "true"
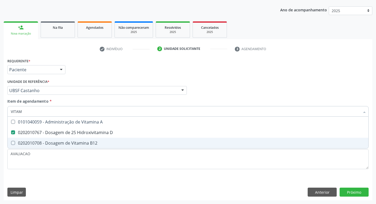
click at [95, 139] on span "0202010708 - Dosagem de Vitamina B12" at bounding box center [188, 143] width 360 height 11
checkbox B12 "true"
type input "VITA"
checkbox D "false"
checkbox B12 "false"
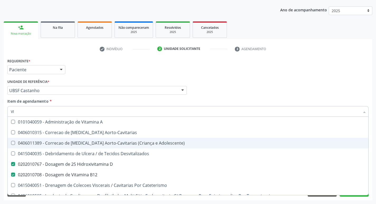
type input "V"
checkbox D "false"
checkbox B12 "false"
checkbox Cateterismo "false"
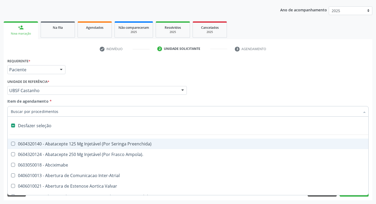
click at [286, 96] on div "Profissional Solicitante Por favor, selecione a Unidade de Atendimento primeiro…" at bounding box center [187, 88] width 363 height 21
checkbox Ampola\)\ "true"
checkbox Abciximabe "true"
checkbox Inter-Atrial "true"
checkbox Valvar "true"
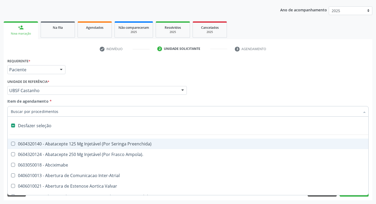
checkbox Adolescente\) "true"
checkbox Valvar "true"
checkbox Adolescente\) "true"
checkbox Paciente\) "true"
checkbox Dente\) "true"
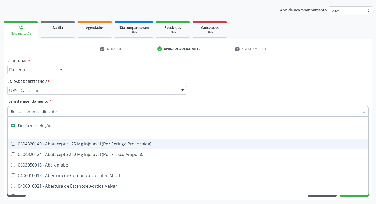
checkbox Comprimido\) "true"
checkbox \(Dornic\) "true"
checkbox Derrames "true"
checkbox Capsula\) "true"
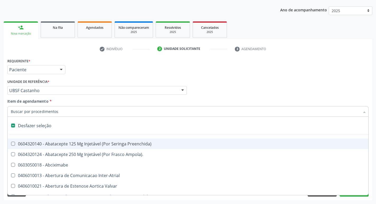
checkbox Psicossocial "true"
checkbox Urina "false"
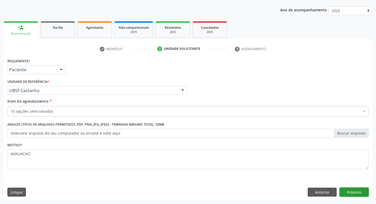
click at [351, 190] on button "Próximo" at bounding box center [353, 191] width 29 height 9
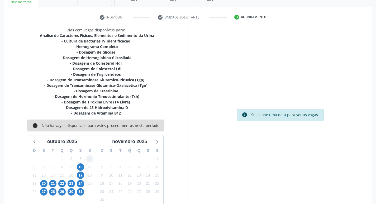
scroll to position [103, 0]
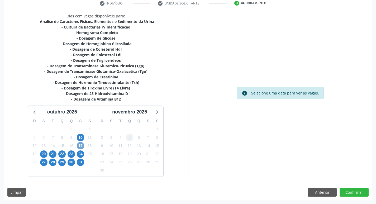
click at [81, 146] on span "17" at bounding box center [80, 145] width 7 height 7
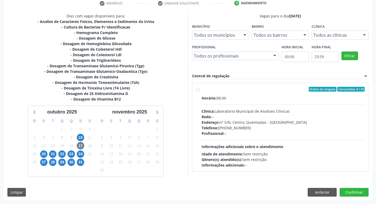
click at [256, 114] on div "Rede: --" at bounding box center [282, 117] width 163 height 6
click at [200, 91] on input "Ordem de chegada Consumidos: 8 / 50 Horário: 06:00 Clínica: Laboratorio Municip…" at bounding box center [198, 89] width 4 height 5
radio input "true"
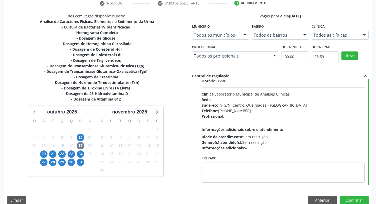
scroll to position [26, 0]
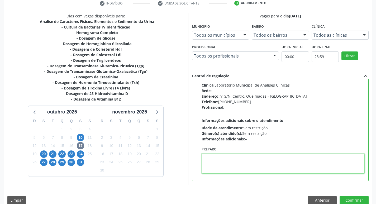
click at [225, 170] on textarea at bounding box center [282, 163] width 163 height 20
paste textarea "IR EM JEJUM"
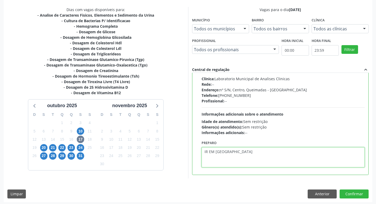
scroll to position [111, 0]
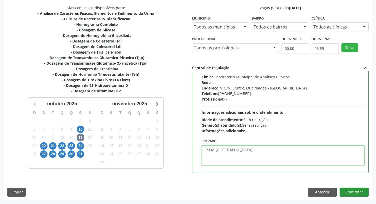
type textarea "IR EM JEJUM"
click at [351, 193] on button "Confirmar" at bounding box center [353, 191] width 29 height 9
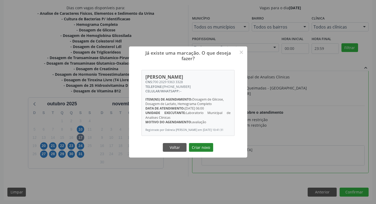
click at [202, 148] on button "Criar novo" at bounding box center [201, 147] width 24 height 9
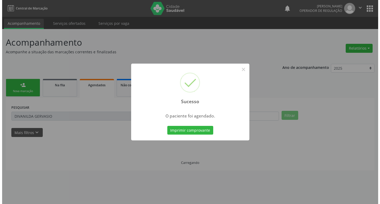
scroll to position [0, 0]
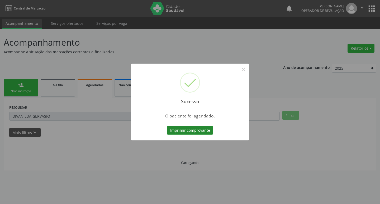
click at [191, 128] on button "Imprimir comprovante" at bounding box center [190, 130] width 46 height 9
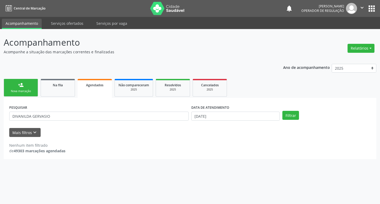
click at [28, 86] on link "person_add Nova marcação" at bounding box center [21, 88] width 34 height 18
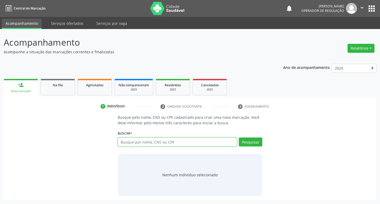
click at [142, 139] on input "text" at bounding box center [177, 141] width 119 height 9
type input "[PERSON_NAME]"
click at [257, 141] on button "Pesquisar" at bounding box center [250, 141] width 23 height 9
type input "[PERSON_NAME]"
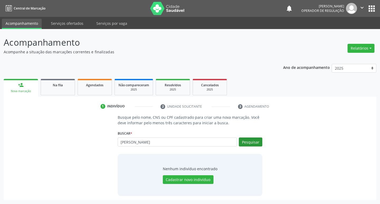
type input "[PERSON_NAME]"
click at [253, 140] on button "Pesquisar" at bounding box center [250, 141] width 23 height 9
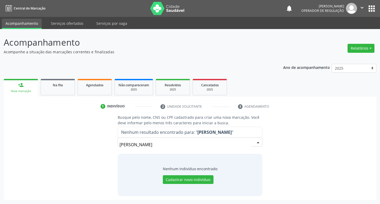
click at [146, 149] on input "[PERSON_NAME]" at bounding box center [185, 144] width 132 height 11
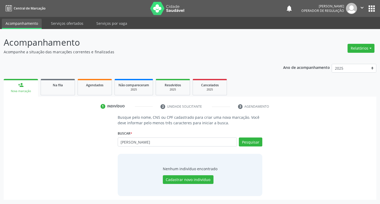
type input "J"
click at [145, 142] on input "text" at bounding box center [177, 141] width 119 height 9
type input "42851343491"
click at [253, 141] on button "Pesquisar" at bounding box center [250, 141] width 23 height 9
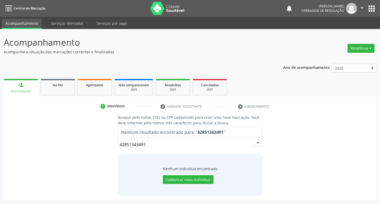
click at [155, 140] on input "42851343491" at bounding box center [185, 144] width 132 height 11
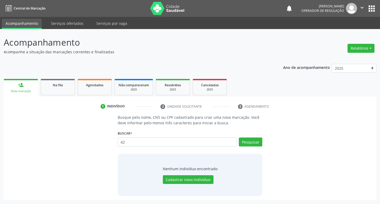
type input "4"
type input "42851343491"
click at [250, 140] on button "Pesquisar" at bounding box center [250, 141] width 23 height 9
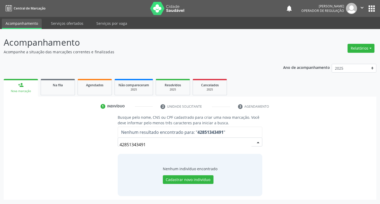
click at [158, 140] on input "42851343491" at bounding box center [185, 144] width 132 height 11
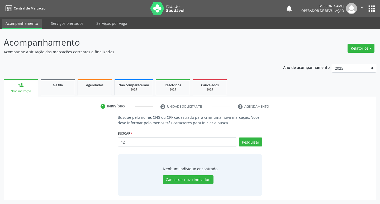
type input "4"
click at [175, 143] on input "text" at bounding box center [177, 141] width 119 height 9
click at [137, 145] on input "text" at bounding box center [177, 141] width 119 height 9
click at [126, 142] on input "text" at bounding box center [177, 141] width 119 height 9
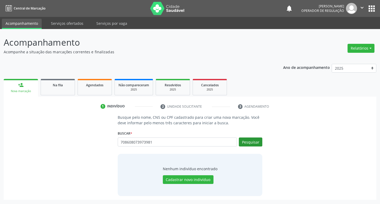
type input "708608073973981"
click at [246, 144] on button "Pesquisar" at bounding box center [250, 141] width 23 height 9
click at [192, 177] on button "Cadastrar novo indivíduo" at bounding box center [188, 179] width 51 height 9
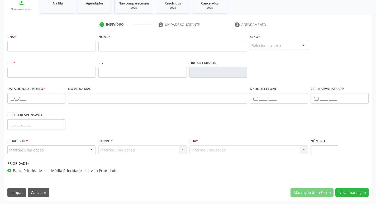
scroll to position [82, 0]
